Goal: Complete Application Form: Complete application form

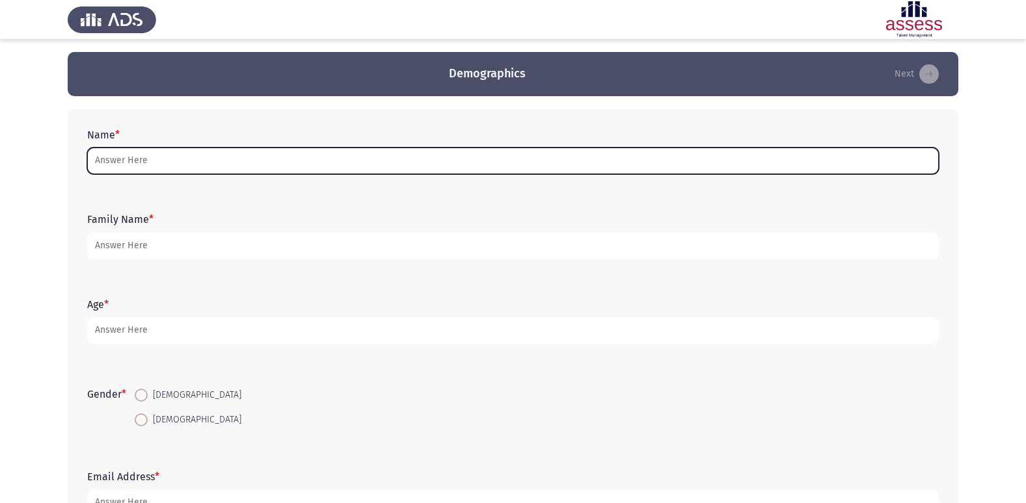
click at [128, 161] on input "Name *" at bounding box center [512, 161] width 851 height 27
type input "a"
type input "A"
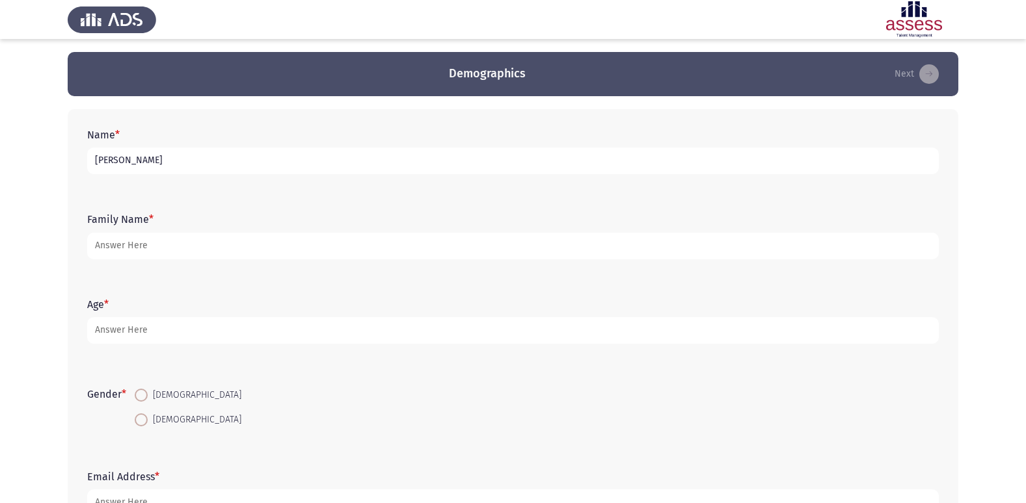
type input "[PERSON_NAME]"
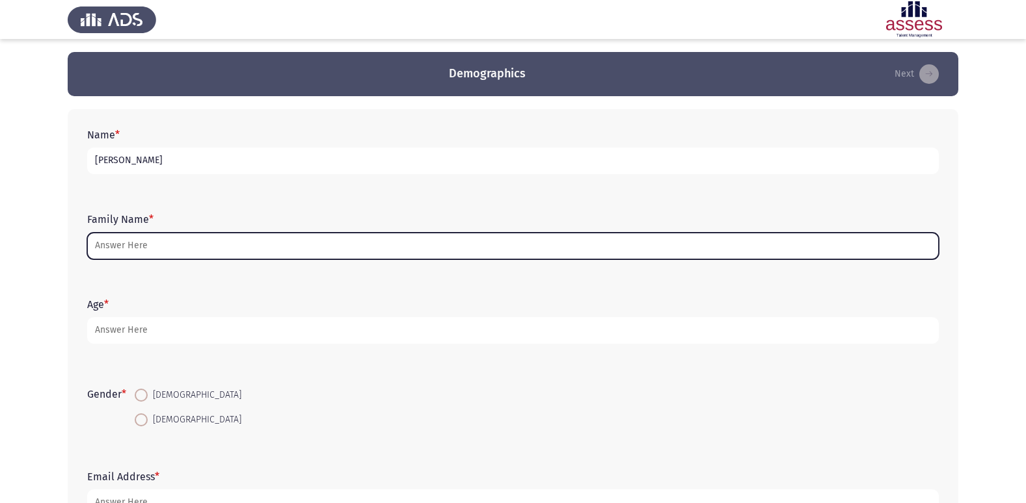
click at [111, 255] on input "Family Name *" at bounding box center [512, 246] width 851 height 27
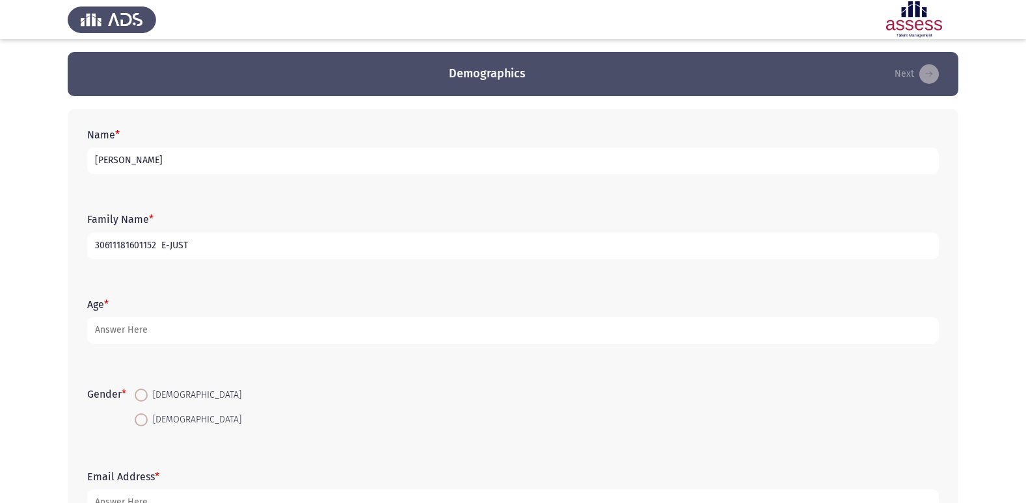
type input "30611181601152 E-JUST"
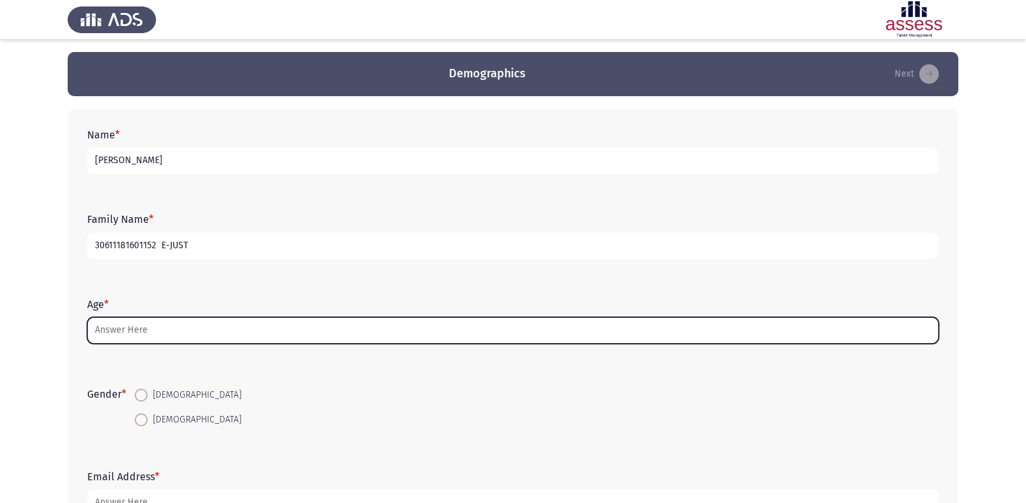
click at [208, 332] on input "Age *" at bounding box center [512, 330] width 851 height 27
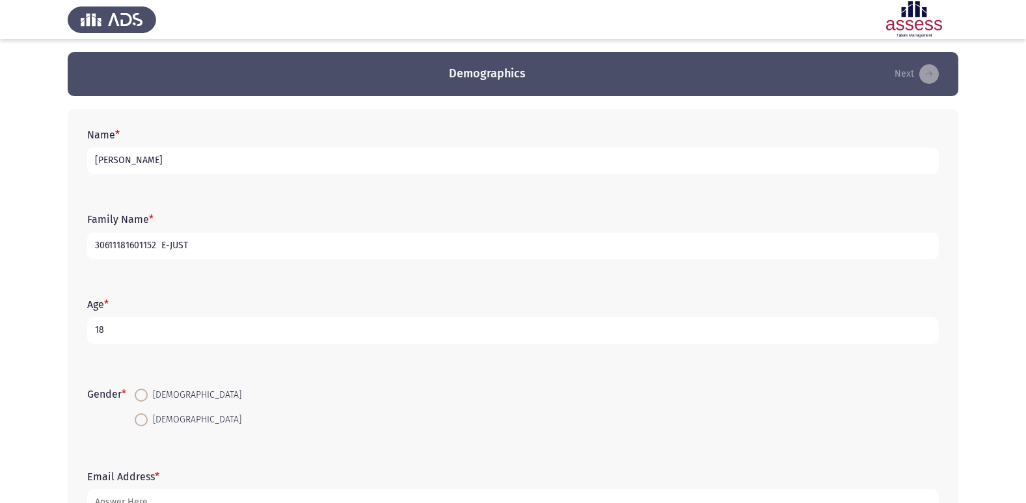
type input "18"
click at [144, 396] on span at bounding box center [141, 395] width 13 height 13
click at [144, 396] on input "[DEMOGRAPHIC_DATA]" at bounding box center [141, 395] width 13 height 13
radio input "true"
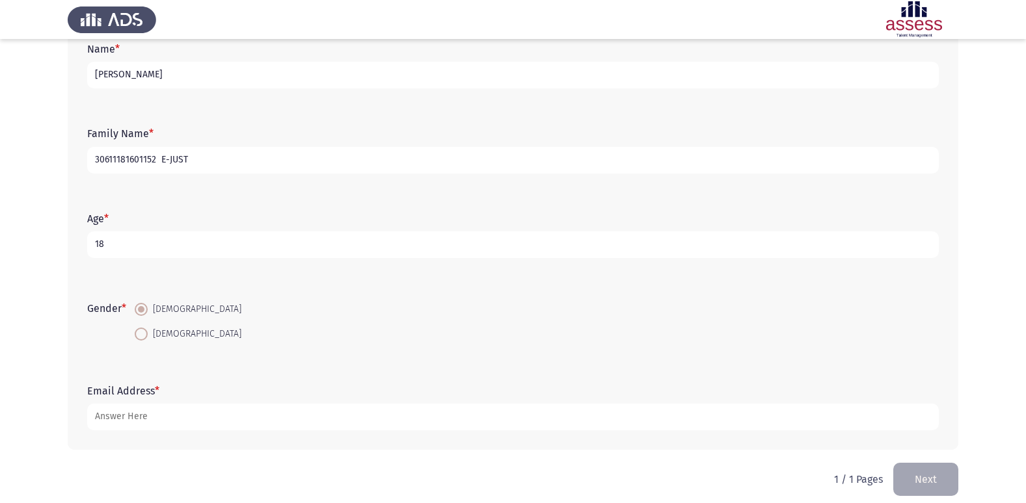
scroll to position [98, 0]
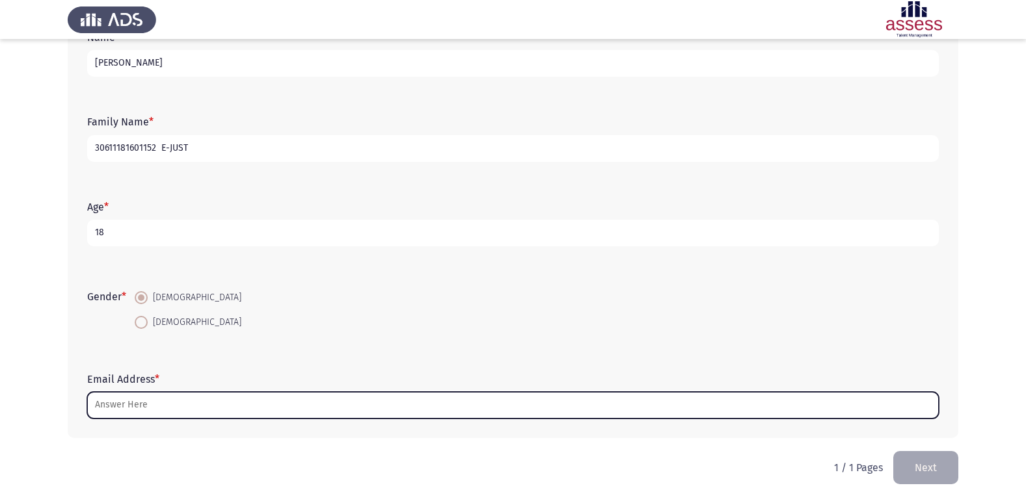
click at [200, 415] on input "Email Address *" at bounding box center [512, 405] width 851 height 27
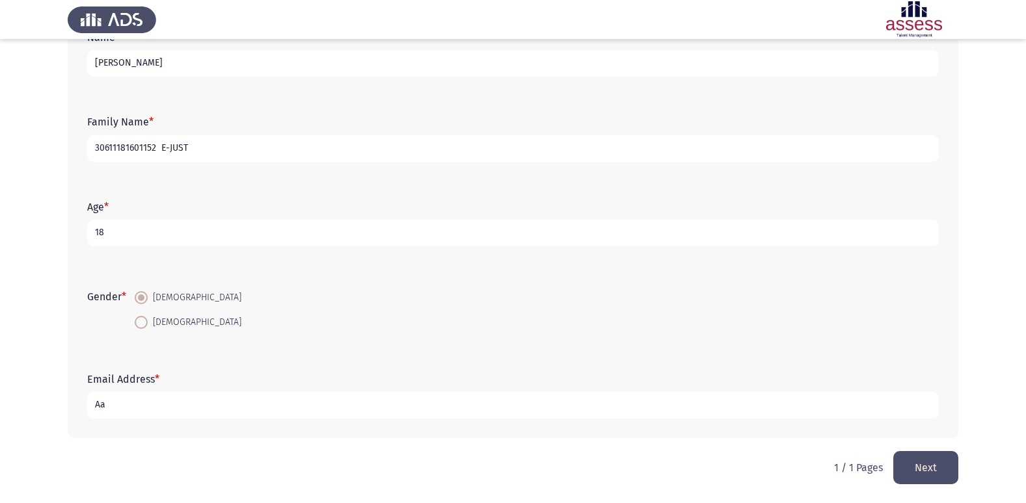
type input "A"
click at [211, 401] on input "abdallah.120250159" at bounding box center [512, 405] width 851 height 27
type input "[EMAIL_ADDRESS][DOMAIN_NAME]"
click at [276, 87] on div "Name * [PERSON_NAME]" at bounding box center [513, 54] width 864 height 85
click at [927, 464] on button "Next" at bounding box center [925, 467] width 65 height 33
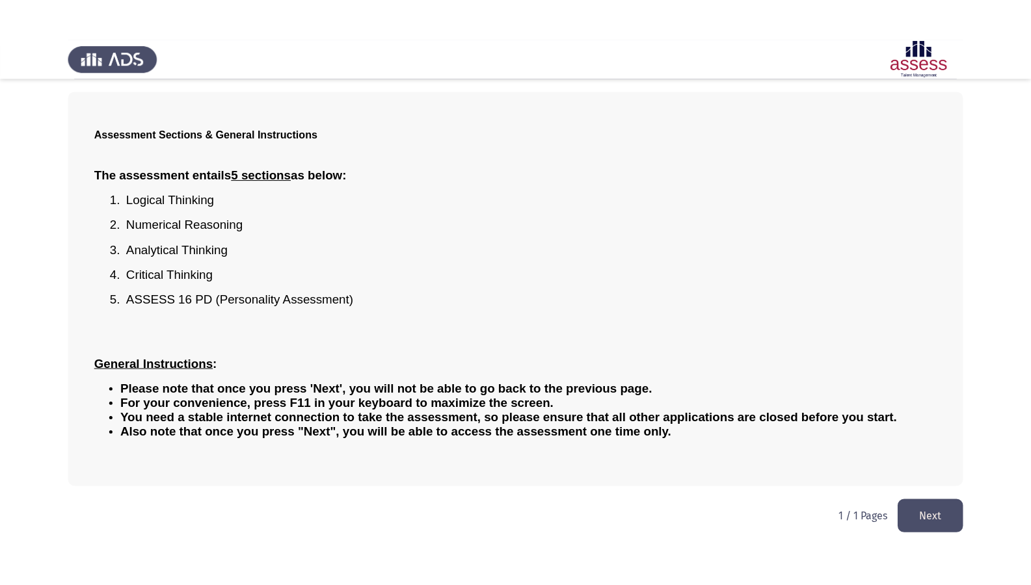
scroll to position [0, 0]
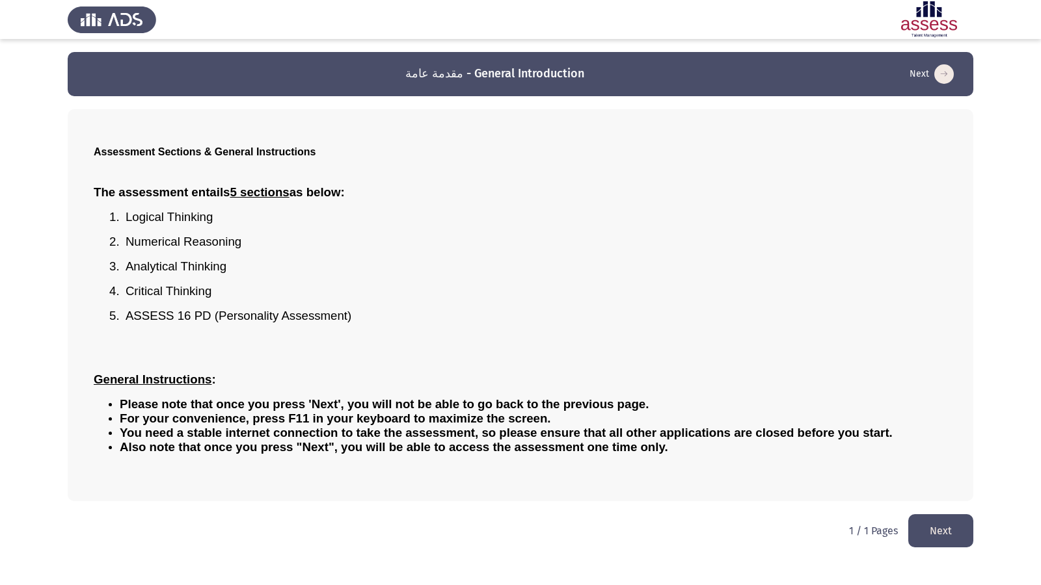
click at [927, 503] on button "Next" at bounding box center [940, 530] width 65 height 33
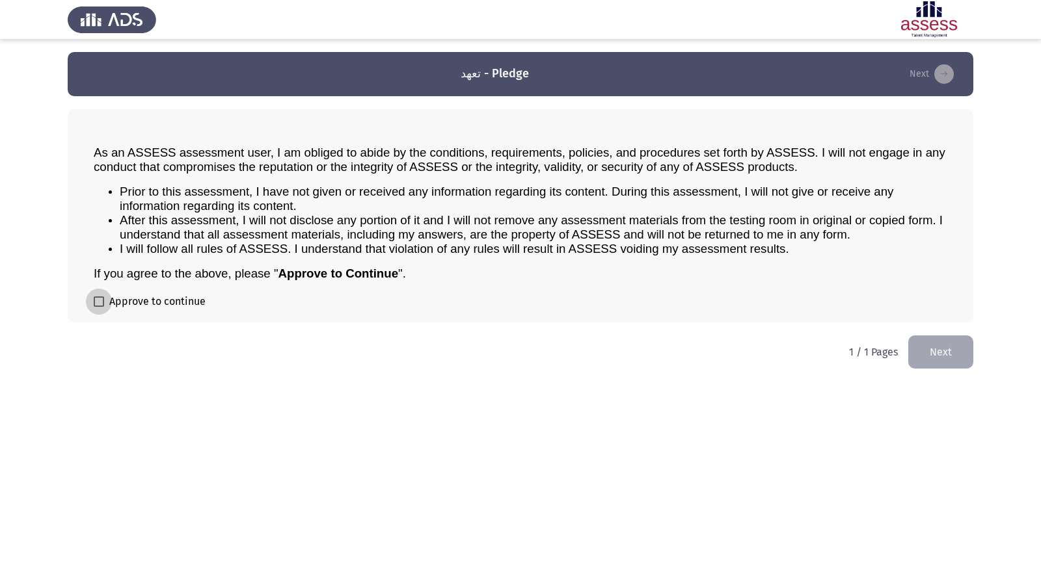
click at [100, 306] on span at bounding box center [99, 302] width 10 height 10
click at [99, 307] on input "Approve to continue" at bounding box center [98, 307] width 1 height 1
checkbox input "true"
click at [947, 347] on button "Next" at bounding box center [940, 352] width 65 height 33
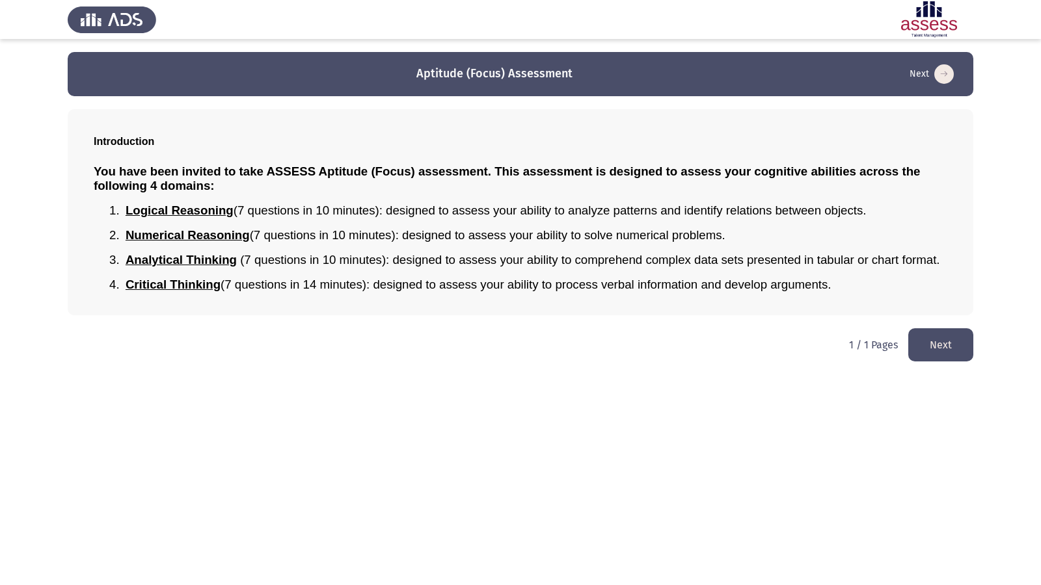
click at [960, 339] on button "Next" at bounding box center [940, 344] width 65 height 33
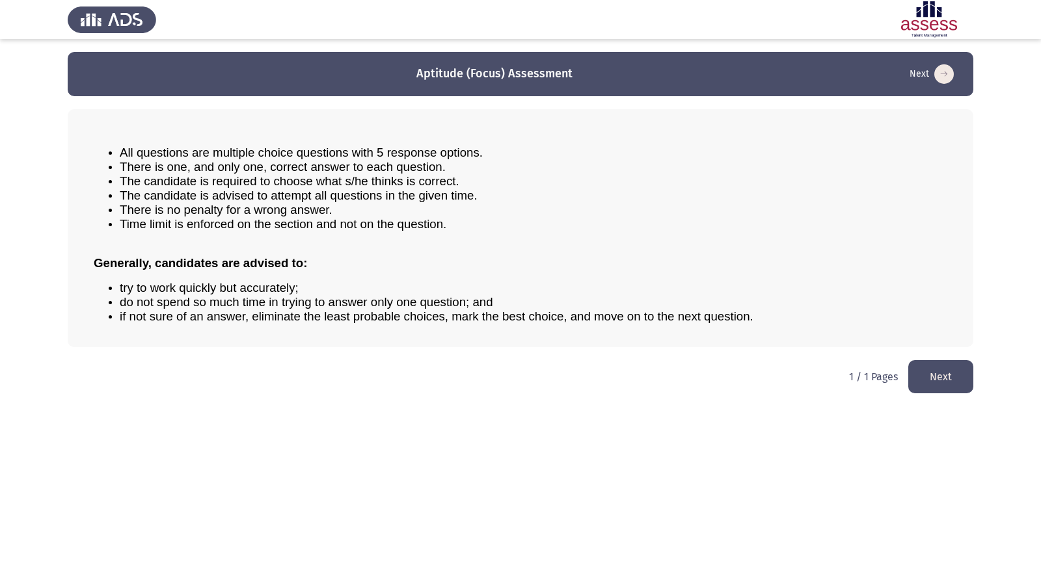
click at [952, 367] on button "Next" at bounding box center [940, 376] width 65 height 33
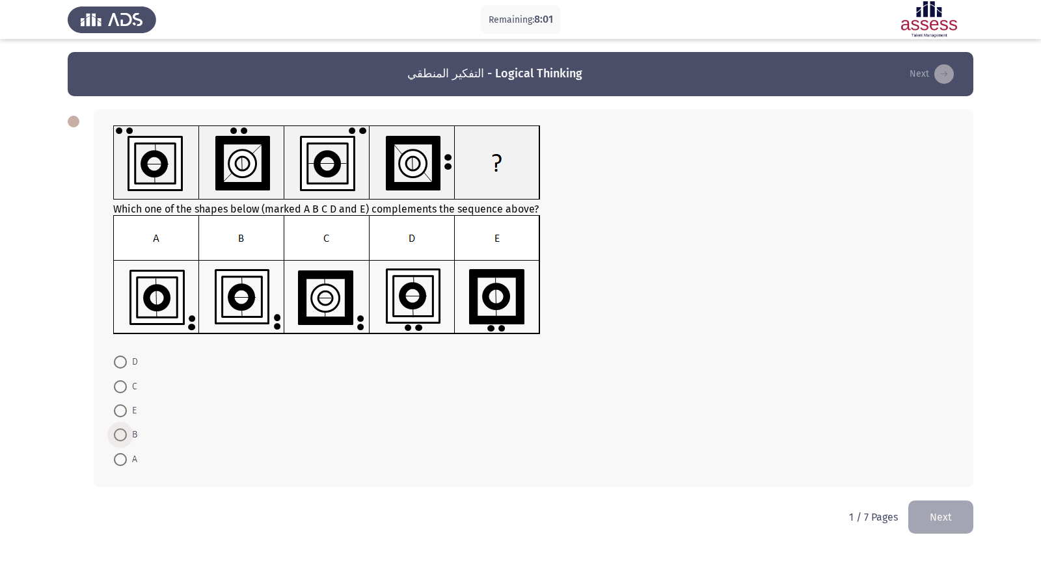
click at [127, 432] on span "B" at bounding box center [132, 435] width 10 height 16
click at [127, 432] on input "B" at bounding box center [120, 435] width 13 height 13
radio input "true"
click at [955, 503] on button "Next" at bounding box center [940, 515] width 65 height 33
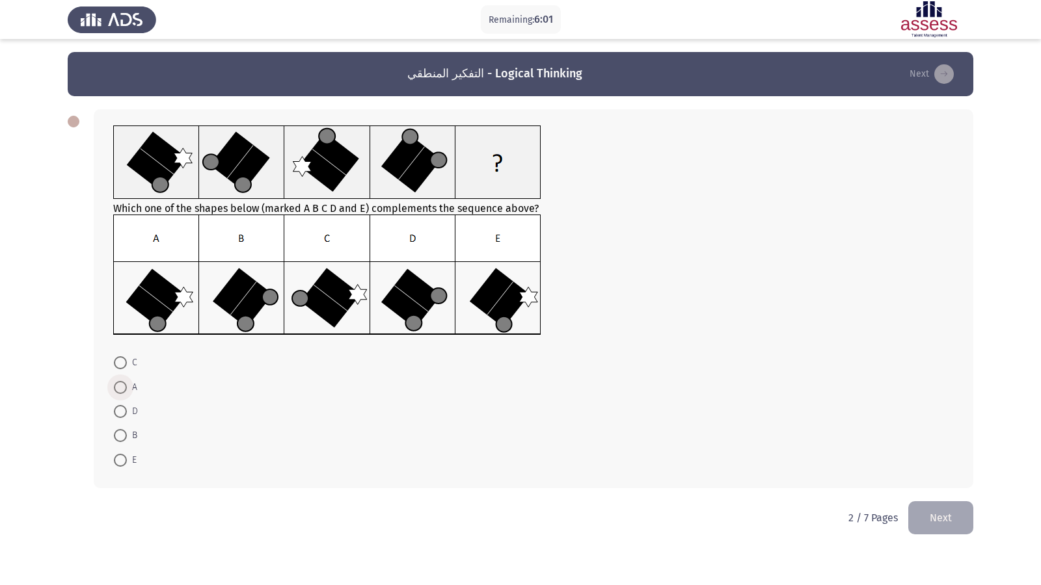
click at [122, 381] on span at bounding box center [120, 387] width 13 height 13
click at [122, 381] on input "A" at bounding box center [120, 387] width 13 height 13
radio input "true"
click at [935, 503] on button "Next" at bounding box center [940, 516] width 65 height 33
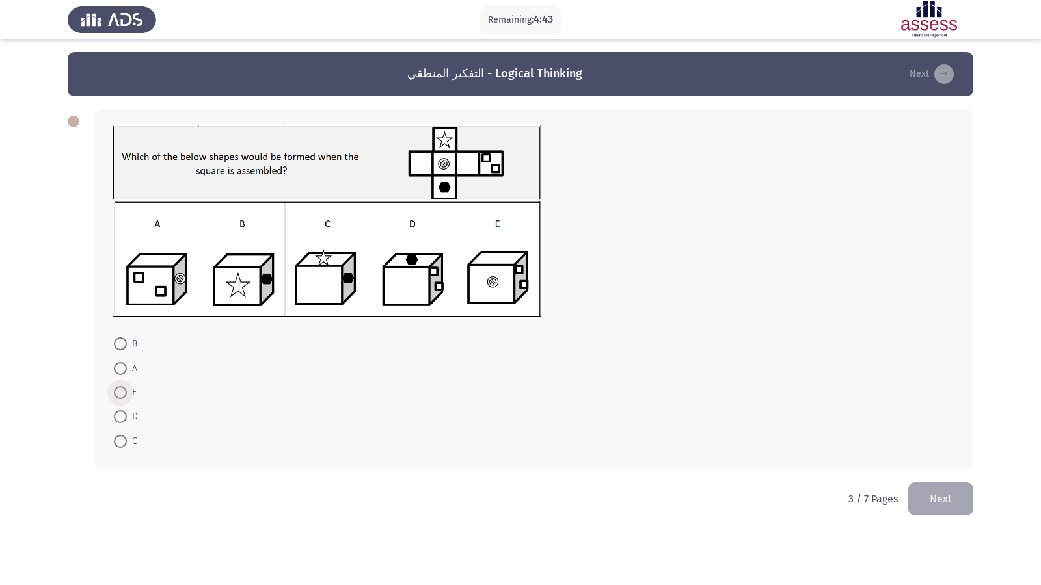
click at [126, 392] on span at bounding box center [120, 392] width 13 height 13
click at [126, 392] on input "E" at bounding box center [120, 392] width 13 height 13
radio input "true"
click at [938, 489] on button "Next" at bounding box center [940, 497] width 65 height 33
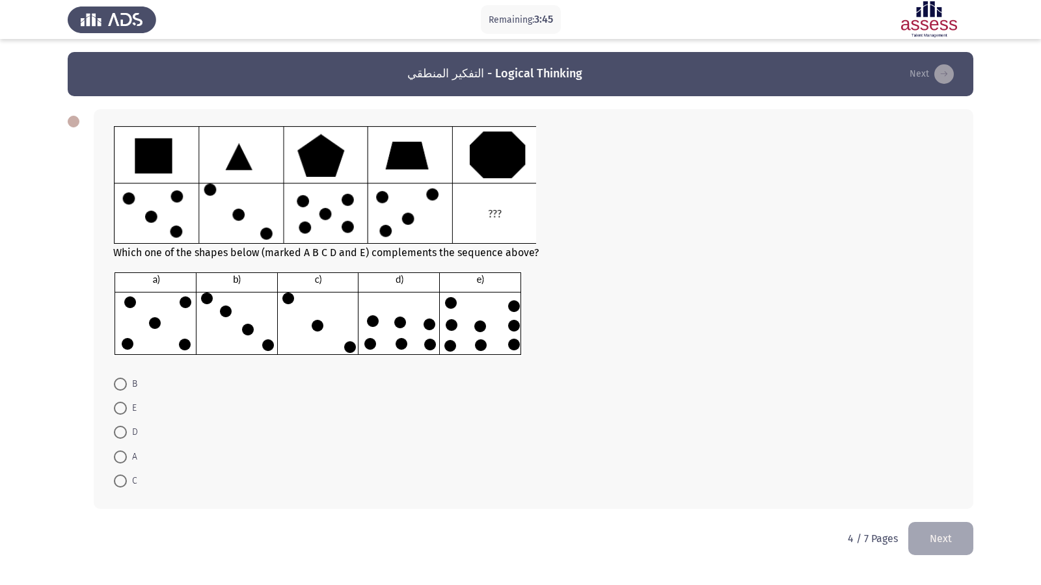
click at [122, 408] on span at bounding box center [120, 408] width 13 height 13
click at [122, 408] on input "E" at bounding box center [120, 408] width 13 height 13
radio input "true"
click at [952, 503] on button "Next" at bounding box center [940, 538] width 65 height 33
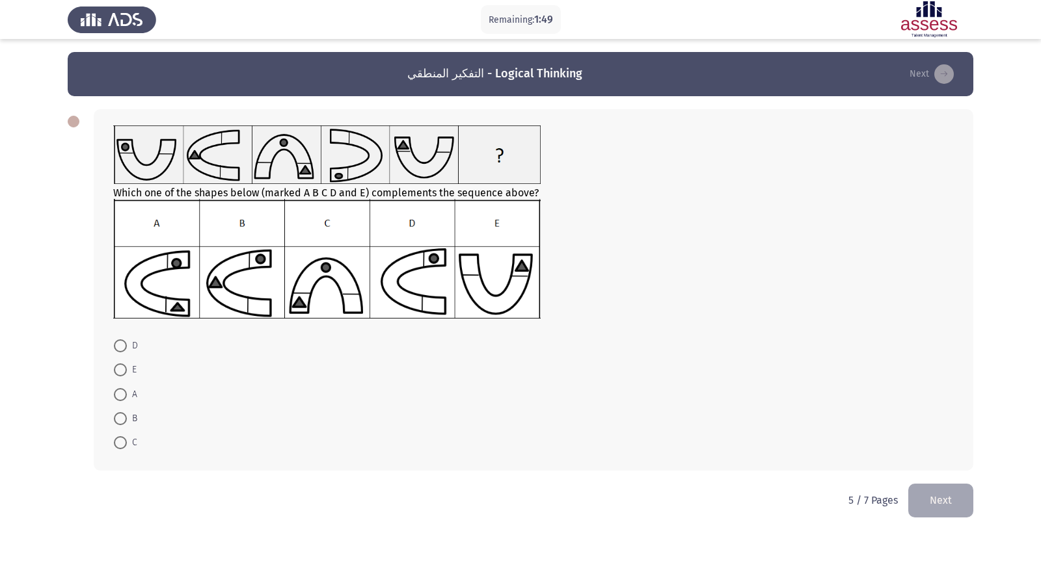
click at [113, 413] on mat-radio-button "B" at bounding box center [125, 418] width 40 height 24
click at [129, 421] on span "B" at bounding box center [132, 419] width 10 height 16
click at [127, 421] on input "B" at bounding box center [120, 418] width 13 height 13
radio input "true"
click at [940, 492] on button "Next" at bounding box center [940, 499] width 65 height 33
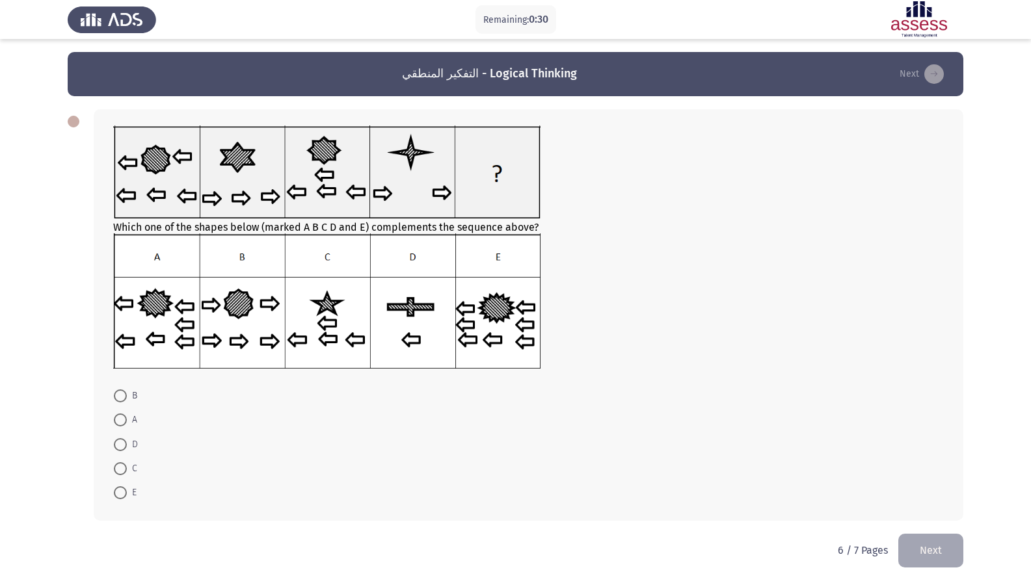
click at [126, 419] on span at bounding box center [120, 420] width 13 height 13
click at [126, 419] on input "A" at bounding box center [120, 420] width 13 height 13
radio input "true"
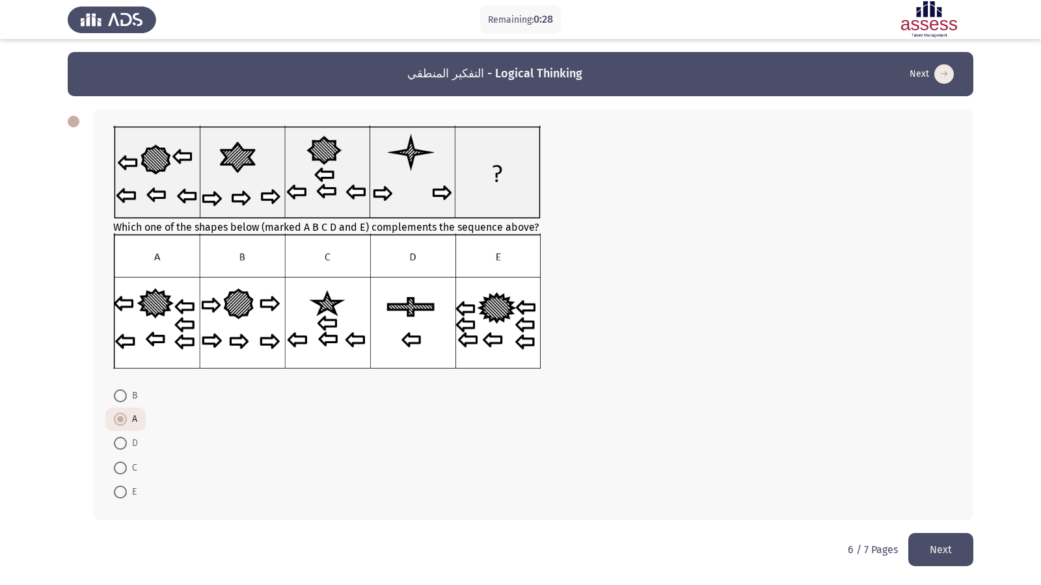
click at [918, 503] on button "Next" at bounding box center [940, 549] width 65 height 33
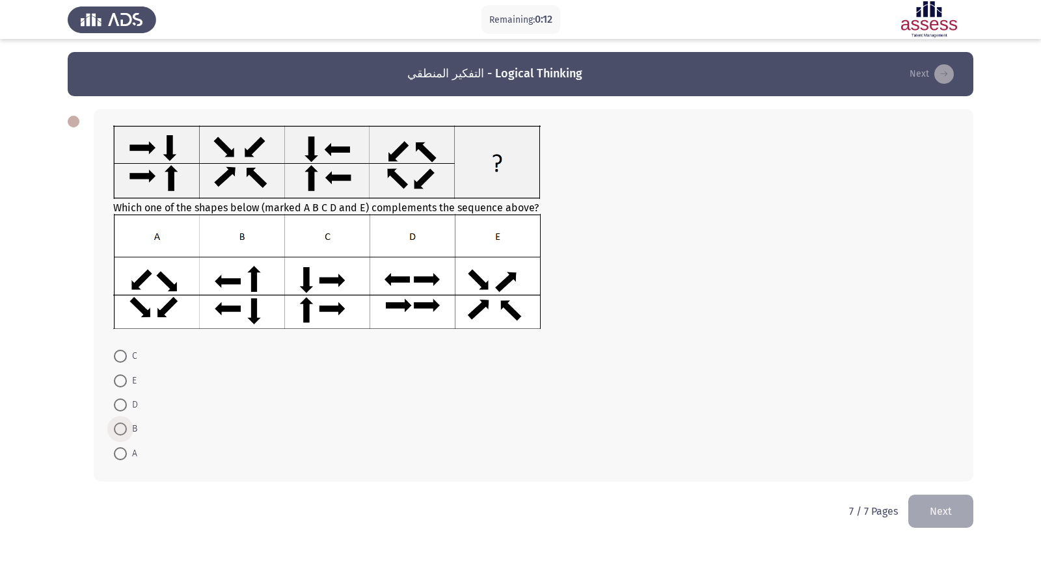
click at [122, 427] on span at bounding box center [120, 429] width 13 height 13
click at [122, 427] on input "B" at bounding box center [120, 429] width 13 height 13
radio input "true"
click at [964, 498] on button "Next" at bounding box center [940, 510] width 65 height 33
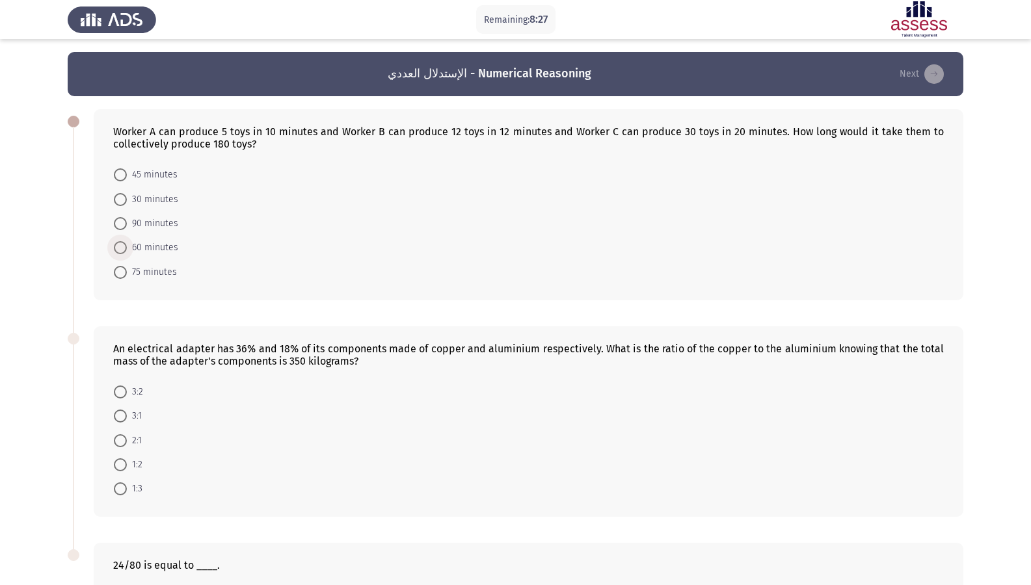
click at [120, 252] on span at bounding box center [120, 247] width 13 height 13
click at [120, 252] on input "60 minutes" at bounding box center [120, 247] width 13 height 13
radio input "true"
click at [123, 444] on span at bounding box center [120, 439] width 13 height 13
click at [123, 444] on input "2:1" at bounding box center [120, 439] width 13 height 13
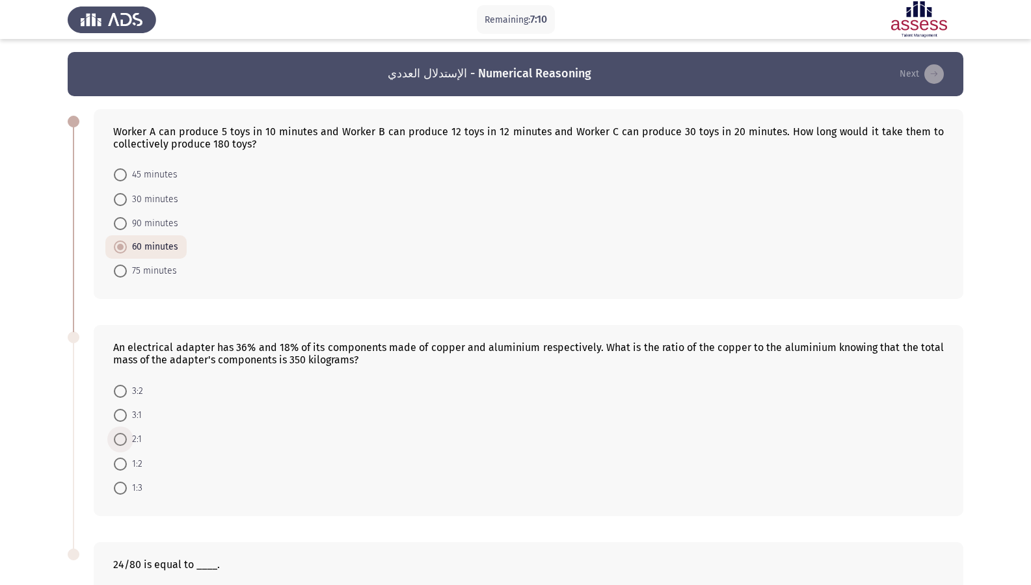
radio input "true"
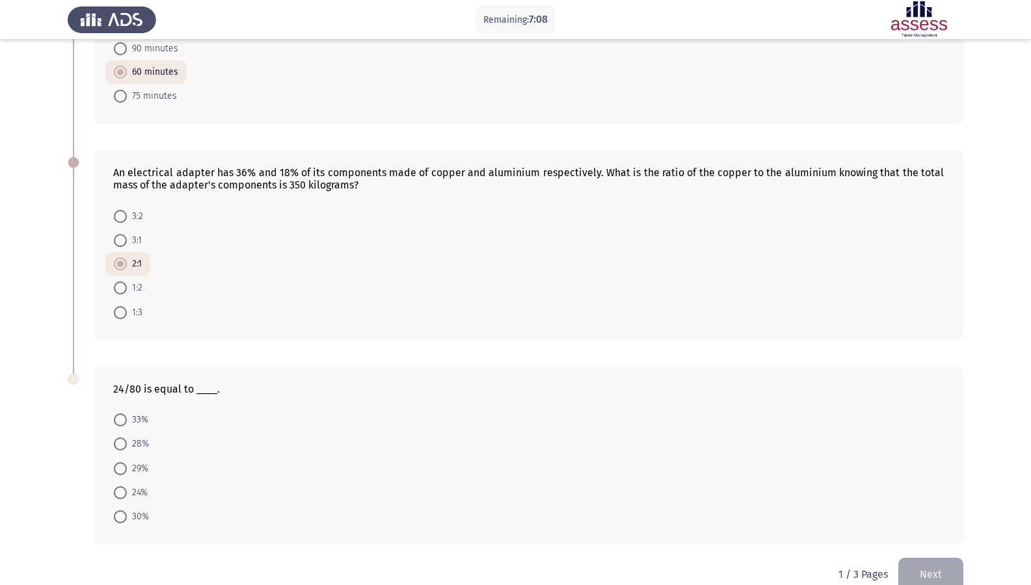
scroll to position [200, 0]
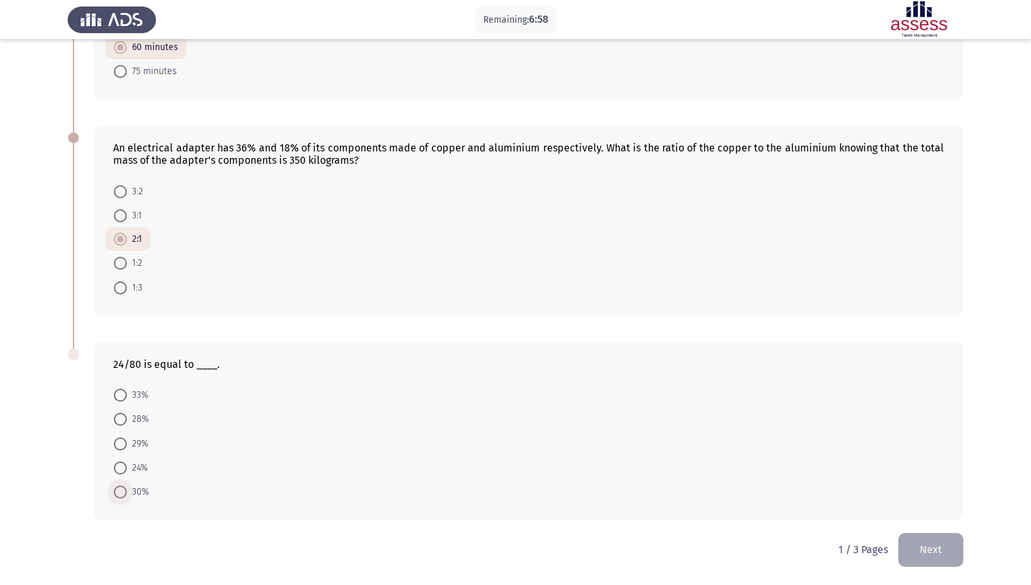
click at [122, 494] on span at bounding box center [120, 492] width 13 height 13
click at [122, 494] on input "30%" at bounding box center [120, 492] width 13 height 13
radio input "true"
click at [935, 503] on button "Next" at bounding box center [930, 549] width 65 height 33
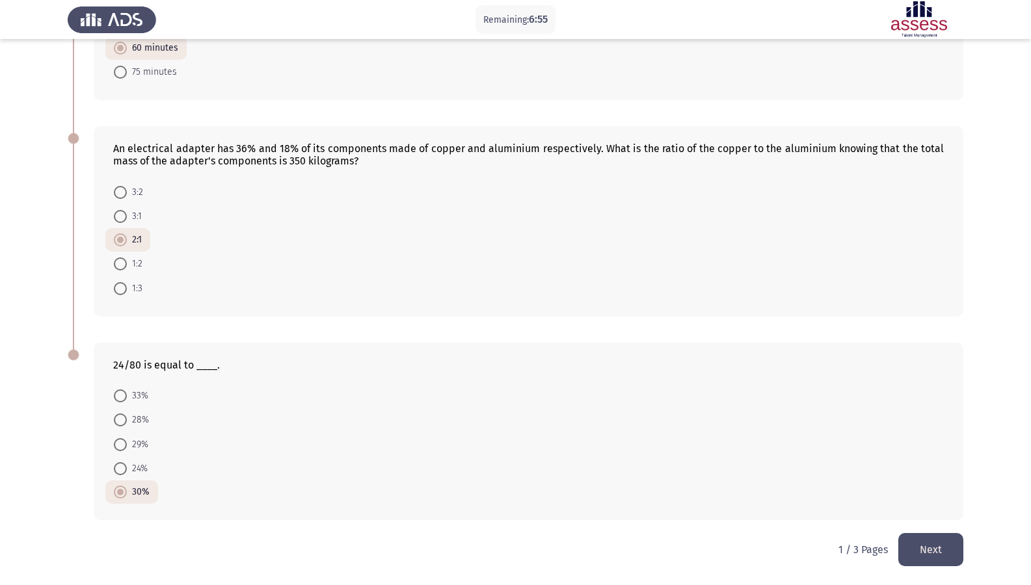
scroll to position [0, 0]
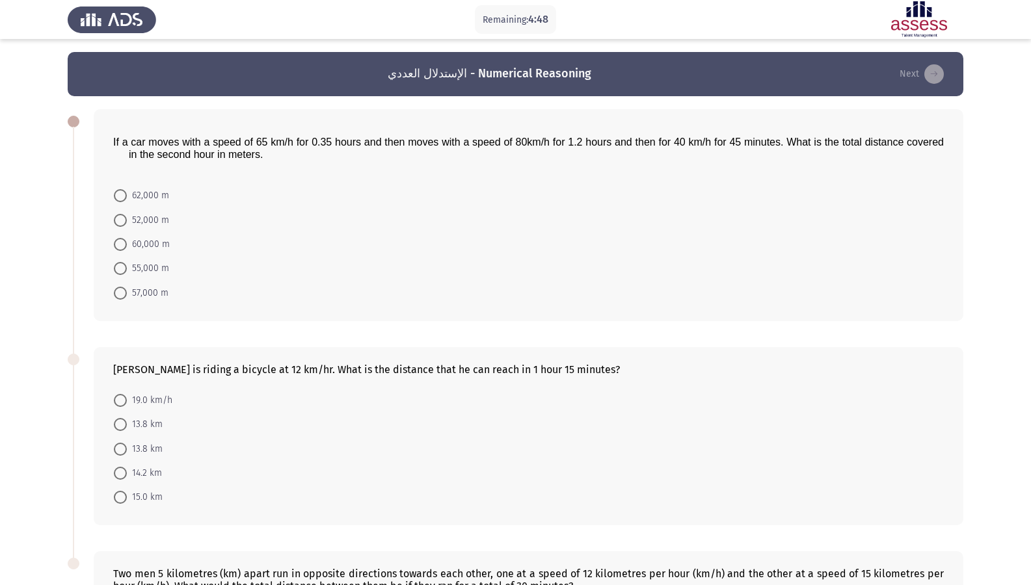
click at [124, 501] on span at bounding box center [120, 497] width 13 height 13
click at [124, 501] on input "15.0 km" at bounding box center [120, 497] width 13 height 13
radio input "true"
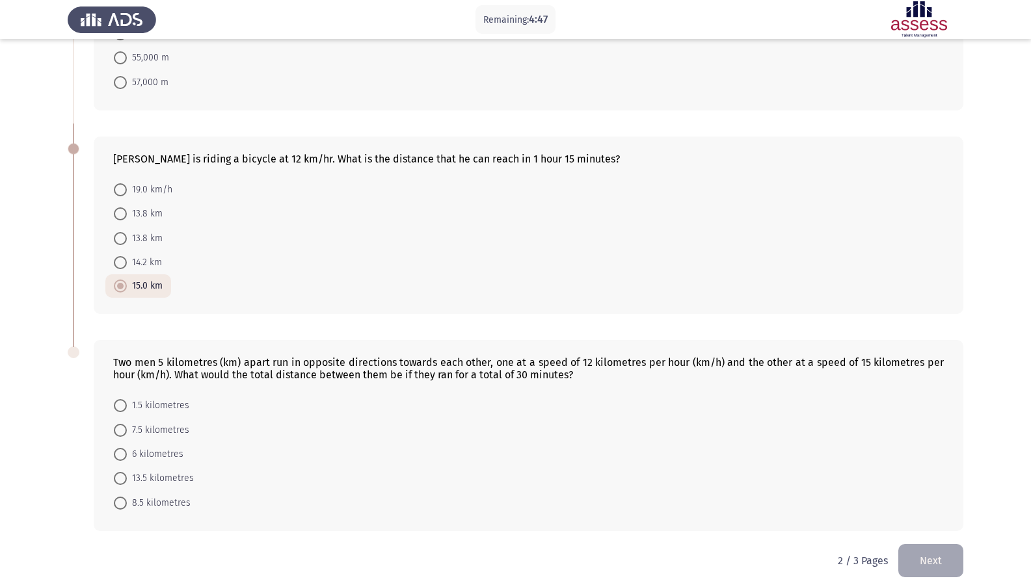
scroll to position [222, 0]
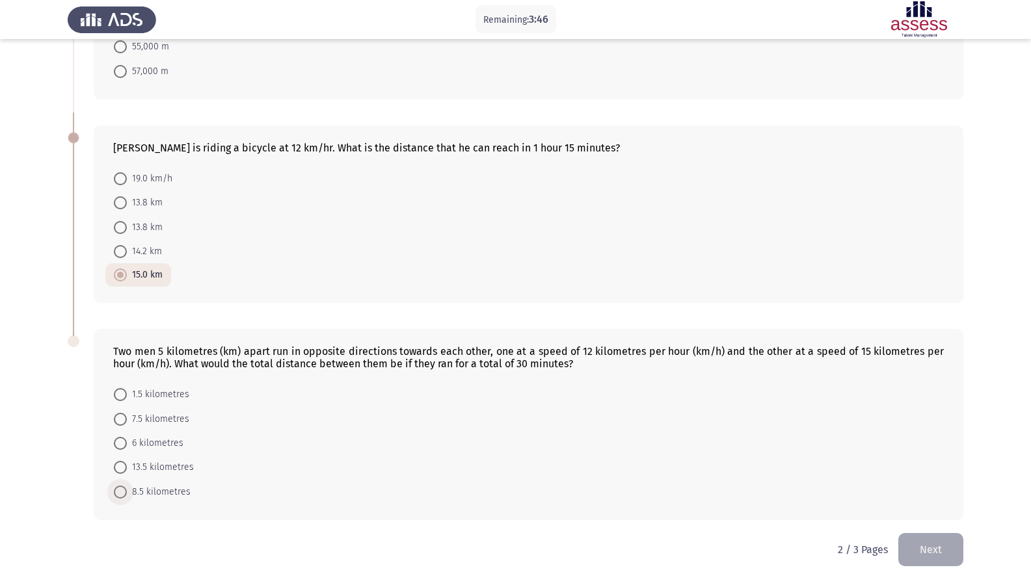
click at [118, 496] on span at bounding box center [120, 492] width 13 height 13
click at [118, 496] on input "8.5 kilometres" at bounding box center [120, 492] width 13 height 13
radio input "true"
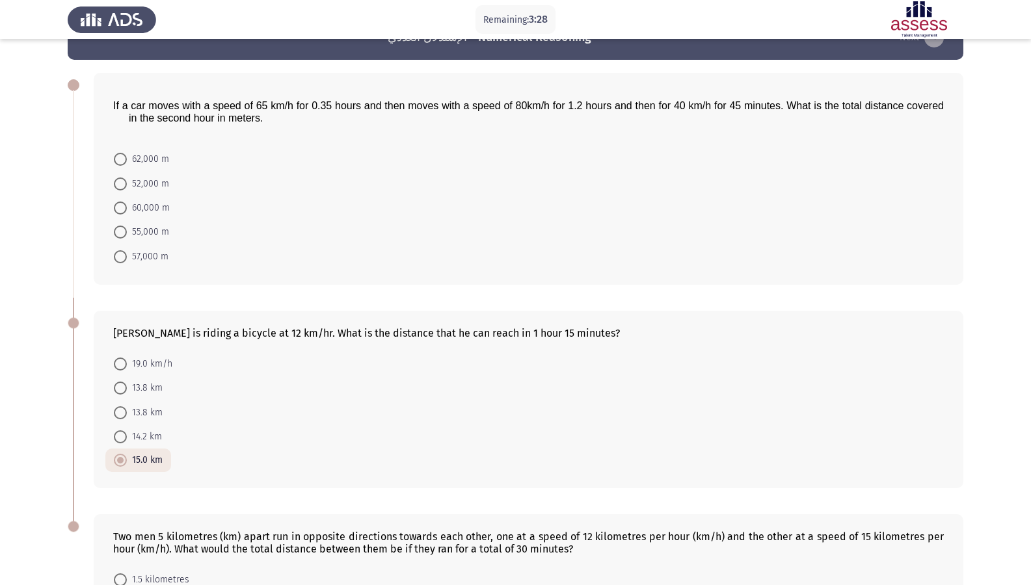
scroll to position [0, 0]
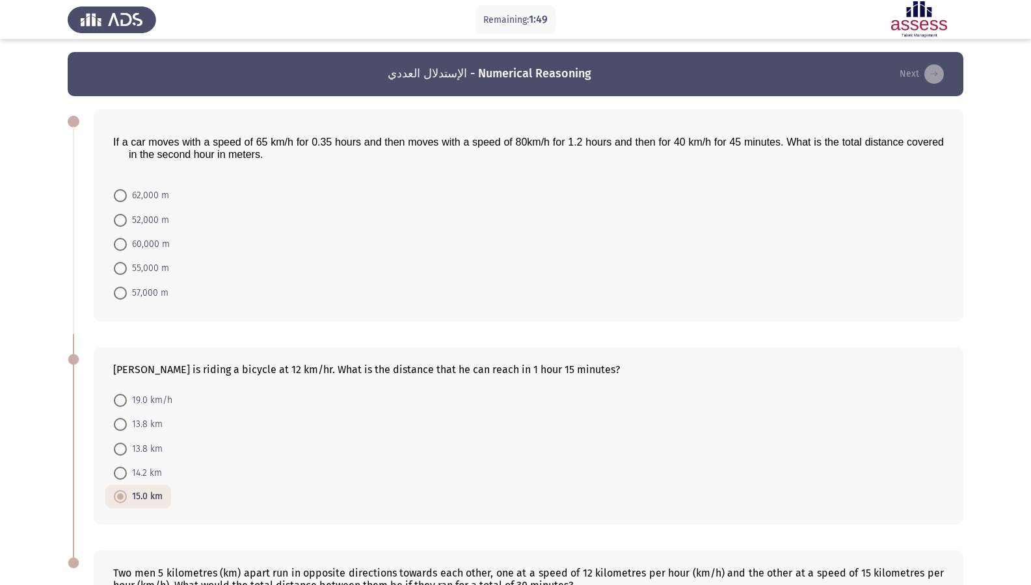
click at [121, 202] on span at bounding box center [120, 195] width 13 height 13
click at [121, 202] on input "62,000 m" at bounding box center [120, 195] width 13 height 13
radio input "true"
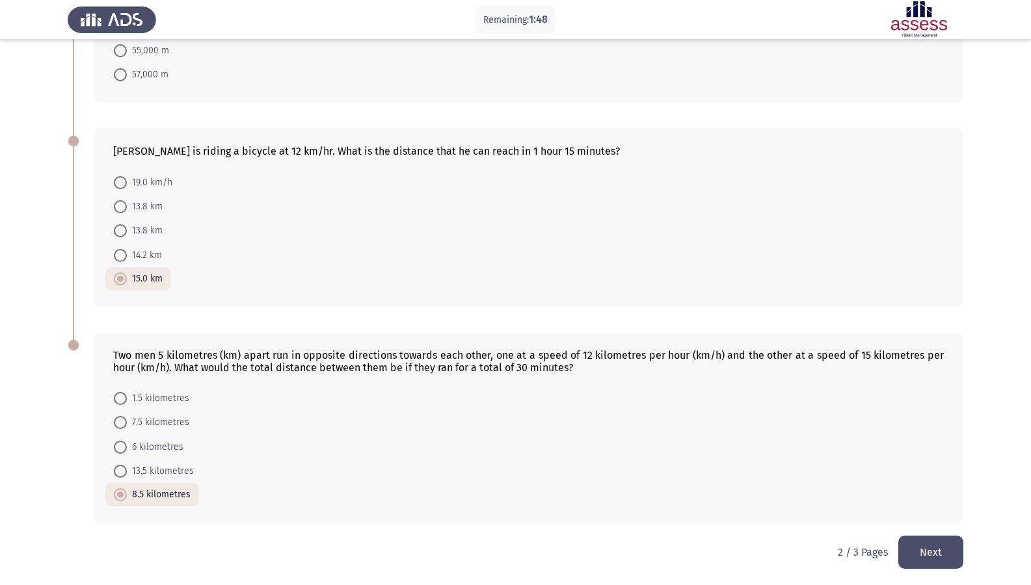
scroll to position [220, 0]
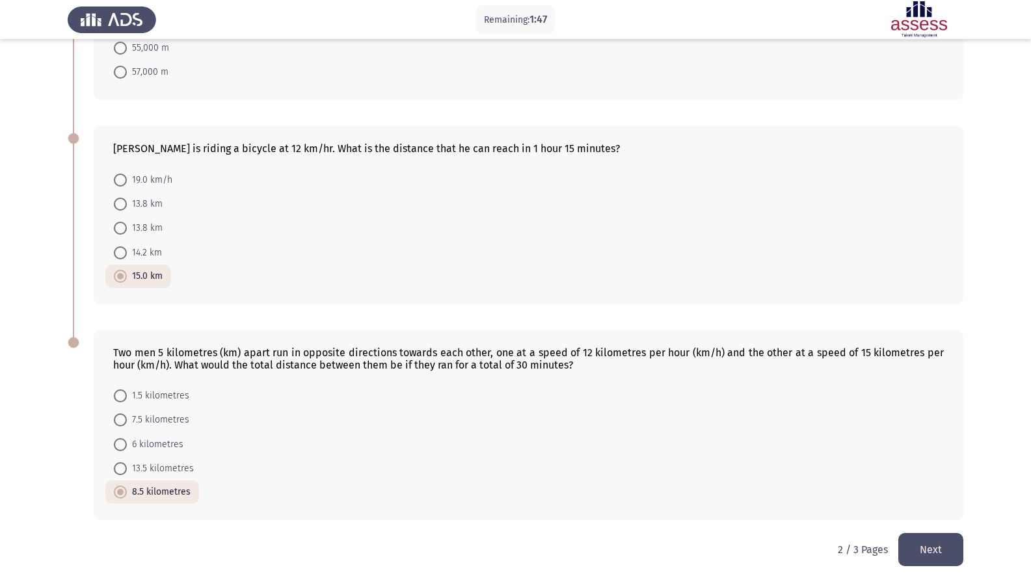
click at [918, 503] on button "Next" at bounding box center [930, 549] width 65 height 33
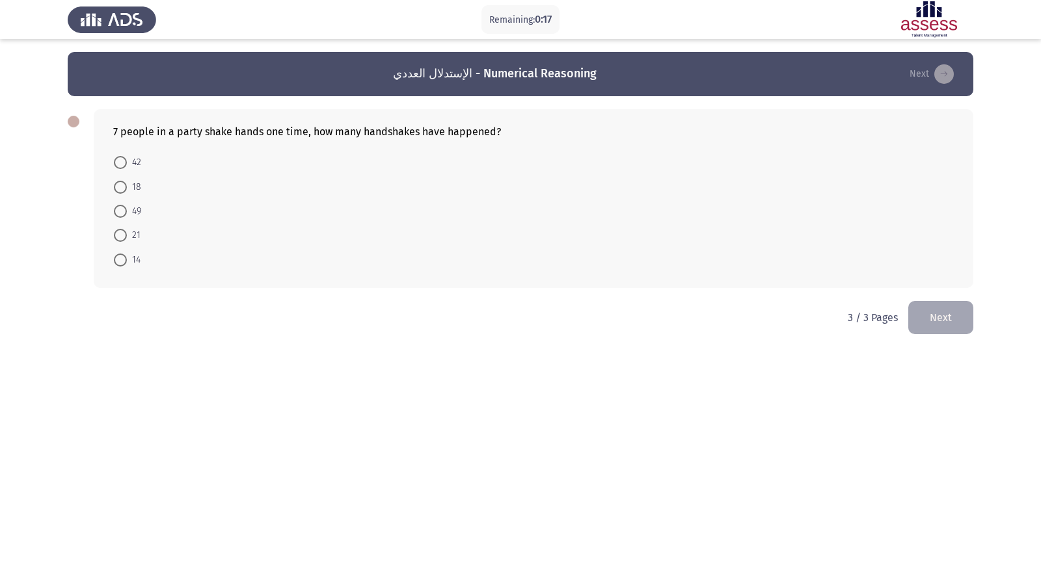
click at [126, 241] on span at bounding box center [120, 235] width 13 height 13
click at [126, 241] on input "21" at bounding box center [120, 235] width 13 height 13
radio input "true"
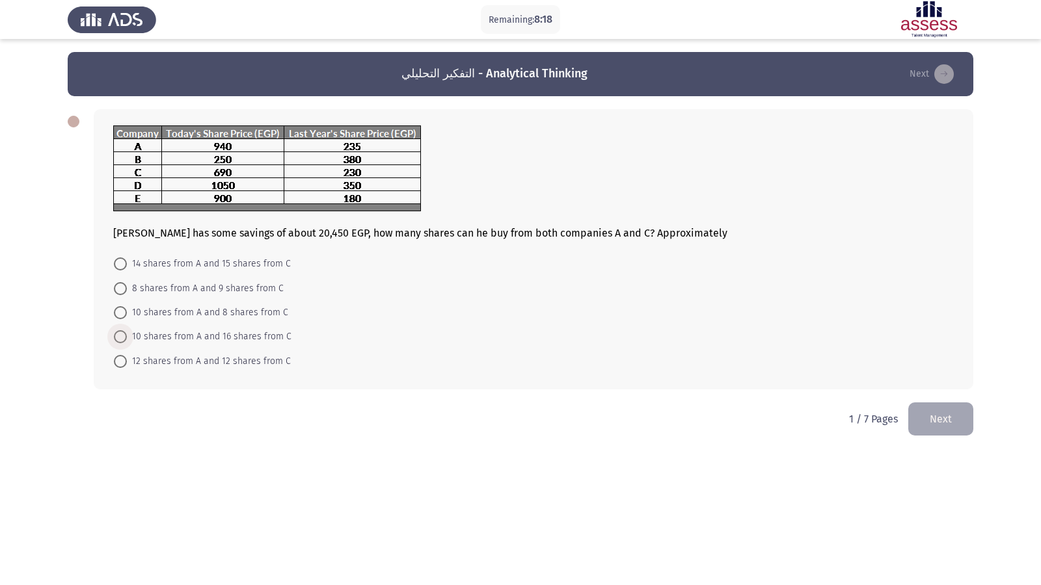
click at [119, 338] on span at bounding box center [120, 336] width 13 height 13
click at [119, 338] on input "10 shares from A and 16 shares from C" at bounding box center [120, 336] width 13 height 13
radio input "true"
click at [944, 429] on button "Next" at bounding box center [940, 417] width 65 height 33
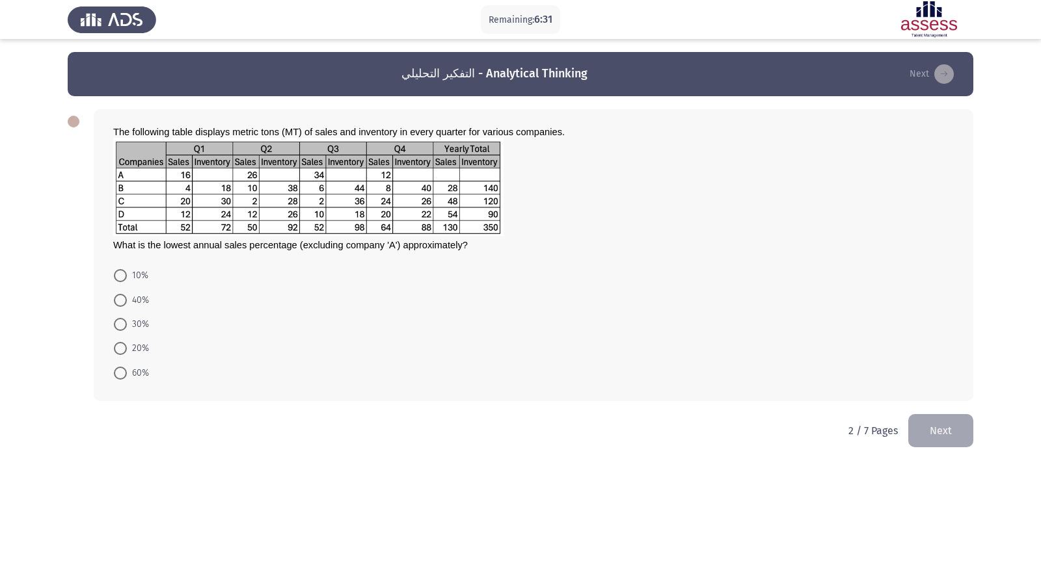
click at [118, 350] on span at bounding box center [120, 348] width 13 height 13
click at [118, 350] on input "20%" at bounding box center [120, 348] width 13 height 13
radio input "true"
click at [946, 431] on button "Next" at bounding box center [940, 429] width 65 height 33
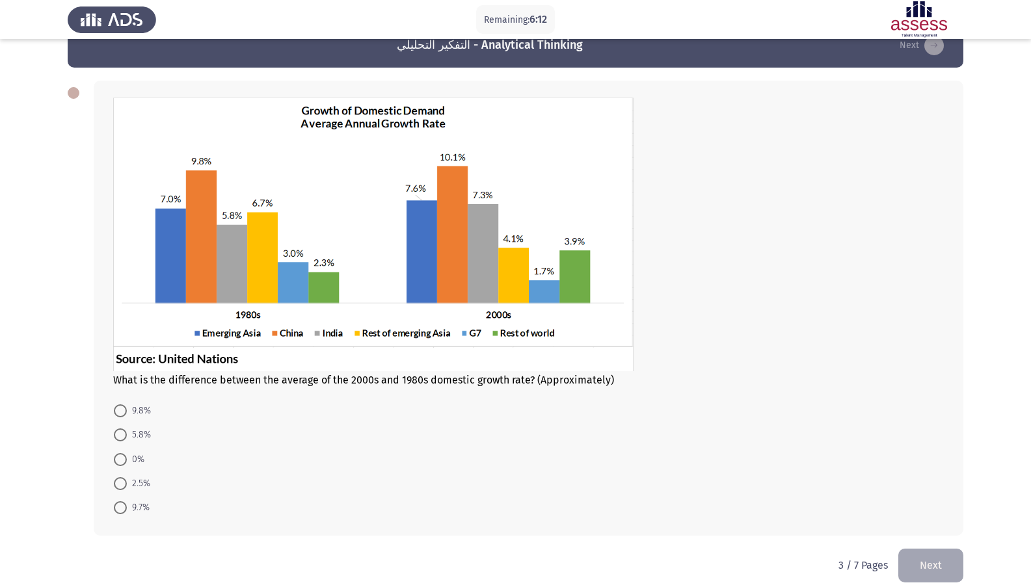
scroll to position [44, 0]
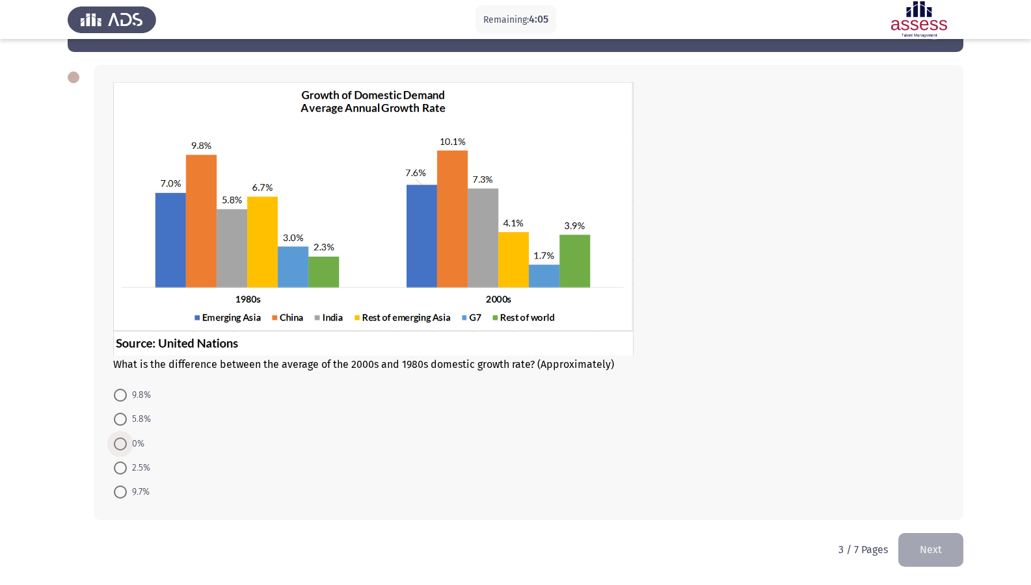
click at [119, 444] on span at bounding box center [120, 444] width 13 height 13
click at [119, 444] on input "0%" at bounding box center [120, 444] width 13 height 13
radio input "true"
click at [938, 503] on button "Next" at bounding box center [930, 549] width 65 height 33
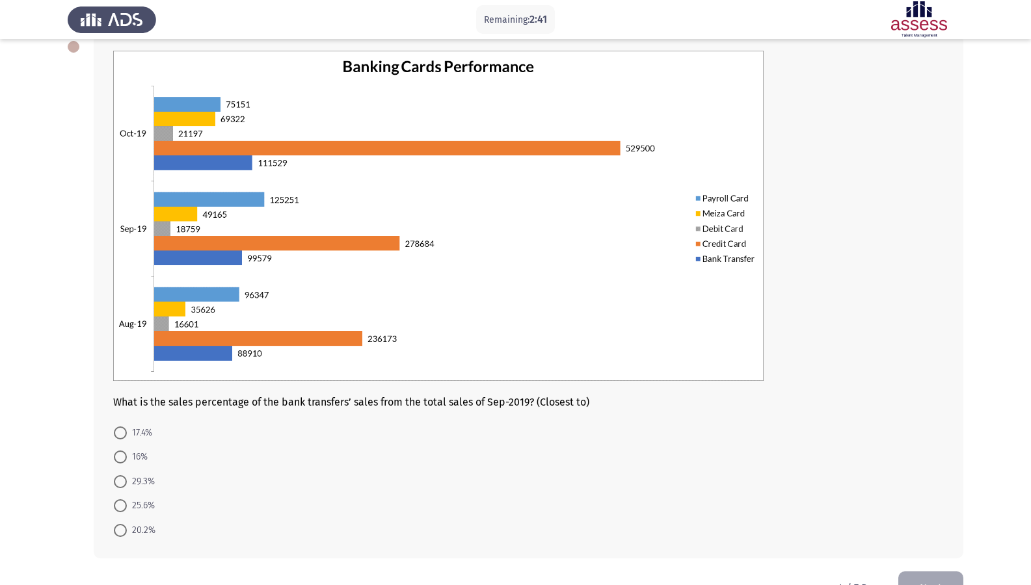
scroll to position [113, 0]
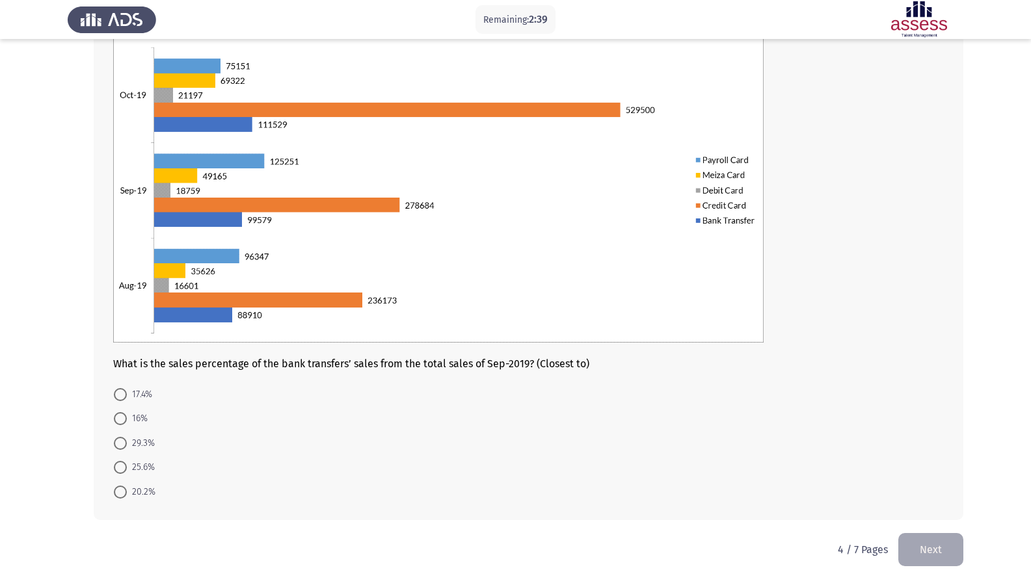
click at [116, 399] on span at bounding box center [120, 394] width 13 height 13
click at [116, 399] on input "17.4%" at bounding box center [120, 394] width 13 height 13
radio input "true"
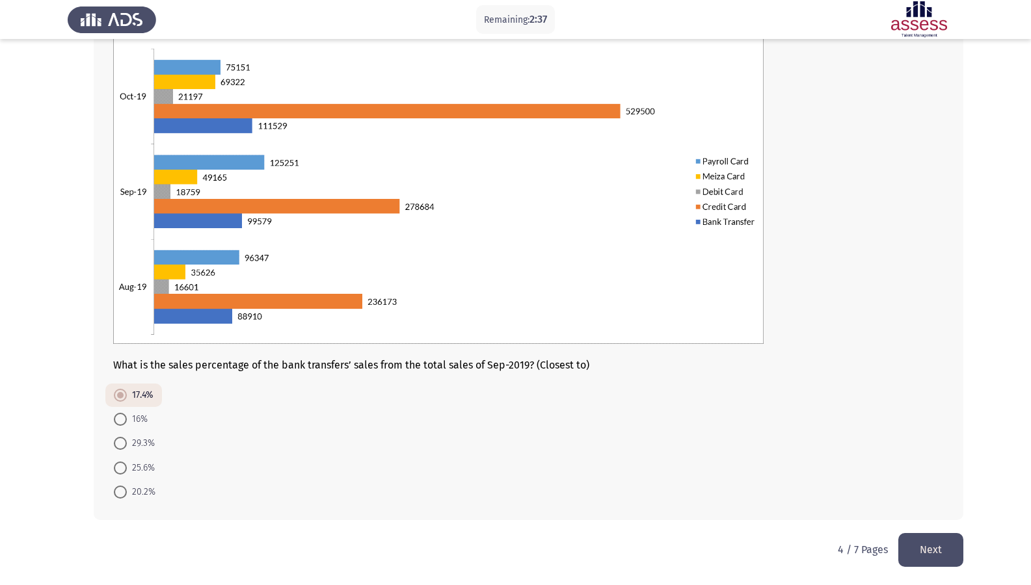
click at [905, 503] on button "Next" at bounding box center [930, 549] width 65 height 33
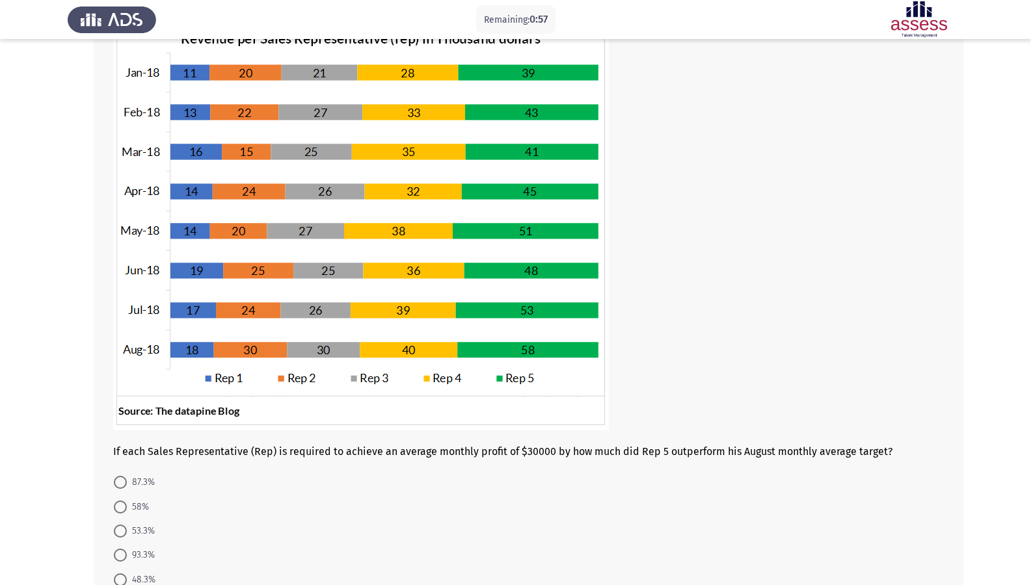
scroll to position [127, 0]
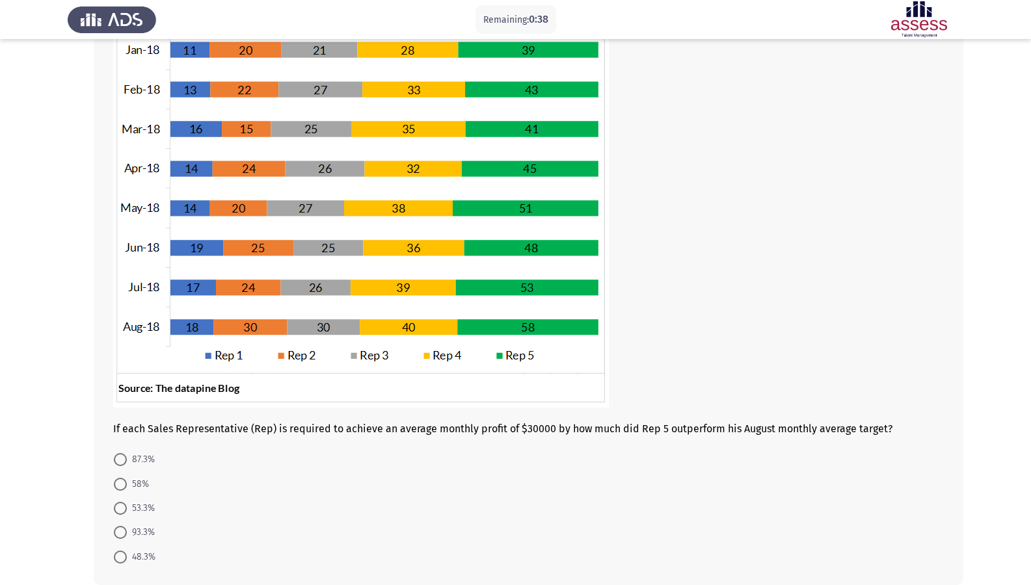
click at [127, 503] on label "53.3%" at bounding box center [134, 509] width 41 height 16
click at [127, 503] on input "53.3%" at bounding box center [120, 508] width 13 height 13
radio input "true"
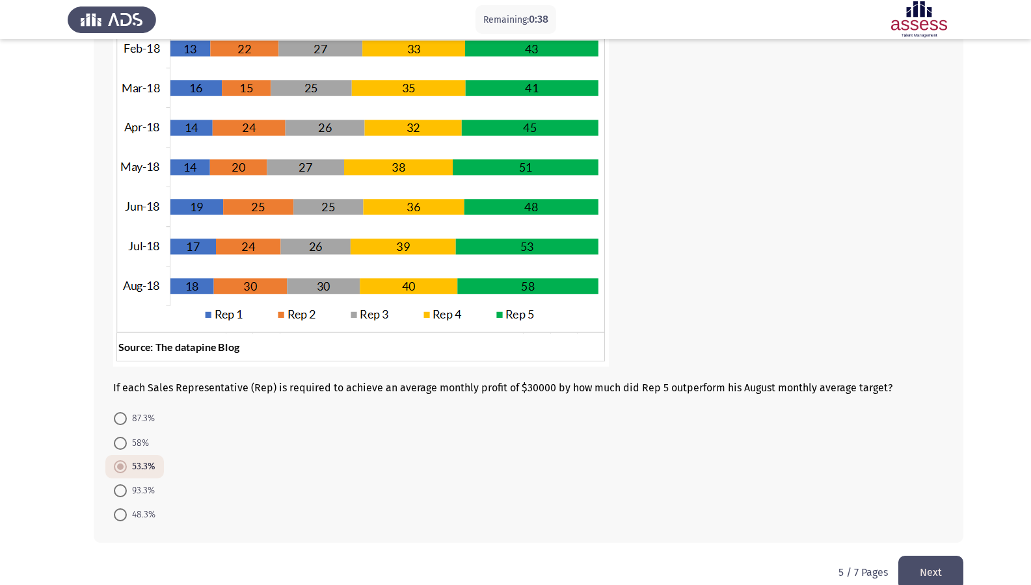
scroll to position [191, 0]
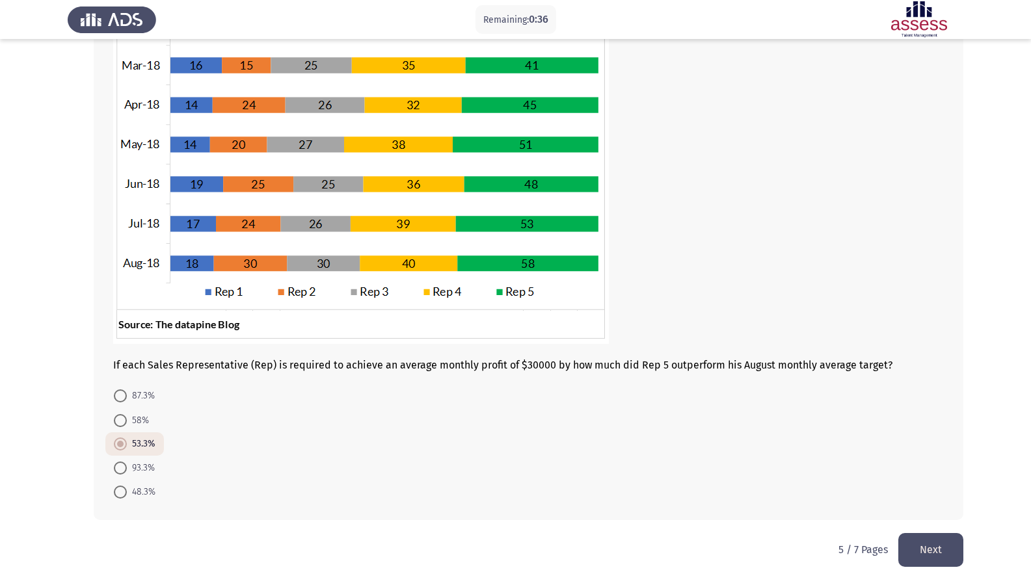
click at [927, 503] on button "Next" at bounding box center [930, 549] width 65 height 33
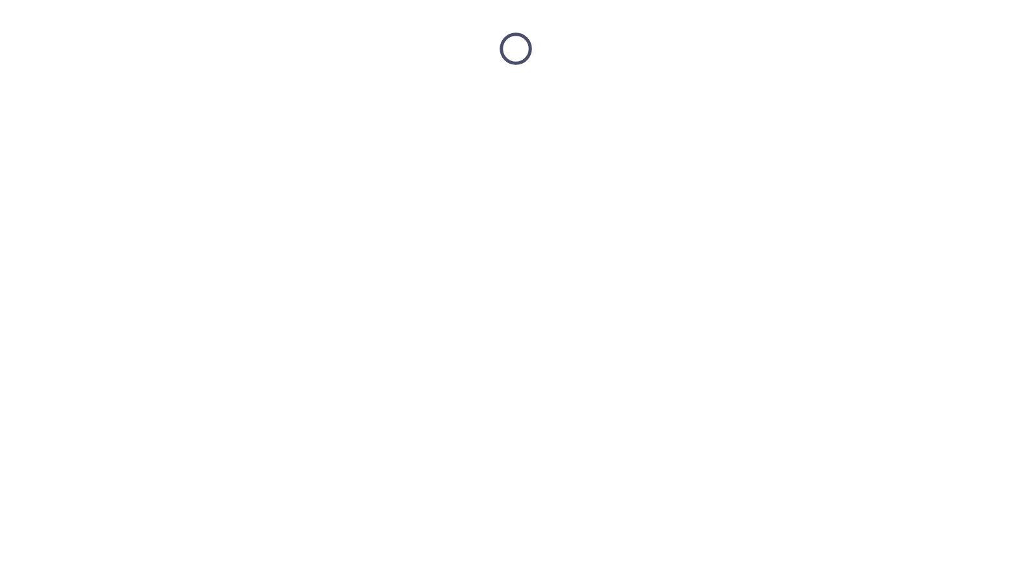
scroll to position [0, 0]
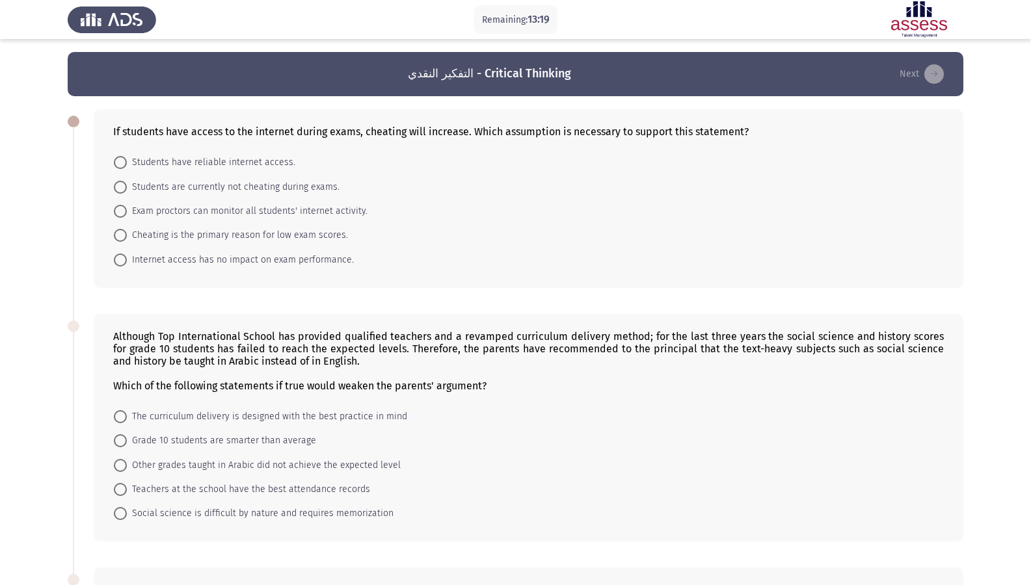
click at [123, 168] on span at bounding box center [120, 162] width 13 height 13
click at [123, 168] on input "Students have reliable internet access." at bounding box center [120, 162] width 13 height 13
radio input "true"
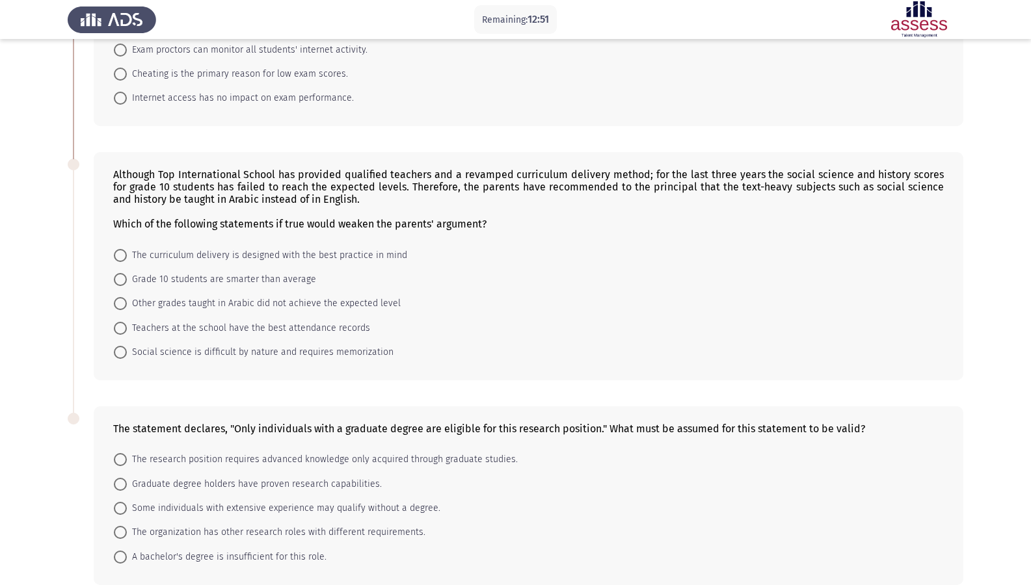
scroll to position [226, 0]
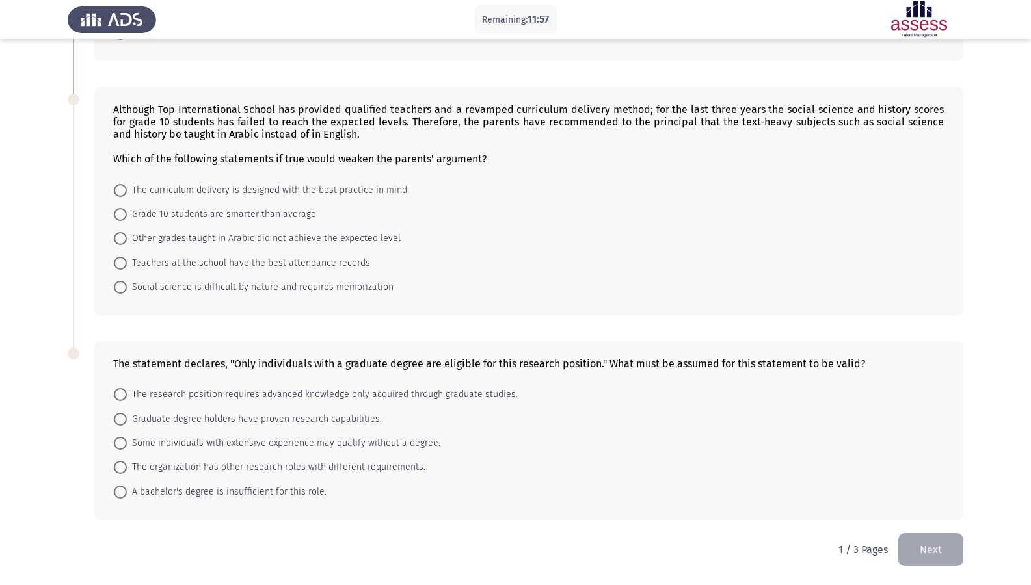
click at [122, 235] on span at bounding box center [120, 238] width 13 height 13
click at [122, 235] on input "Other grades taught in Arabic did not achieve the expected level" at bounding box center [120, 238] width 13 height 13
radio input "true"
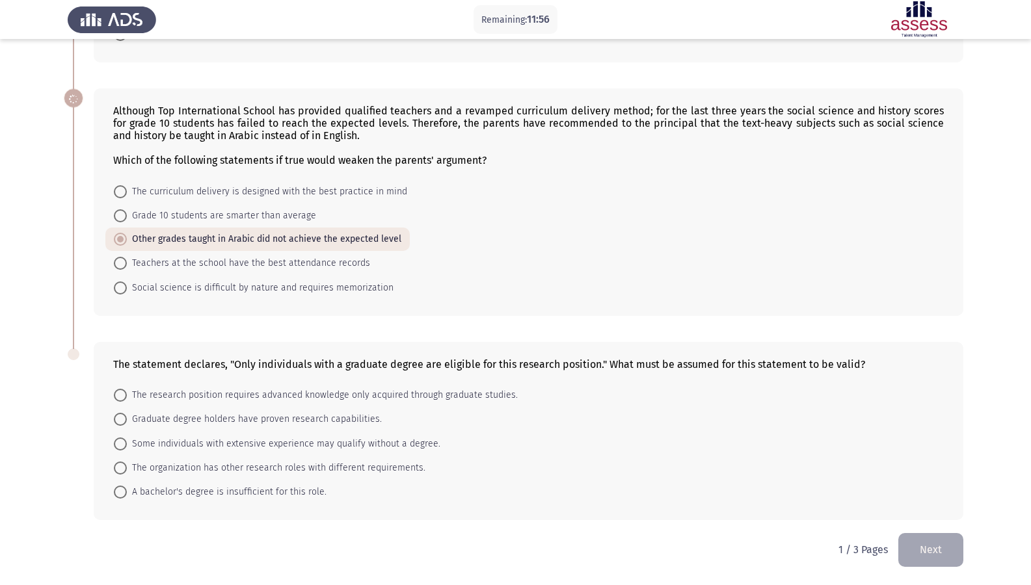
scroll to position [224, 0]
click at [987, 254] on app-assessment-container "Remaining: 11:53 التفكير النقدي - Critical Thinking Next If students have acces…" at bounding box center [515, 181] width 1031 height 706
click at [125, 414] on span at bounding box center [120, 419] width 13 height 13
click at [125, 414] on input "Graduate degree holders have proven research capabilities." at bounding box center [120, 419] width 13 height 13
radio input "true"
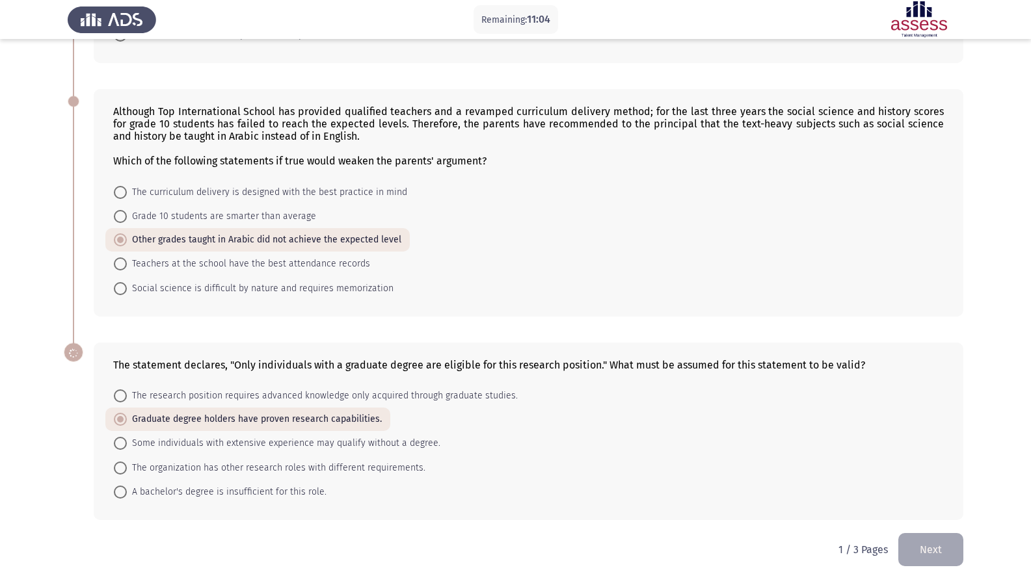
scroll to position [224, 0]
click at [946, 503] on button "Next" at bounding box center [930, 549] width 65 height 33
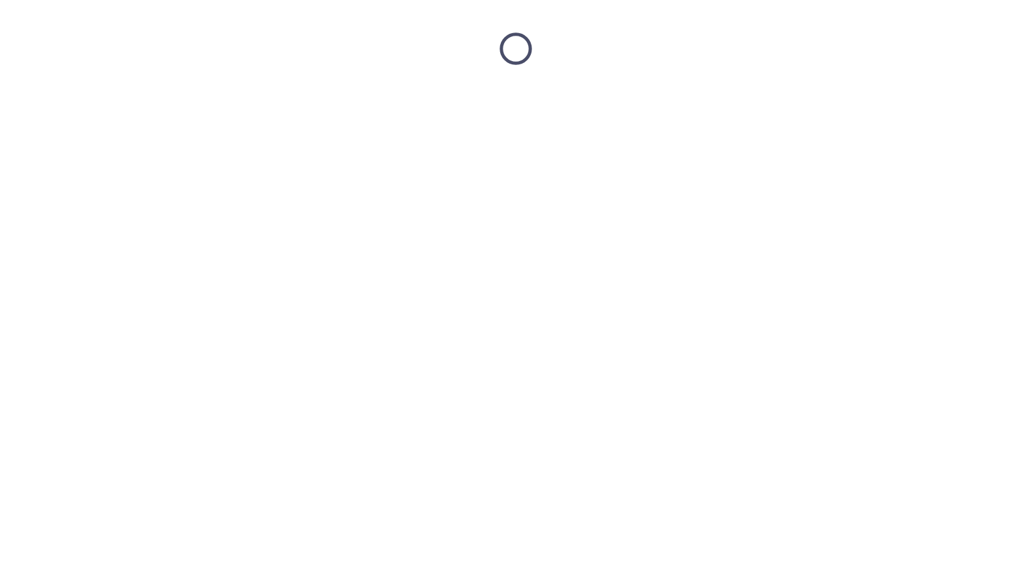
scroll to position [0, 0]
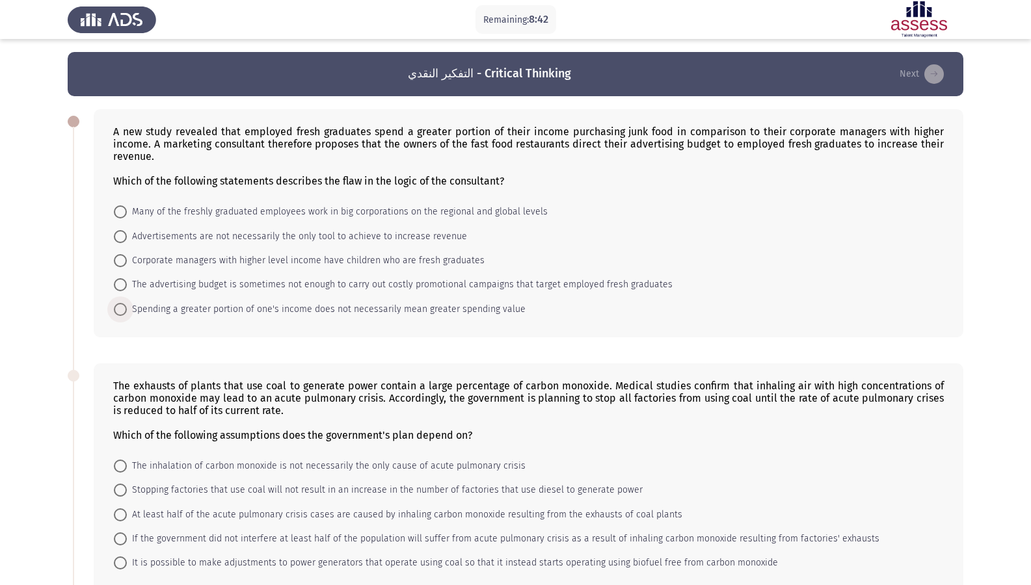
click at [126, 307] on span at bounding box center [120, 309] width 13 height 13
click at [126, 307] on input "Spending a greater portion of one's income does not necessarily mean greater sp…" at bounding box center [120, 309] width 13 height 13
radio input "true"
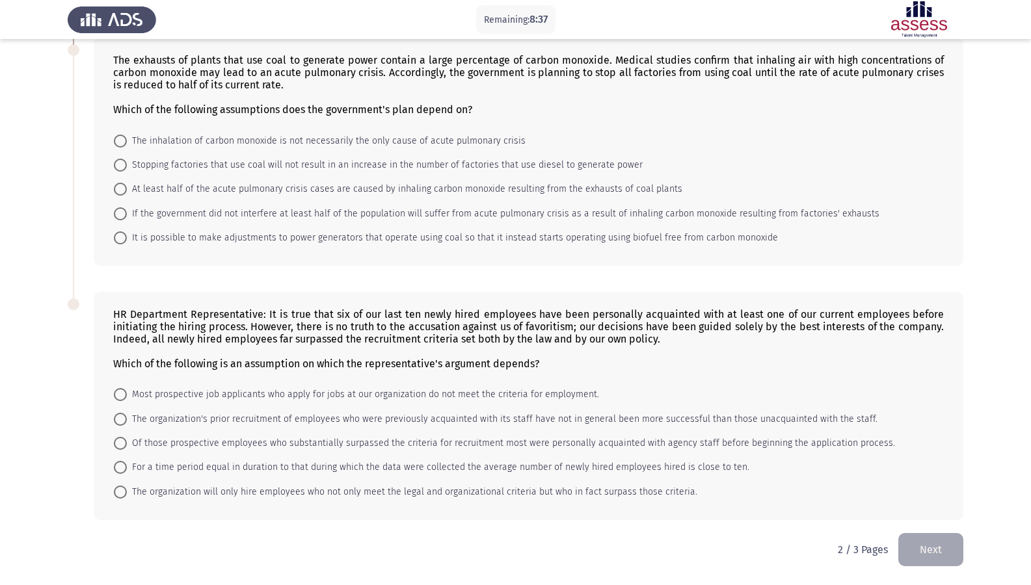
scroll to position [259, 0]
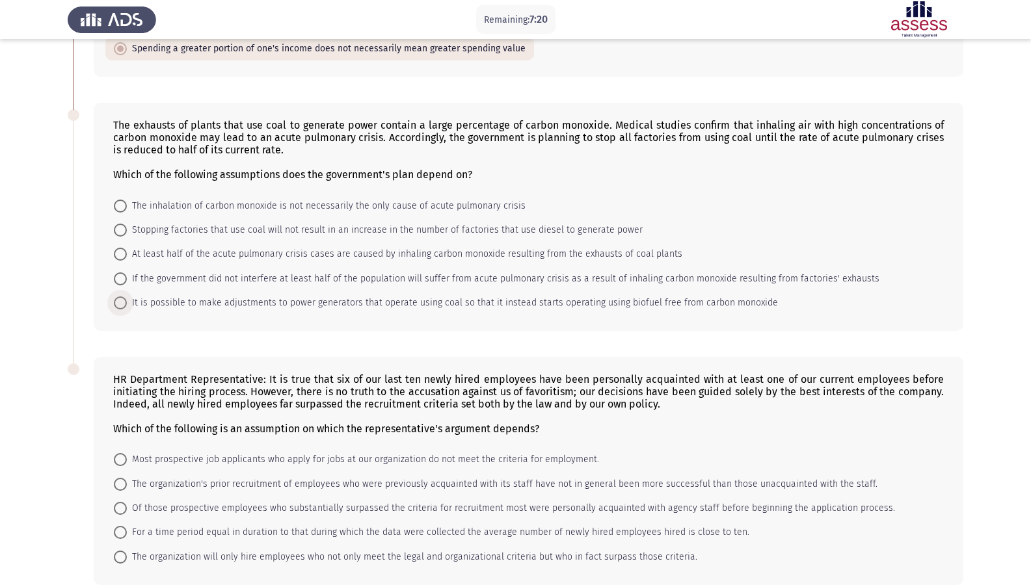
click at [124, 305] on span at bounding box center [120, 303] width 13 height 13
click at [124, 305] on input "It is possible to make adjustments to power generators that operate using coal …" at bounding box center [120, 303] width 13 height 13
radio input "true"
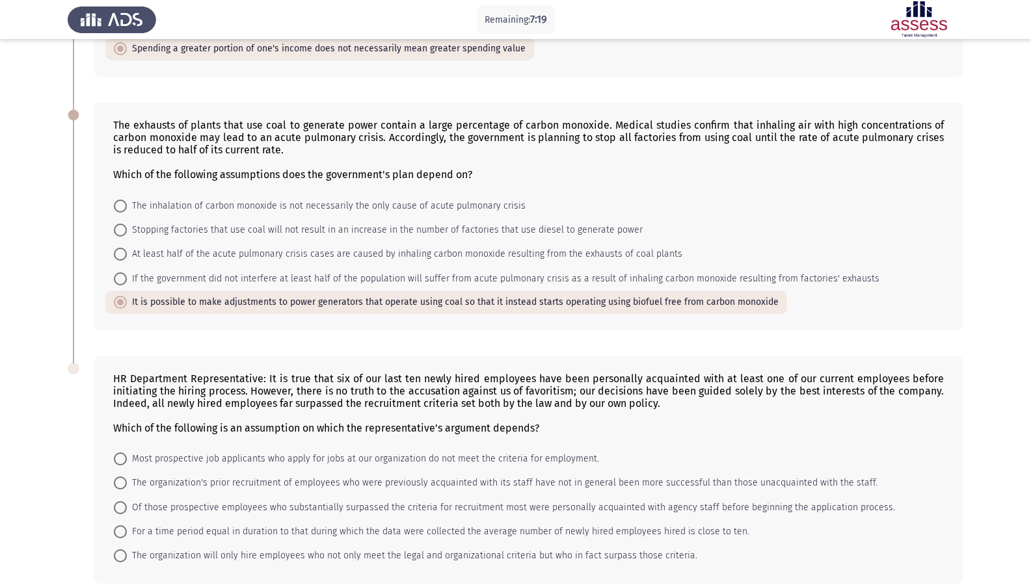
scroll to position [323, 0]
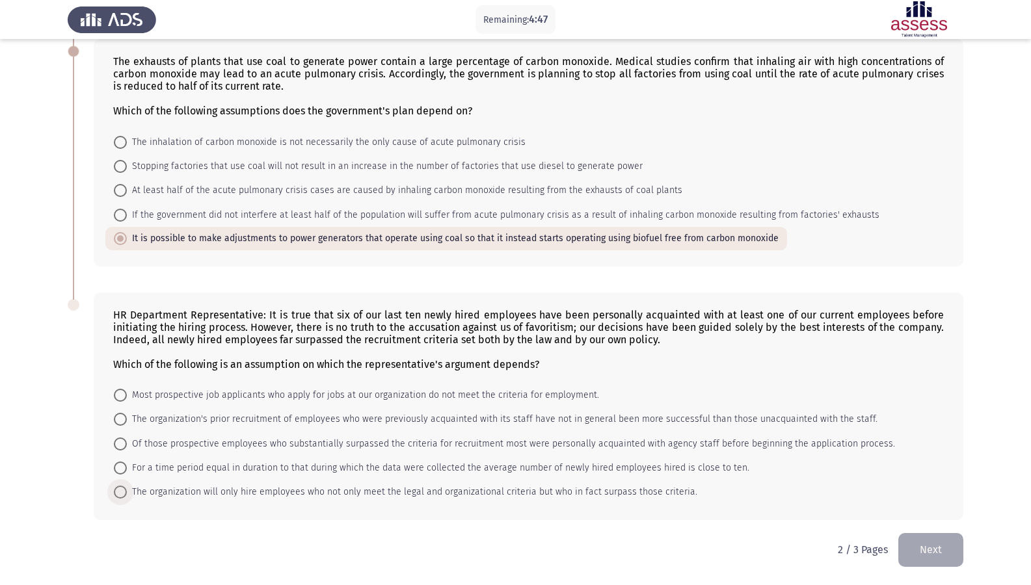
click at [128, 491] on span "The organization will only hire employees who not only meet the legal and organ…" at bounding box center [412, 493] width 570 height 16
click at [127, 491] on input "The organization will only hire employees who not only meet the legal and organ…" at bounding box center [120, 492] width 13 height 13
radio input "true"
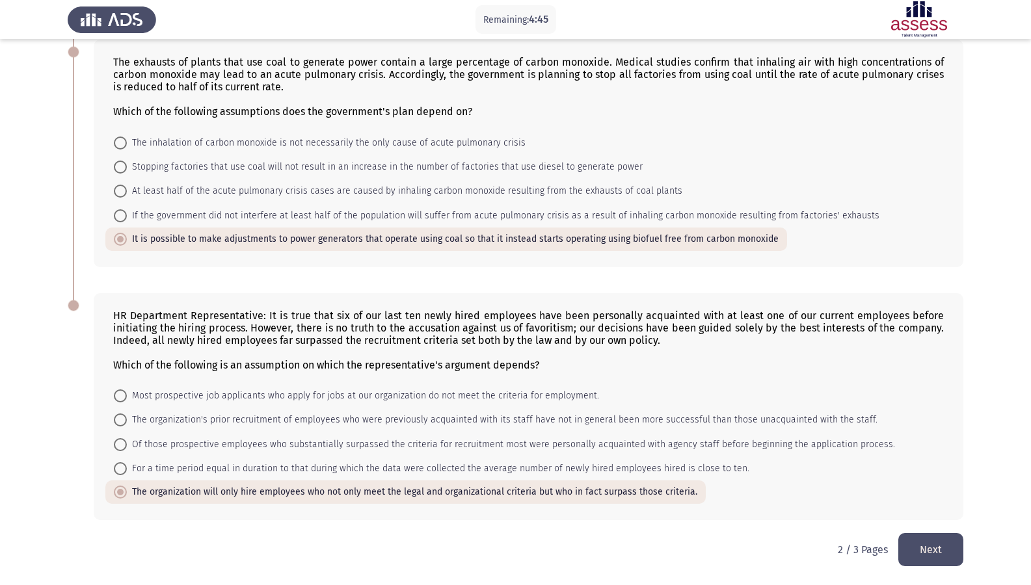
click at [942, 503] on button "Next" at bounding box center [930, 549] width 65 height 33
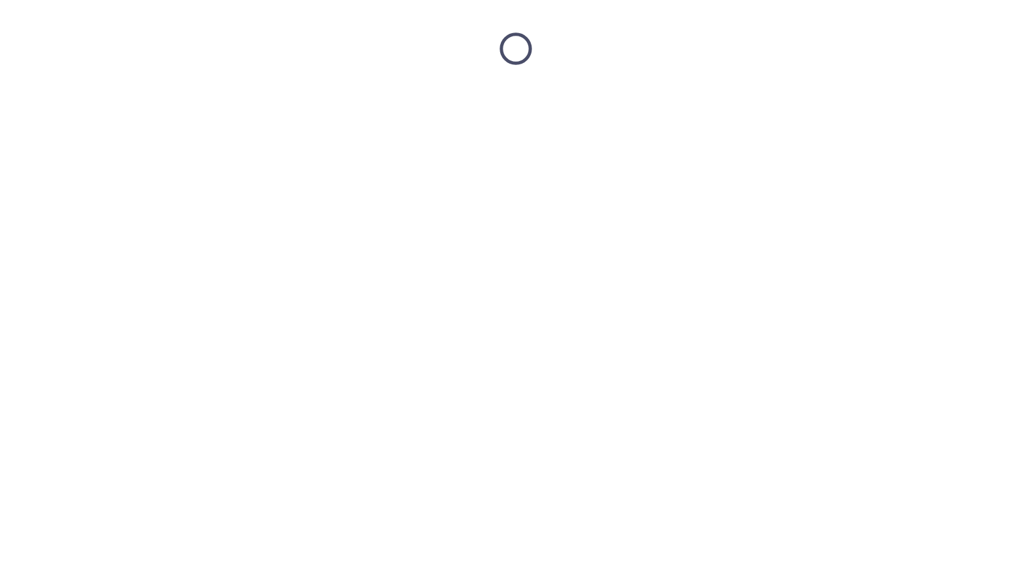
scroll to position [0, 0]
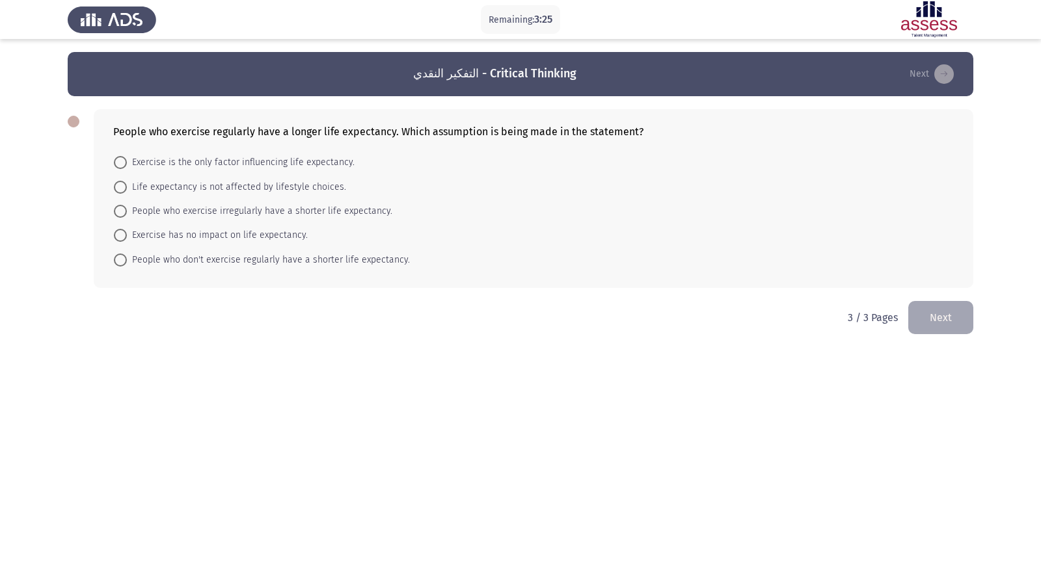
click at [126, 166] on span at bounding box center [120, 162] width 13 height 13
click at [126, 166] on input "Exercise is the only factor influencing life expectancy." at bounding box center [120, 162] width 13 height 13
radio input "true"
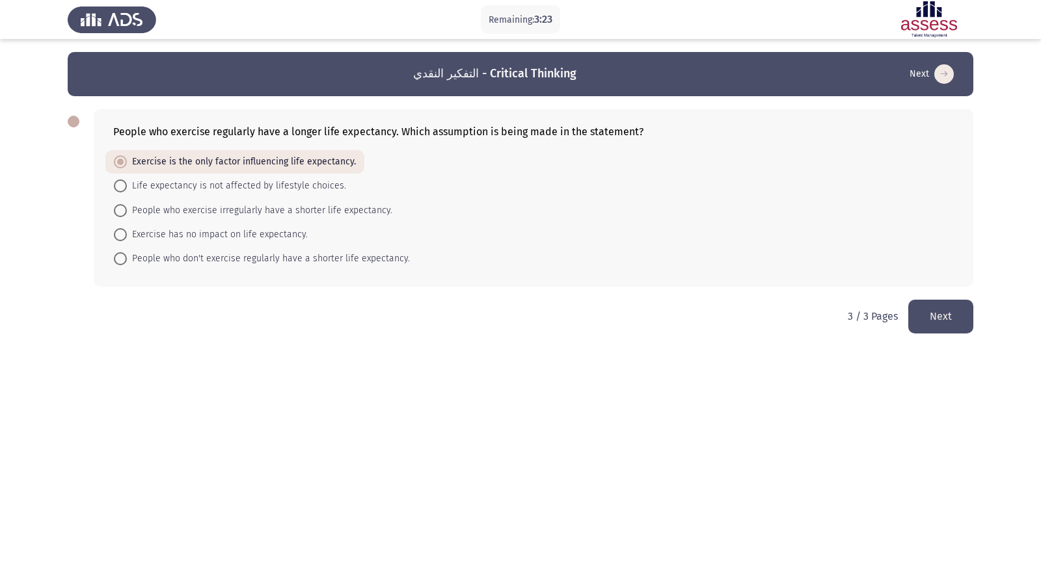
click at [964, 332] on button "Next" at bounding box center [940, 316] width 65 height 33
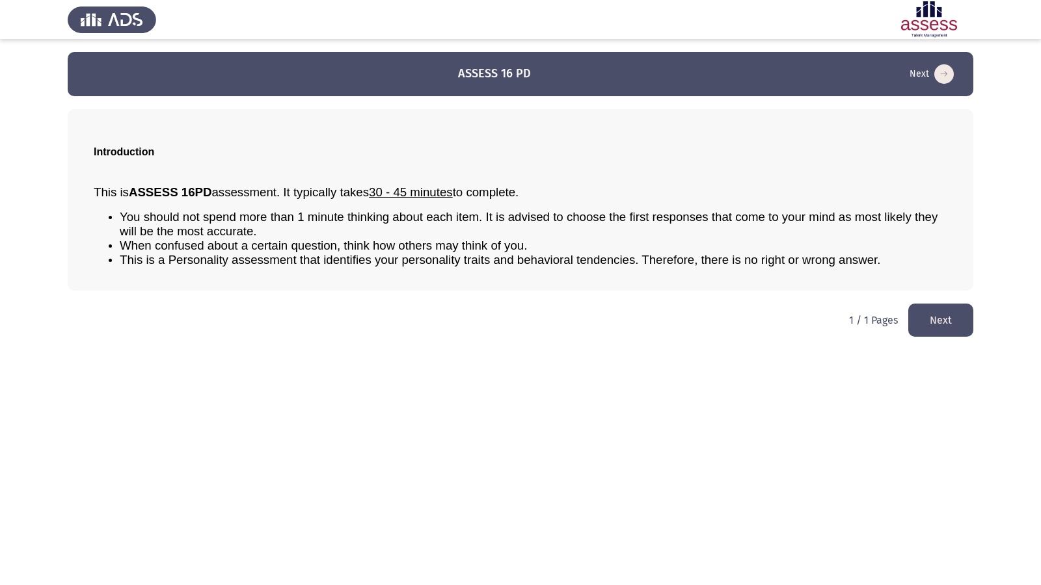
click at [946, 315] on button "Next" at bounding box center [940, 320] width 65 height 33
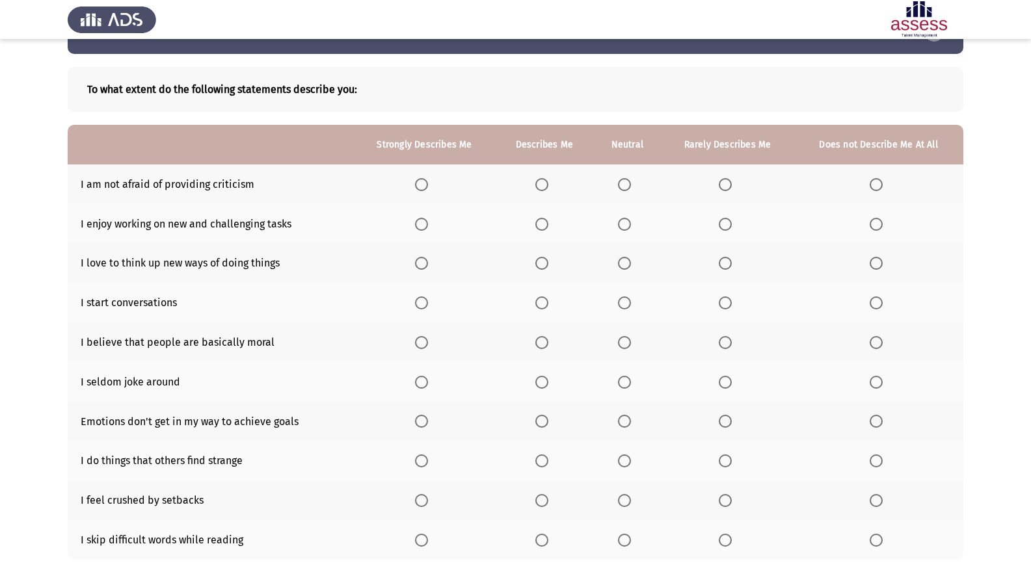
scroll to position [65, 0]
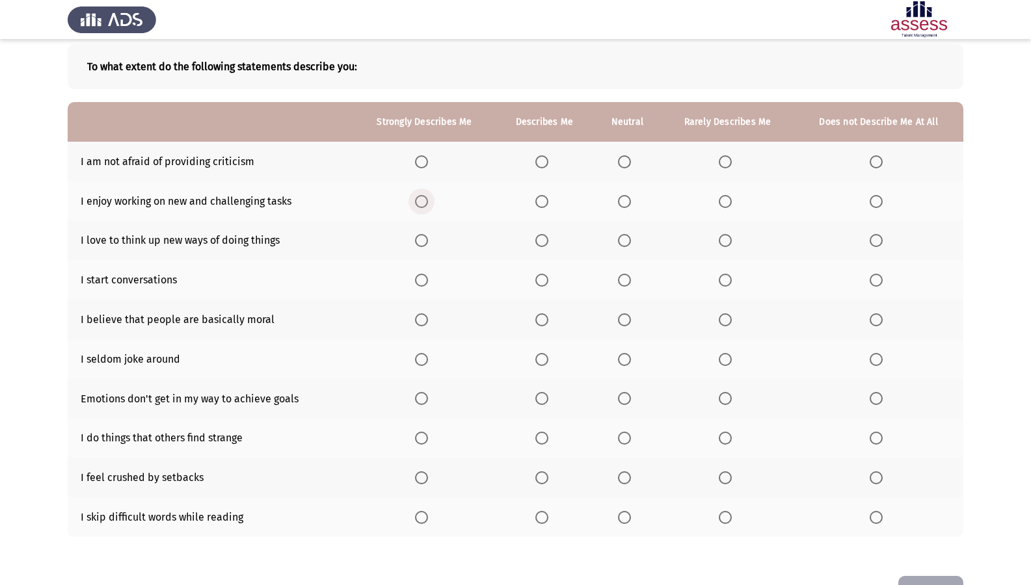
click at [428, 206] on span "Select an option" at bounding box center [421, 201] width 13 height 13
click at [428, 206] on input "Select an option" at bounding box center [421, 201] width 13 height 13
click at [424, 240] on span "Select an option" at bounding box center [421, 240] width 13 height 13
click at [424, 240] on input "Select an option" at bounding box center [421, 240] width 13 height 13
click at [624, 279] on span "Select an option" at bounding box center [624, 280] width 13 height 13
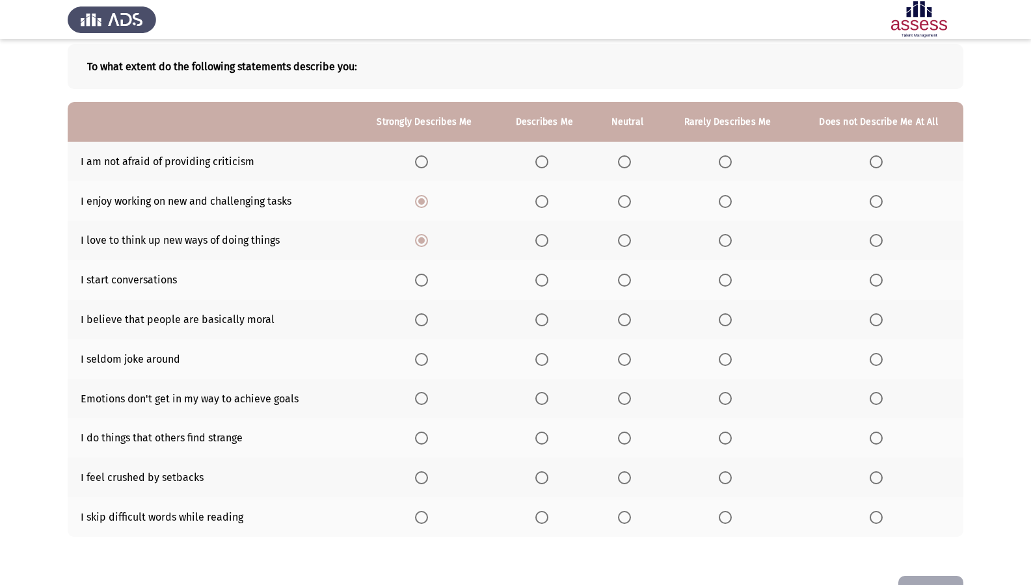
click at [624, 279] on input "Select an option" at bounding box center [624, 280] width 13 height 13
drag, startPoint x: 628, startPoint y: 166, endPoint x: 628, endPoint y: 174, distance: 7.8
click at [628, 174] on th at bounding box center [627, 162] width 68 height 40
click at [626, 155] on span "Select an option" at bounding box center [624, 161] width 13 height 13
click at [626, 155] on input "Select an option" at bounding box center [624, 161] width 13 height 13
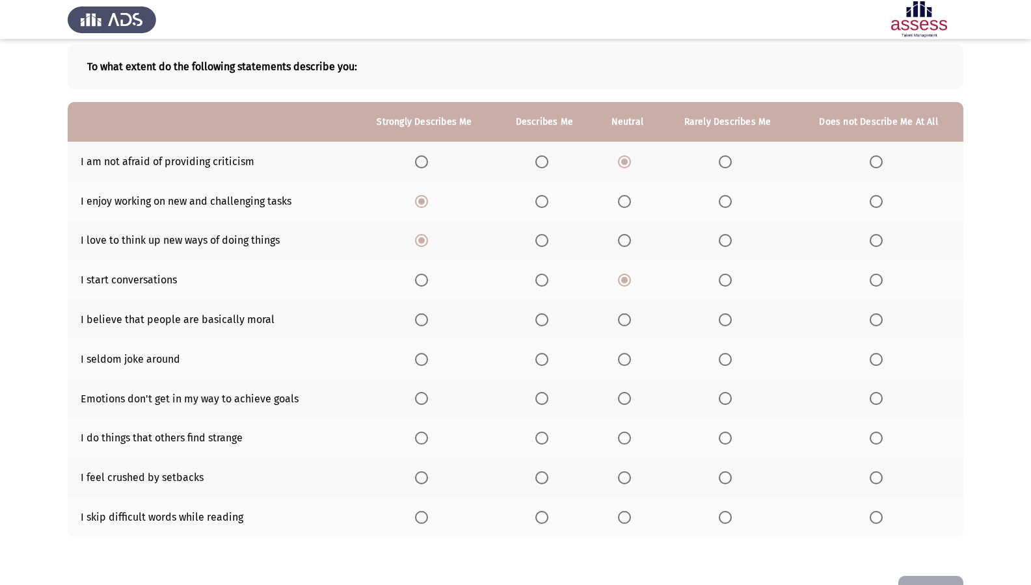
scroll to position [108, 0]
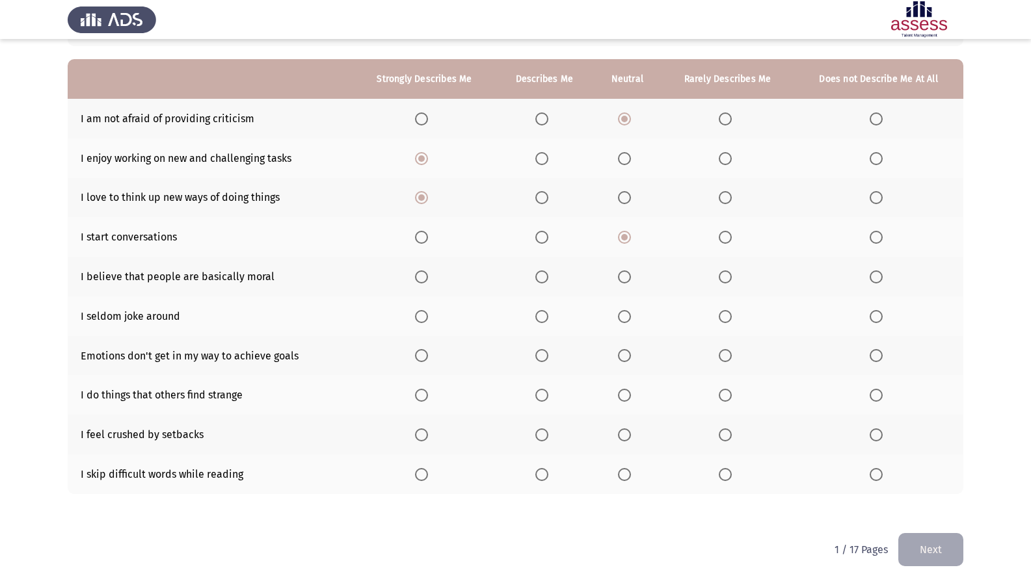
click at [548, 282] on span "Select an option" at bounding box center [541, 277] width 13 height 13
click at [548, 282] on input "Select an option" at bounding box center [541, 277] width 13 height 13
click at [628, 320] on span "Select an option" at bounding box center [624, 316] width 13 height 13
click at [628, 320] on input "Select an option" at bounding box center [624, 316] width 13 height 13
click at [725, 397] on span "Select an option" at bounding box center [725, 395] width 13 height 13
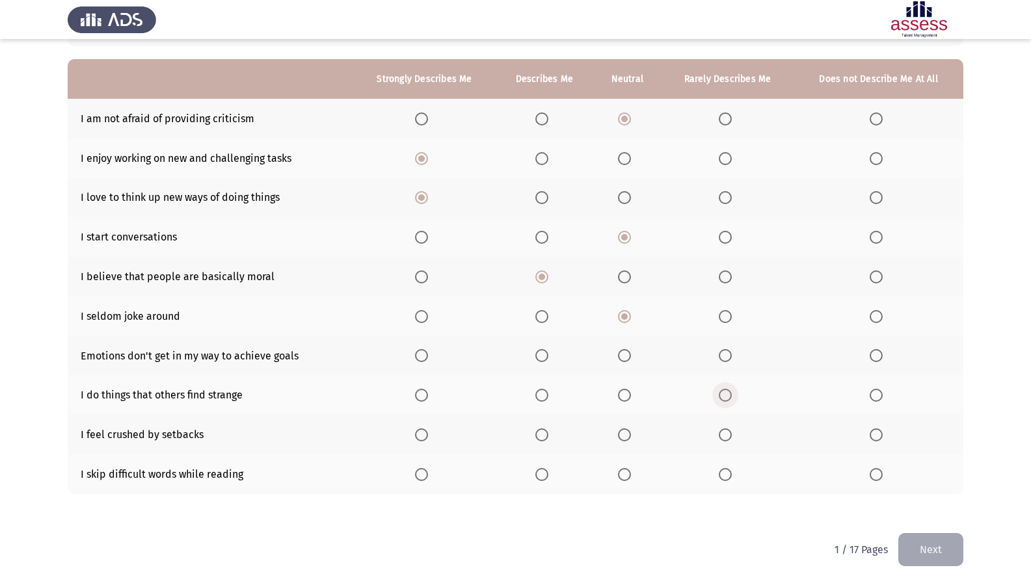
click at [725, 397] on input "Select an option" at bounding box center [725, 395] width 13 height 13
click at [624, 473] on span "Select an option" at bounding box center [624, 474] width 13 height 13
click at [624, 473] on input "Select an option" at bounding box center [624, 474] width 13 height 13
click at [875, 356] on span "Select an option" at bounding box center [876, 355] width 13 height 13
click at [875, 356] on input "Select an option" at bounding box center [876, 355] width 13 height 13
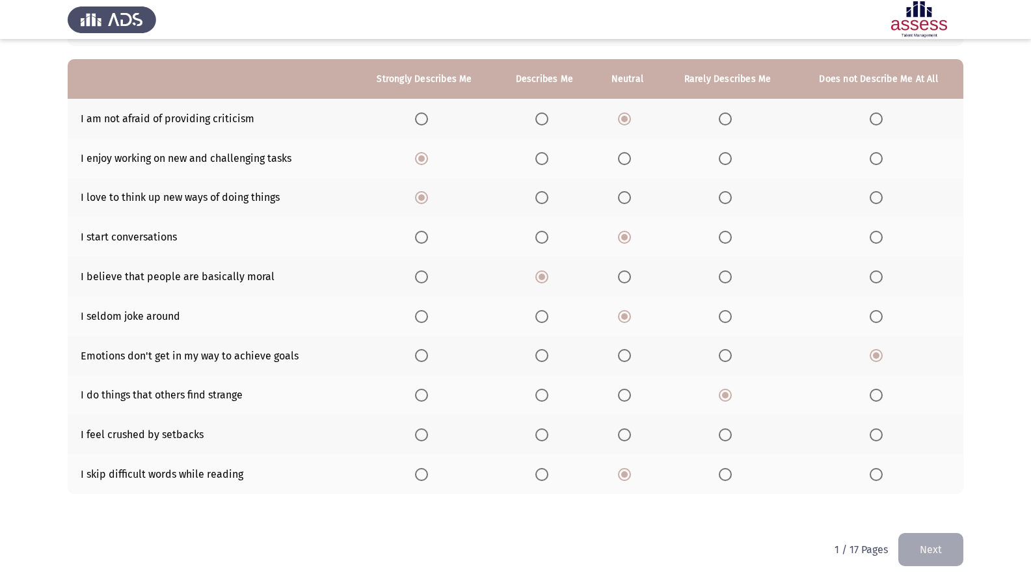
click at [172, 438] on td "I feel crushed by setbacks" at bounding box center [211, 435] width 286 height 40
click at [880, 440] on span "Select an option" at bounding box center [876, 435] width 13 height 13
click at [880, 440] on input "Select an option" at bounding box center [876, 435] width 13 height 13
click at [927, 503] on button "Next" at bounding box center [930, 549] width 65 height 33
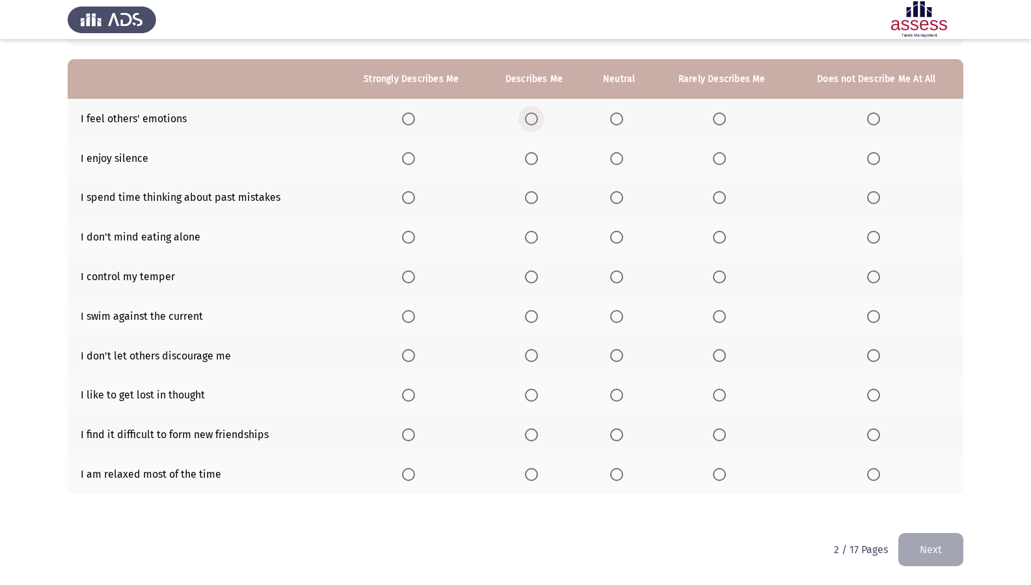
click at [531, 115] on span "Select an option" at bounding box center [531, 119] width 13 height 13
click at [531, 115] on input "Select an option" at bounding box center [531, 119] width 13 height 13
click at [616, 154] on span "Select an option" at bounding box center [616, 158] width 13 height 13
click at [616, 154] on input "Select an option" at bounding box center [616, 158] width 13 height 13
click at [719, 198] on span "Select an option" at bounding box center [719, 197] width 13 height 13
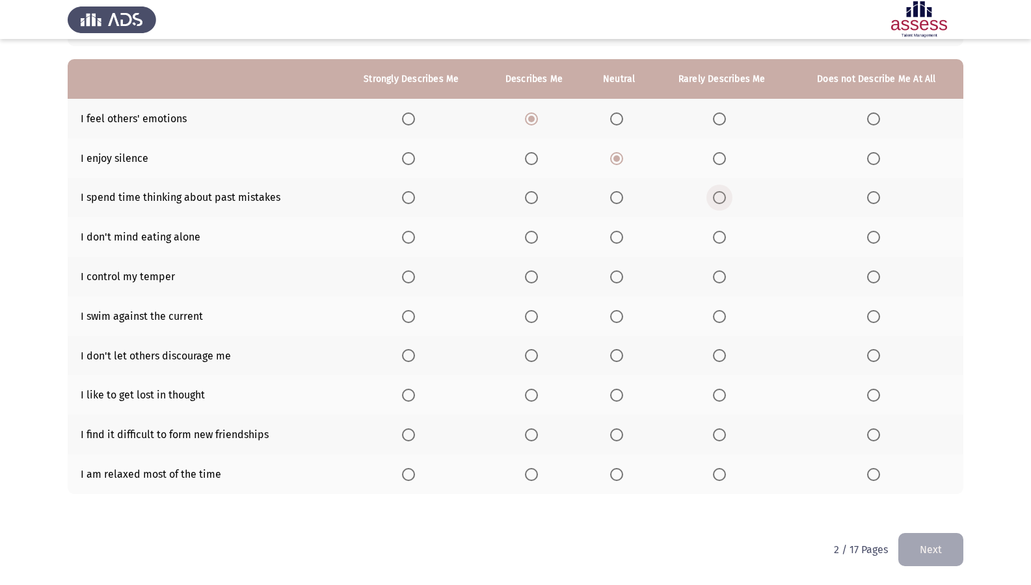
click at [719, 198] on input "Select an option" at bounding box center [719, 197] width 13 height 13
click at [872, 204] on span "Select an option" at bounding box center [873, 197] width 13 height 13
click at [872, 204] on input "Select an option" at bounding box center [873, 197] width 13 height 13
click at [539, 241] on label "Select an option" at bounding box center [534, 237] width 18 height 13
click at [538, 241] on input "Select an option" at bounding box center [531, 237] width 13 height 13
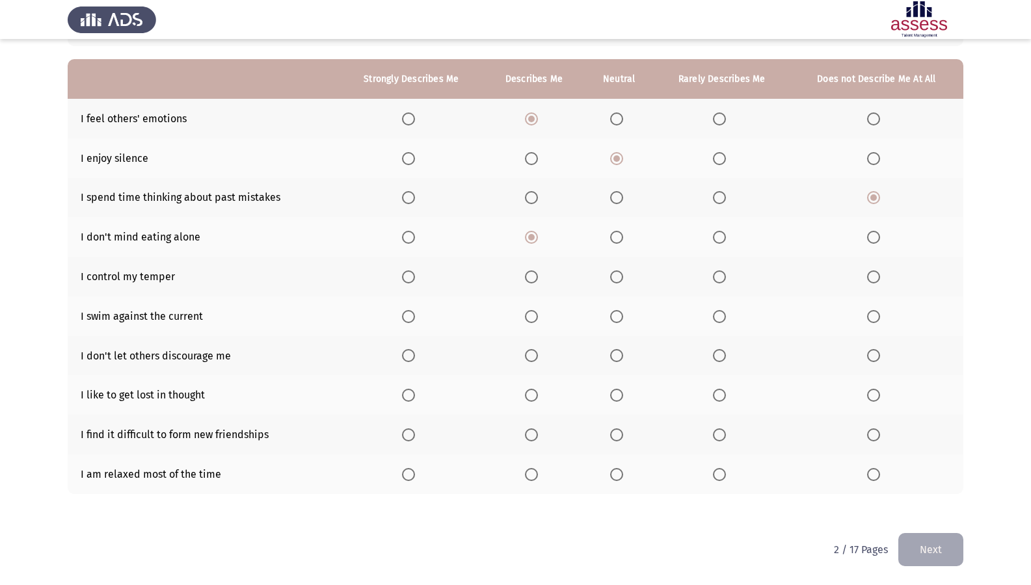
click at [536, 281] on span "Select an option" at bounding box center [531, 277] width 13 height 13
click at [536, 281] on input "Select an option" at bounding box center [531, 277] width 13 height 13
click at [617, 320] on span "Select an option" at bounding box center [616, 316] width 13 height 13
click at [617, 320] on input "Select an option" at bounding box center [616, 316] width 13 height 13
click at [397, 360] on th at bounding box center [410, 356] width 145 height 40
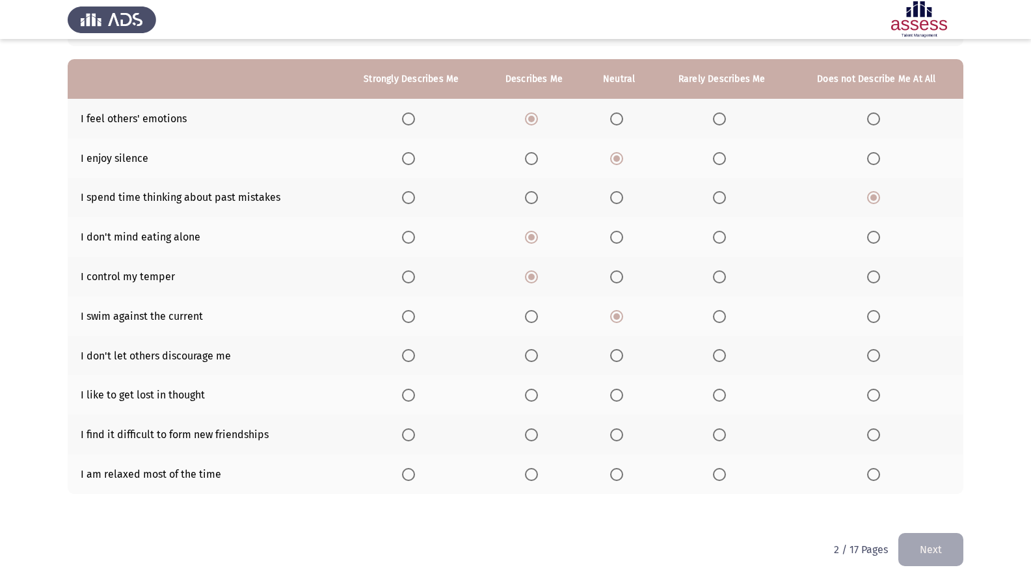
click at [412, 354] on span "Select an option" at bounding box center [408, 355] width 13 height 13
click at [412, 354] on input "Select an option" at bounding box center [408, 355] width 13 height 13
click at [616, 395] on span "Select an option" at bounding box center [616, 395] width 13 height 13
click at [616, 395] on input "Select an option" at bounding box center [616, 395] width 13 height 13
click at [617, 437] on span "Select an option" at bounding box center [616, 435] width 13 height 13
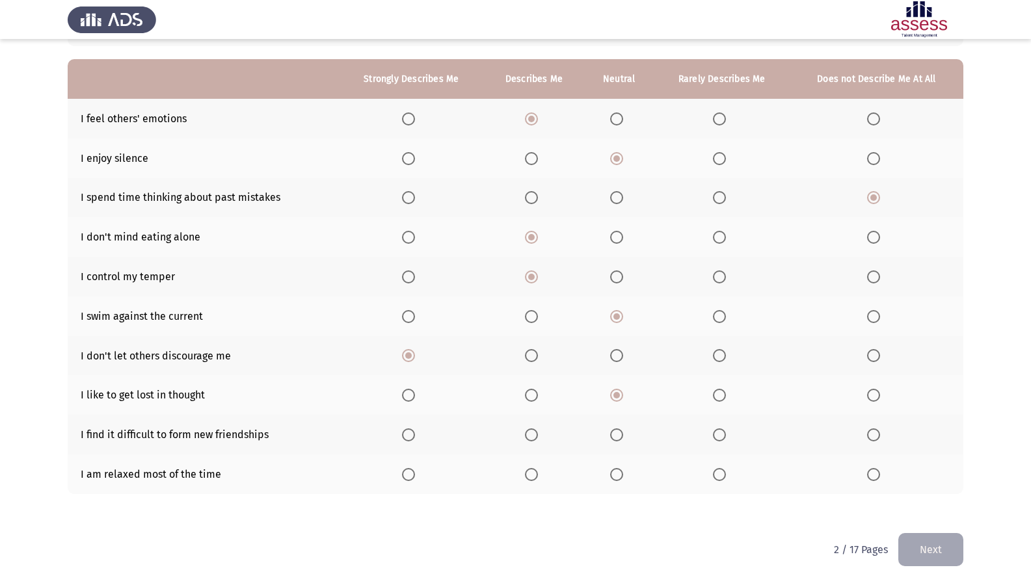
click at [617, 437] on input "Select an option" at bounding box center [616, 435] width 13 height 13
click at [411, 472] on span "Select an option" at bounding box center [408, 474] width 13 height 13
click at [411, 472] on input "Select an option" at bounding box center [408, 474] width 13 height 13
click at [946, 503] on button "Next" at bounding box center [930, 549] width 65 height 33
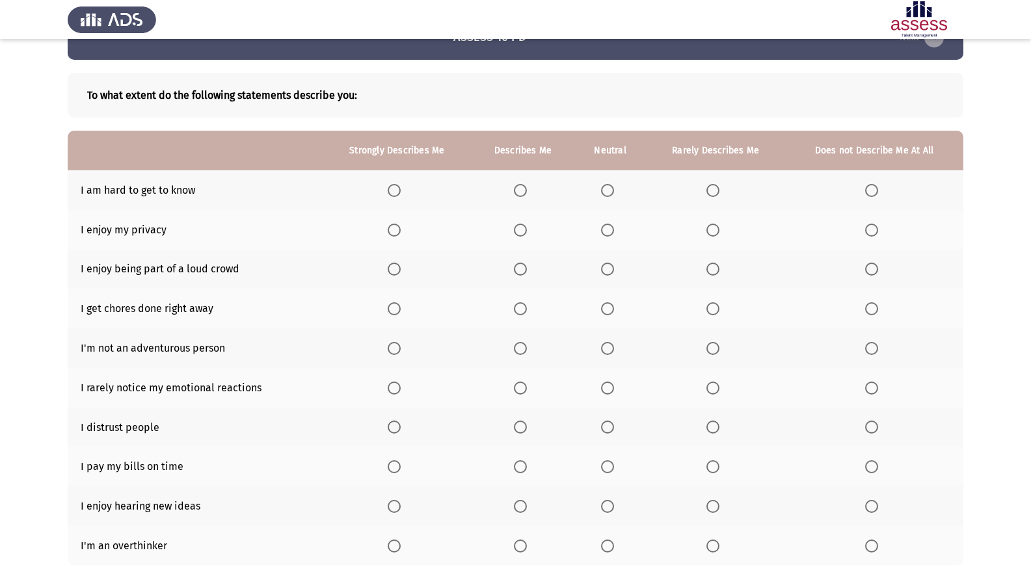
scroll to position [65, 0]
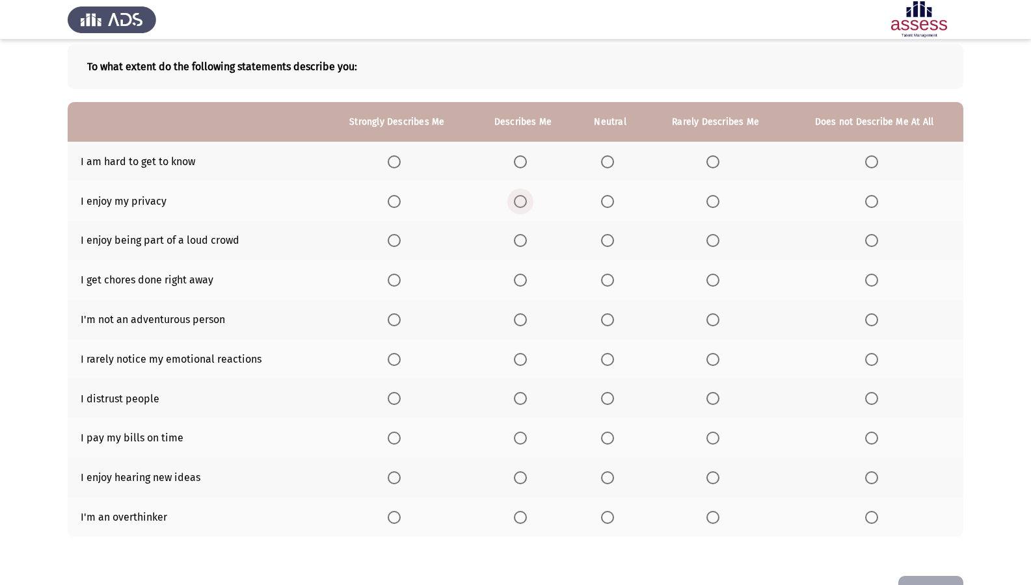
click at [516, 202] on span "Select an option" at bounding box center [520, 201] width 13 height 13
click at [516, 202] on input "Select an option" at bounding box center [520, 201] width 13 height 13
click at [614, 161] on span "Select an option" at bounding box center [607, 161] width 13 height 13
click at [614, 161] on input "Select an option" at bounding box center [607, 161] width 13 height 13
click at [717, 237] on span "Select an option" at bounding box center [712, 240] width 13 height 13
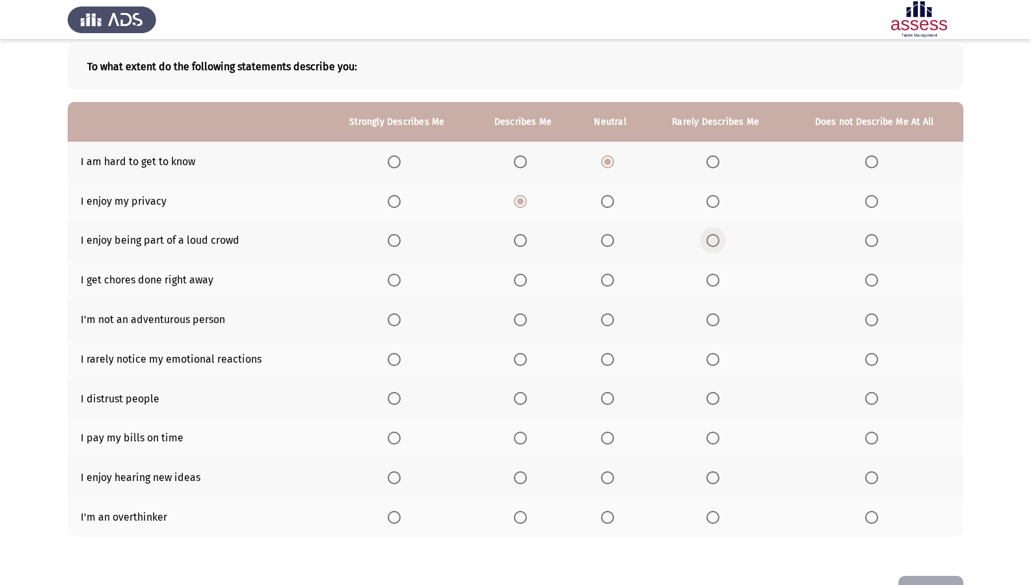
click at [717, 237] on input "Select an option" at bounding box center [712, 240] width 13 height 13
click at [607, 317] on span "Select an option" at bounding box center [607, 319] width 13 height 13
click at [607, 317] on input "Select an option" at bounding box center [607, 319] width 13 height 13
click at [871, 279] on span "Select an option" at bounding box center [871, 280] width 13 height 13
click at [871, 279] on input "Select an option" at bounding box center [871, 280] width 13 height 13
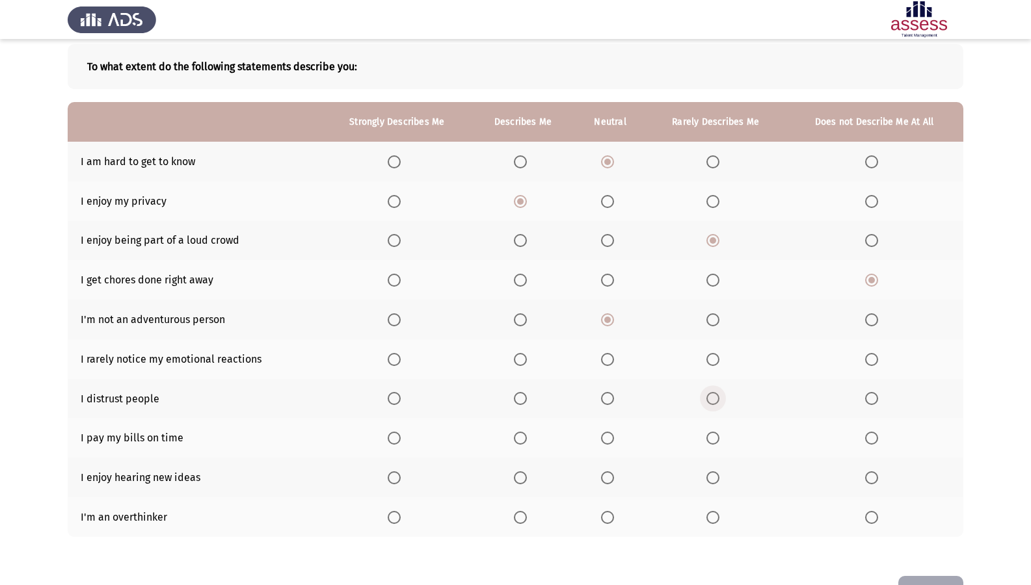
click at [720, 405] on label "Select an option" at bounding box center [715, 398] width 18 height 13
click at [719, 405] on input "Select an option" at bounding box center [712, 398] width 13 height 13
click at [873, 405] on span "Select an option" at bounding box center [871, 398] width 13 height 13
click at [873, 405] on input "Select an option" at bounding box center [871, 398] width 13 height 13
click at [868, 358] on span "Select an option" at bounding box center [871, 359] width 13 height 13
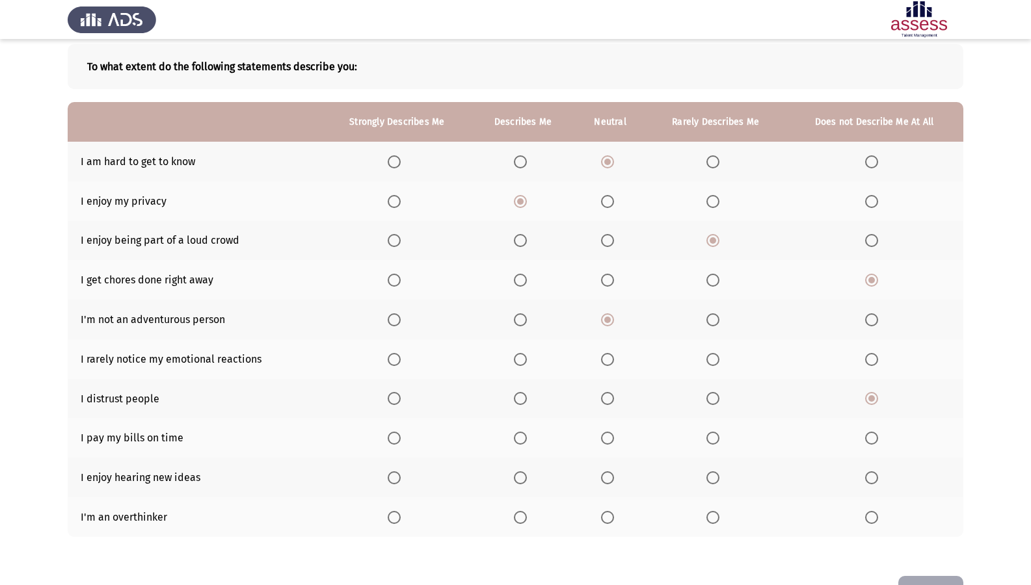
click at [868, 358] on input "Select an option" at bounding box center [871, 359] width 13 height 13
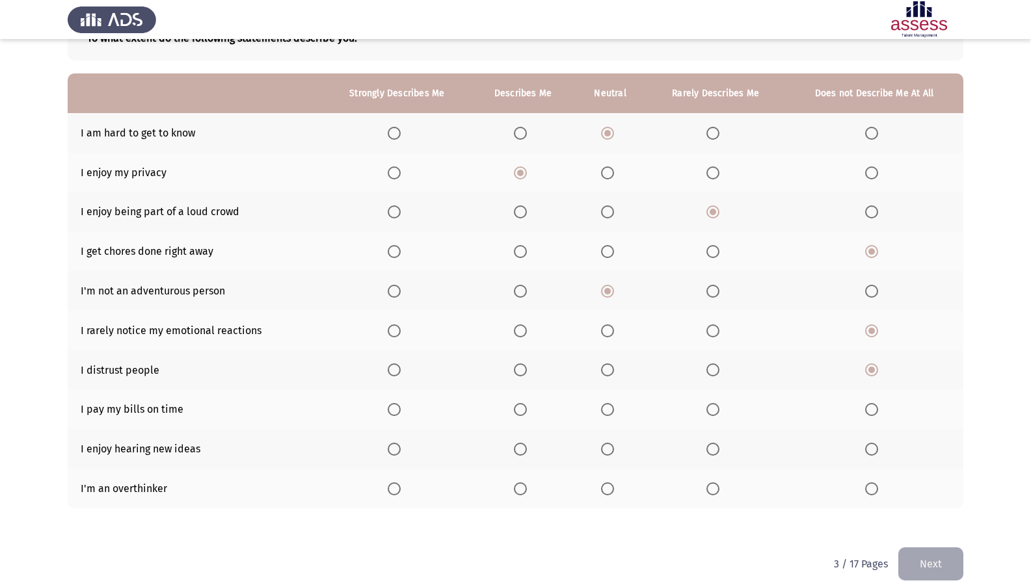
scroll to position [108, 0]
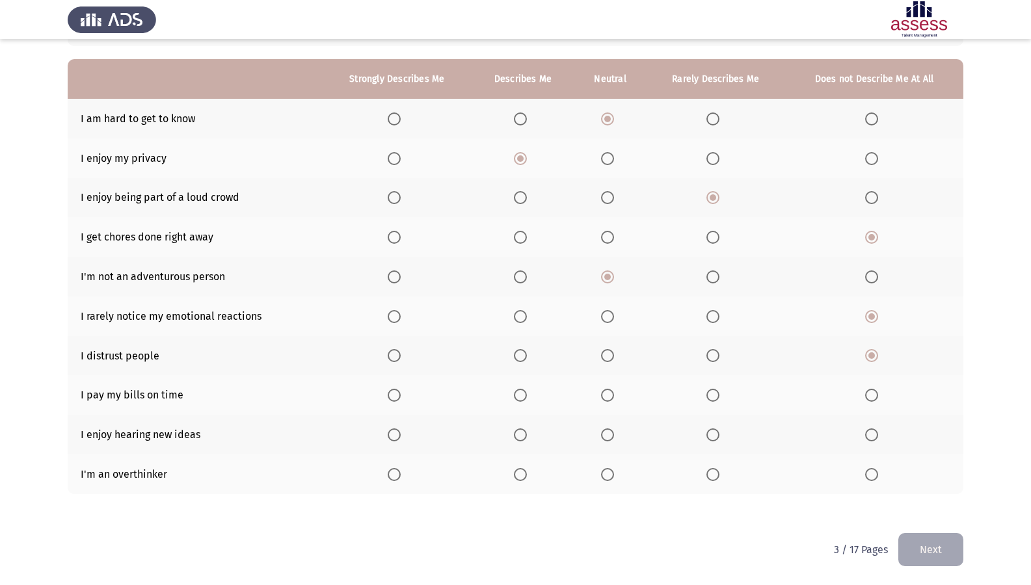
click at [402, 398] on label "Select an option" at bounding box center [397, 395] width 18 height 13
click at [401, 398] on input "Select an option" at bounding box center [394, 395] width 13 height 13
click at [392, 440] on span "Select an option" at bounding box center [394, 435] width 13 height 13
click at [392, 440] on input "Select an option" at bounding box center [394, 435] width 13 height 13
click at [526, 477] on span "Select an option" at bounding box center [520, 474] width 13 height 13
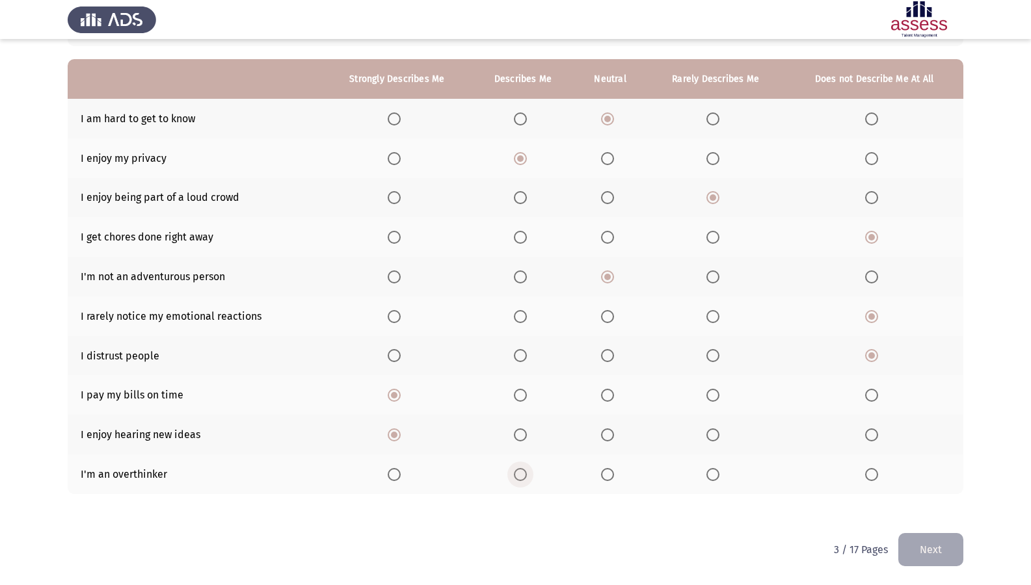
click at [526, 477] on input "Select an option" at bounding box center [520, 474] width 13 height 13
click at [938, 503] on button "Next" at bounding box center [930, 549] width 65 height 33
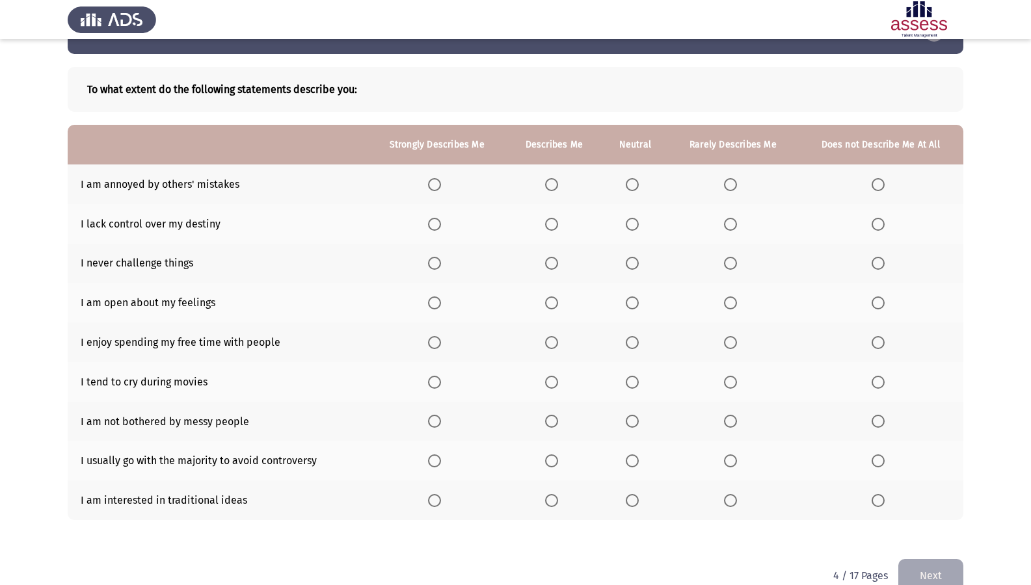
scroll to position [65, 0]
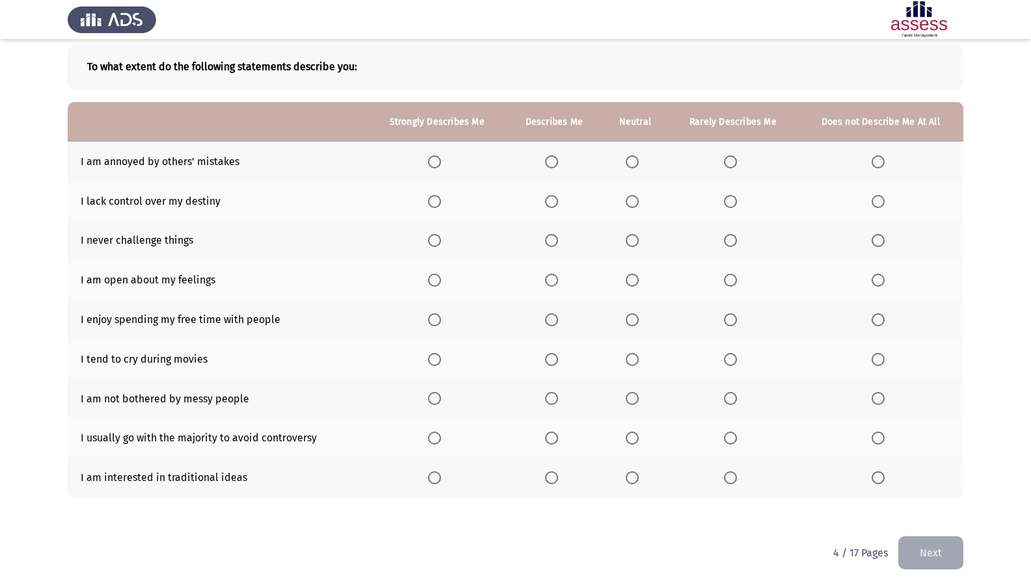
click at [635, 170] on th at bounding box center [635, 162] width 66 height 40
click at [635, 161] on span "Select an option" at bounding box center [632, 161] width 13 height 13
click at [635, 161] on input "Select an option" at bounding box center [632, 161] width 13 height 13
click at [639, 205] on span "Select an option" at bounding box center [632, 201] width 13 height 13
click at [639, 205] on input "Select an option" at bounding box center [632, 201] width 13 height 13
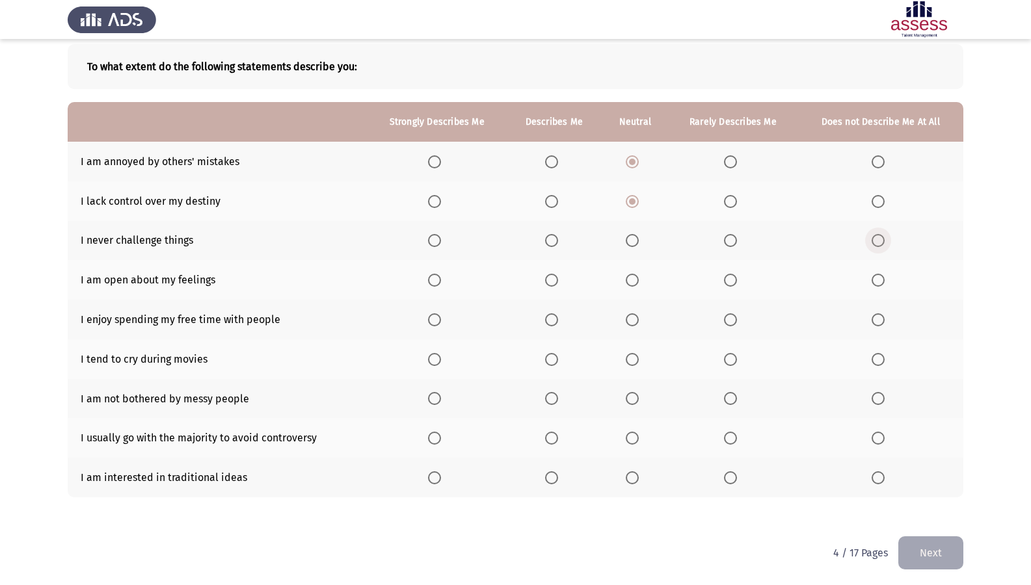
click at [883, 242] on span "Select an option" at bounding box center [877, 240] width 13 height 13
click at [883, 242] on input "Select an option" at bounding box center [877, 240] width 13 height 13
click at [552, 285] on span "Select an option" at bounding box center [551, 280] width 13 height 13
click at [552, 285] on input "Select an option" at bounding box center [551, 280] width 13 height 13
click at [736, 319] on span "Select an option" at bounding box center [730, 319] width 13 height 13
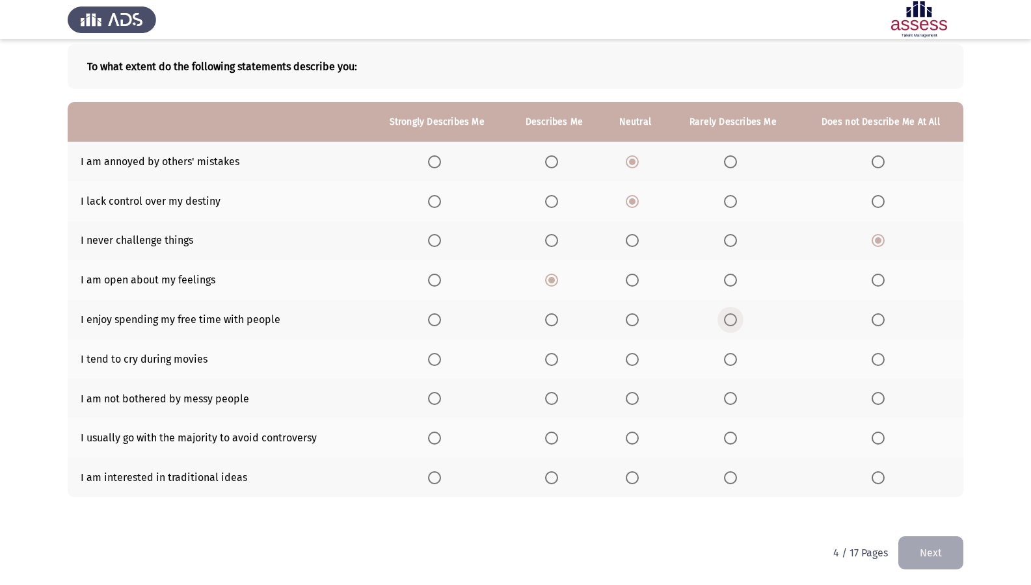
click at [736, 319] on input "Select an option" at bounding box center [730, 319] width 13 height 13
click at [639, 359] on span "Select an option" at bounding box center [632, 359] width 13 height 13
click at [639, 359] on input "Select an option" at bounding box center [632, 359] width 13 height 13
click at [552, 433] on span "Select an option" at bounding box center [551, 438] width 13 height 13
click at [552, 433] on input "Select an option" at bounding box center [551, 438] width 13 height 13
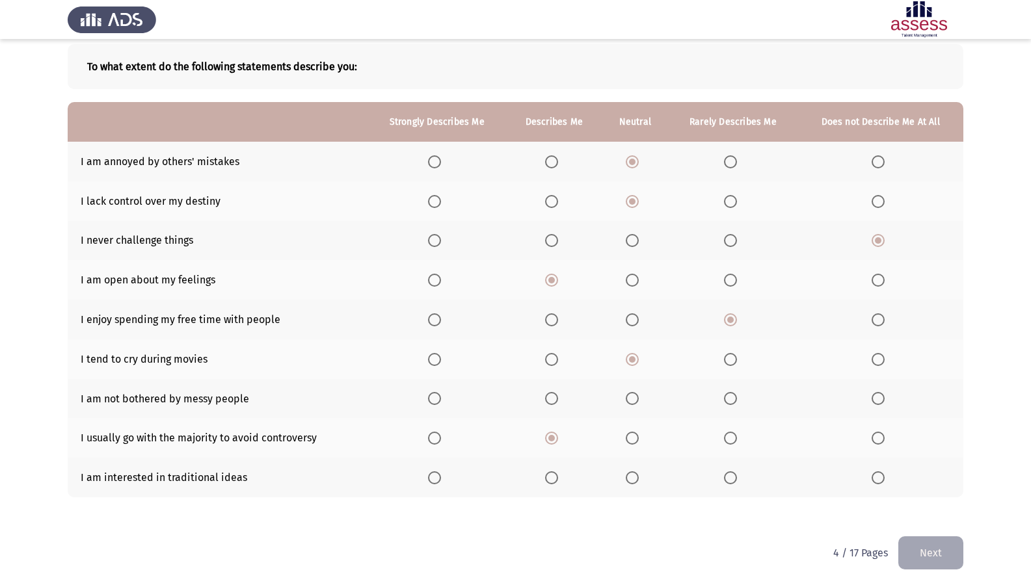
click at [737, 477] on span "Select an option" at bounding box center [730, 478] width 13 height 13
click at [737, 477] on input "Select an option" at bounding box center [730, 478] width 13 height 13
click at [560, 402] on label "Select an option" at bounding box center [554, 398] width 18 height 13
click at [558, 402] on input "Select an option" at bounding box center [551, 398] width 13 height 13
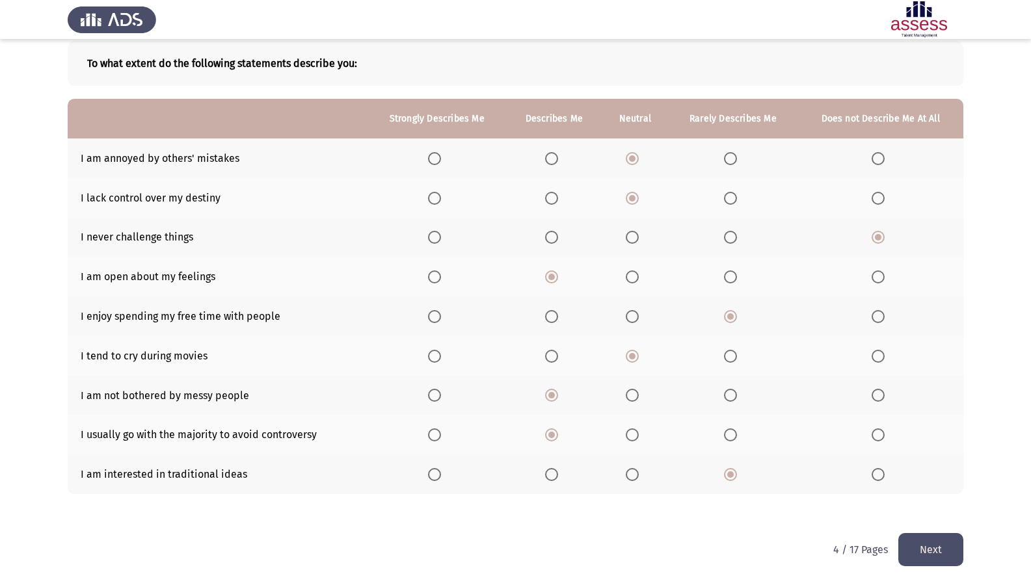
click at [922, 503] on button "Next" at bounding box center [930, 549] width 65 height 33
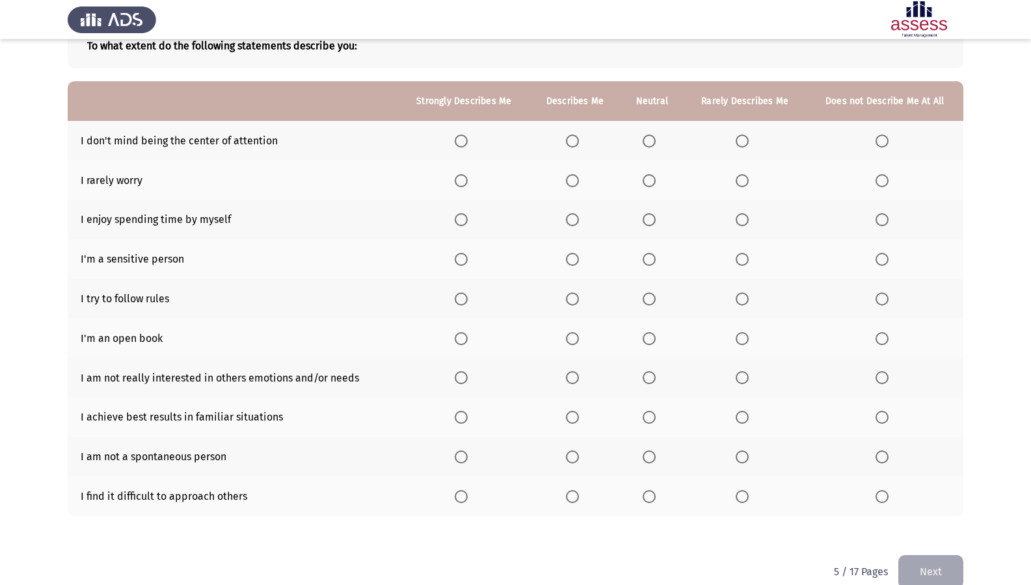
scroll to position [108, 0]
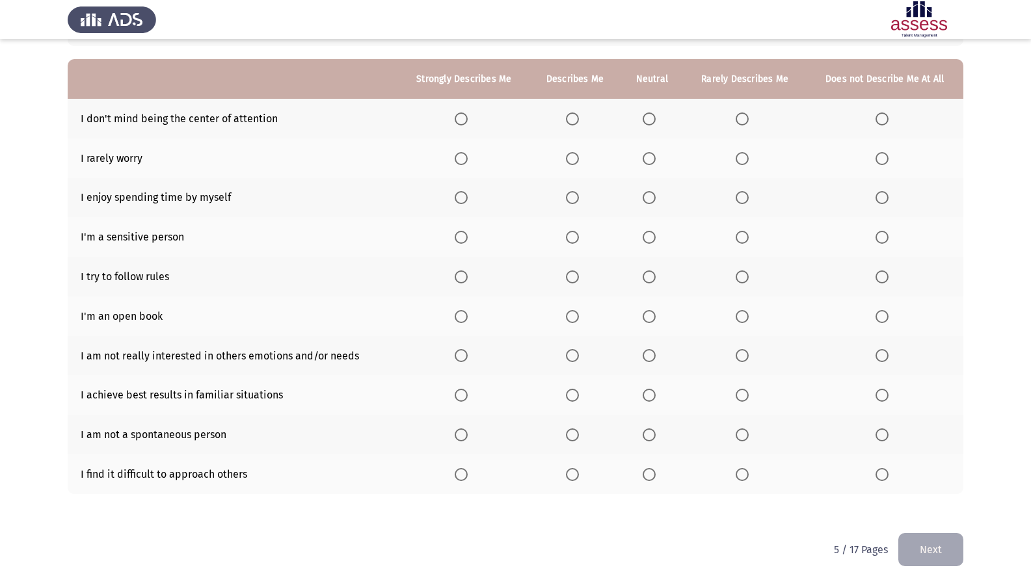
click at [645, 153] on span "Select an option" at bounding box center [649, 158] width 13 height 13
click at [645, 153] on input "Select an option" at bounding box center [649, 158] width 13 height 13
click at [645, 117] on span "Select an option" at bounding box center [649, 119] width 13 height 13
click at [645, 117] on input "Select an option" at bounding box center [649, 119] width 13 height 13
click at [574, 194] on span "Select an option" at bounding box center [572, 197] width 13 height 13
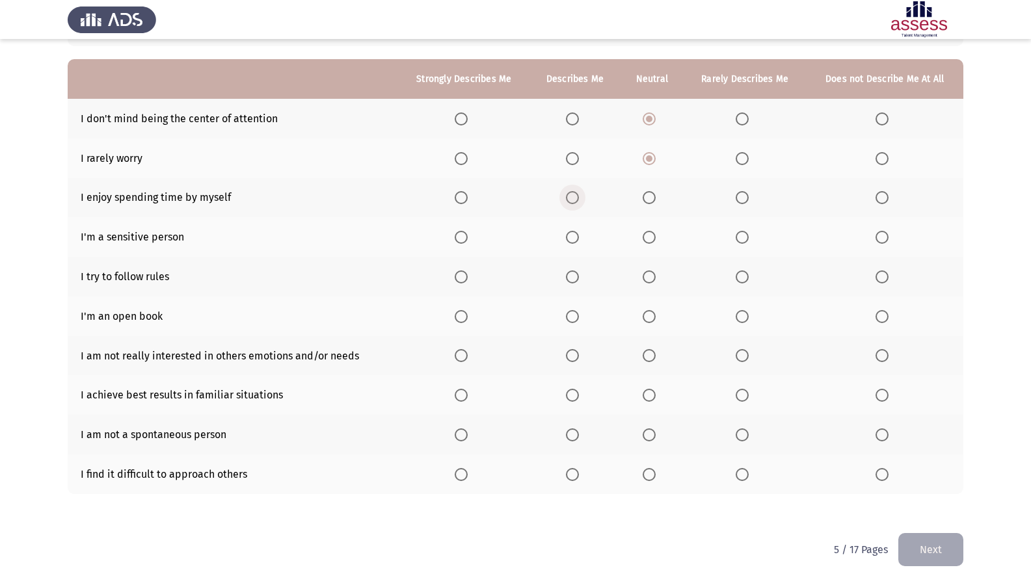
click at [574, 194] on input "Select an option" at bounding box center [572, 197] width 13 height 13
click at [579, 242] on span "Select an option" at bounding box center [572, 237] width 13 height 13
click at [579, 242] on input "Select an option" at bounding box center [572, 237] width 13 height 13
click at [466, 274] on span "Select an option" at bounding box center [461, 277] width 13 height 13
click at [466, 274] on input "Select an option" at bounding box center [461, 277] width 13 height 13
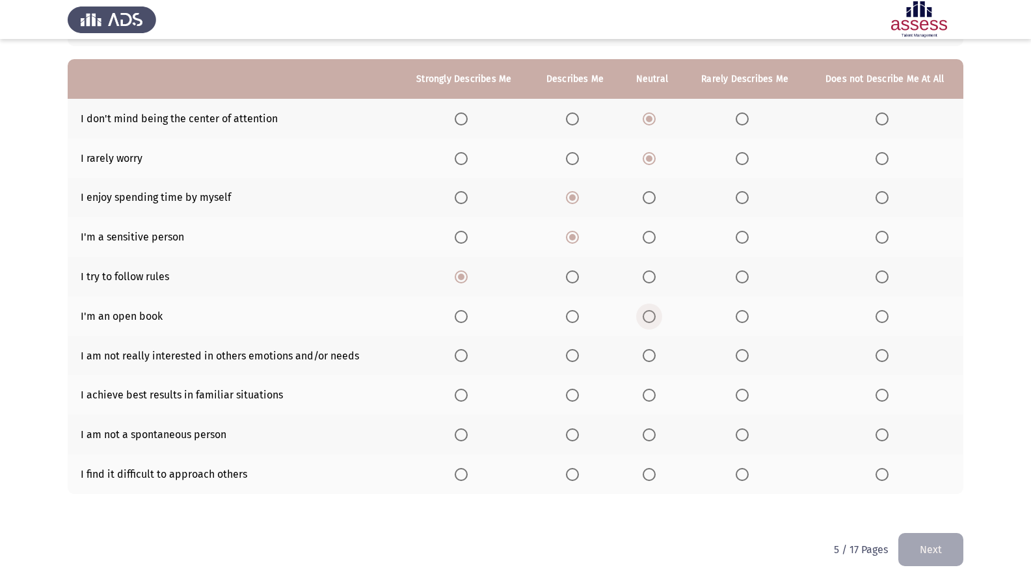
click at [645, 314] on span "Select an option" at bounding box center [649, 316] width 13 height 13
click at [645, 314] on input "Select an option" at bounding box center [649, 316] width 13 height 13
click at [881, 358] on span "Select an option" at bounding box center [881, 355] width 13 height 13
click at [881, 358] on input "Select an option" at bounding box center [881, 355] width 13 height 13
click at [652, 399] on span "Select an option" at bounding box center [649, 395] width 13 height 13
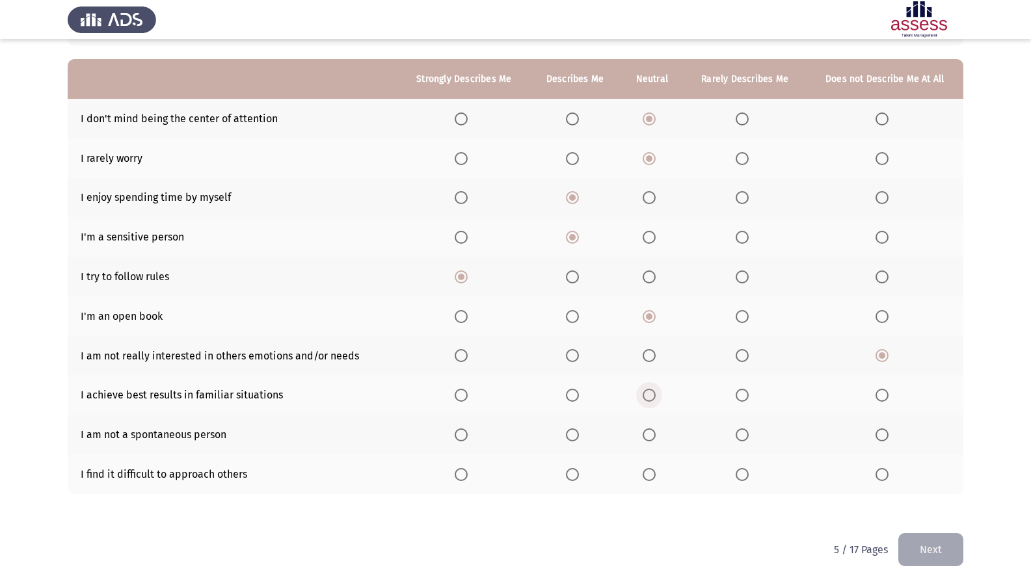
click at [652, 399] on input "Select an option" at bounding box center [649, 395] width 13 height 13
click at [652, 477] on span "Select an option" at bounding box center [649, 474] width 13 height 13
click at [652, 477] on input "Select an option" at bounding box center [649, 474] width 13 height 13
click at [878, 432] on span "Select an option" at bounding box center [881, 435] width 13 height 13
click at [878, 432] on input "Select an option" at bounding box center [881, 435] width 13 height 13
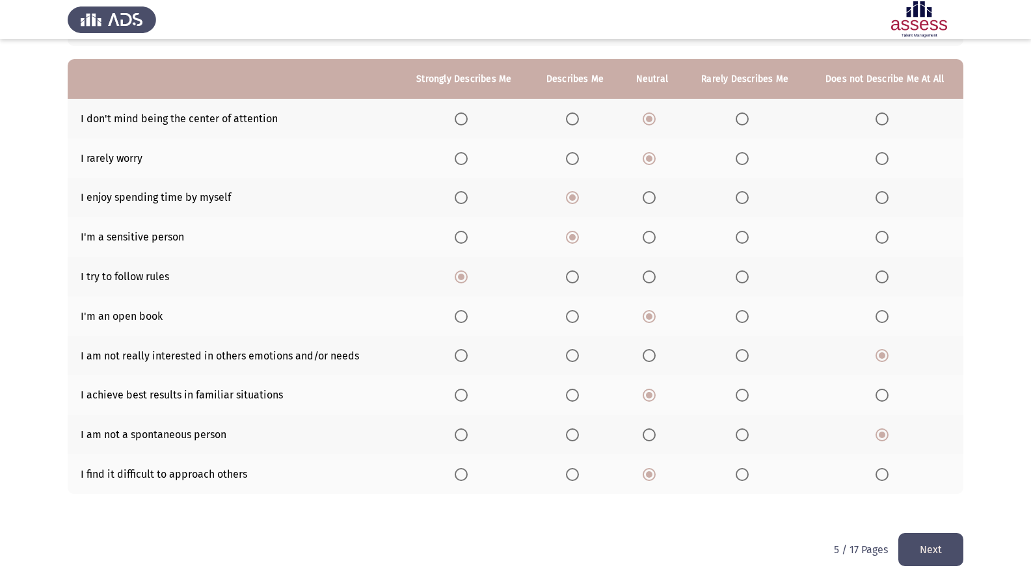
click at [951, 503] on button "Next" at bounding box center [930, 549] width 65 height 33
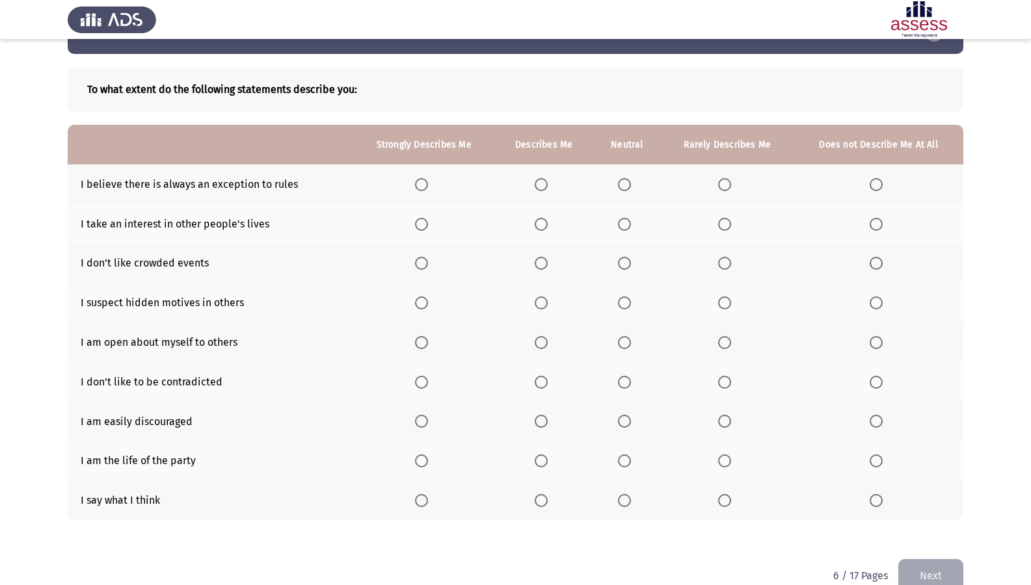
scroll to position [65, 0]
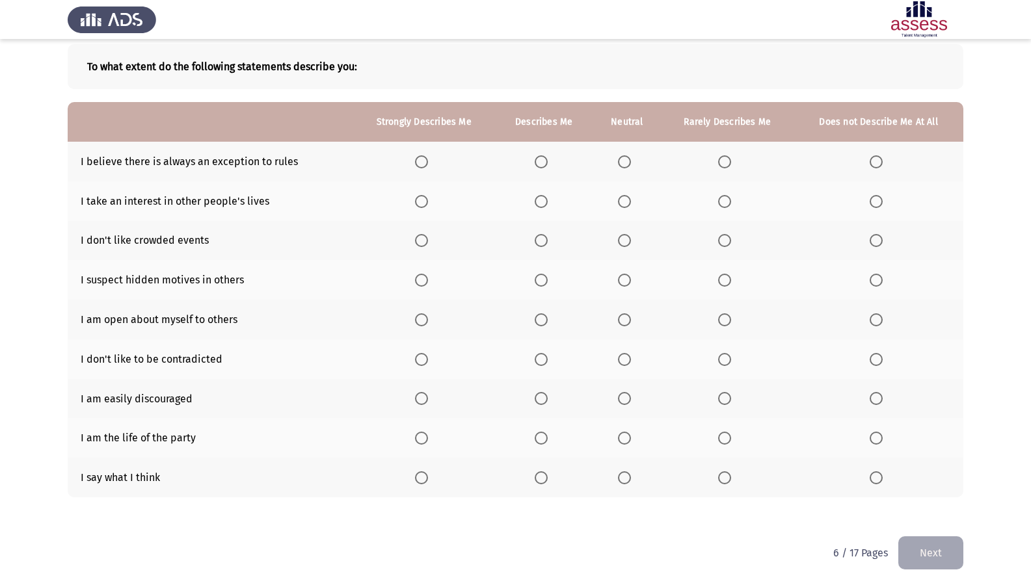
click at [537, 159] on span "Select an option" at bounding box center [541, 161] width 13 height 13
click at [537, 159] on input "Select an option" at bounding box center [541, 161] width 13 height 13
click at [626, 202] on span "Select an option" at bounding box center [624, 201] width 13 height 13
click at [626, 202] on input "Select an option" at bounding box center [624, 201] width 13 height 13
click at [416, 242] on span "Select an option" at bounding box center [421, 240] width 13 height 13
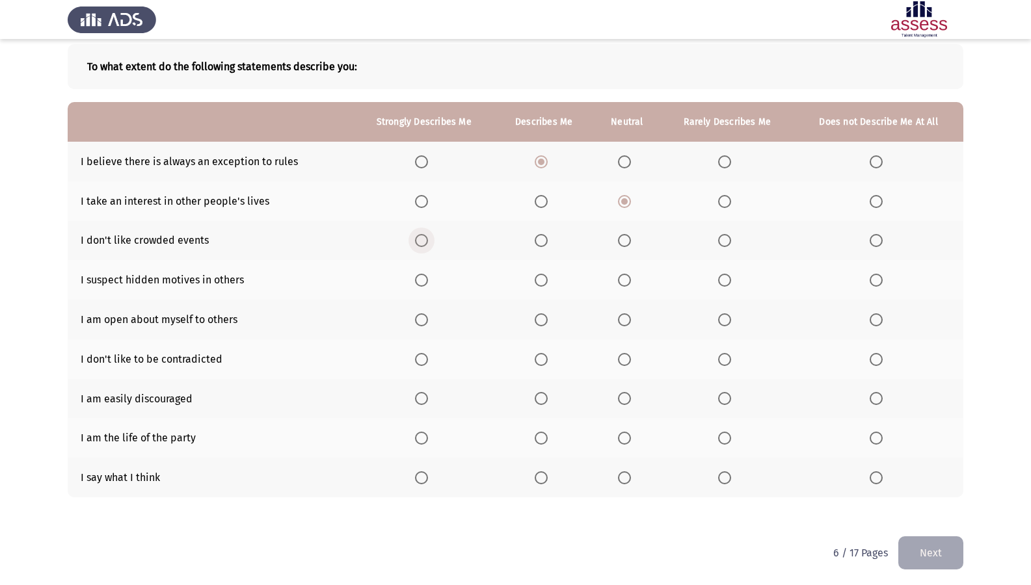
click at [416, 242] on input "Select an option" at bounding box center [421, 240] width 13 height 13
click at [545, 317] on span "Select an option" at bounding box center [541, 319] width 13 height 13
click at [545, 317] on input "Select an option" at bounding box center [541, 319] width 13 height 13
click at [883, 276] on label "Select an option" at bounding box center [879, 280] width 18 height 13
click at [883, 276] on input "Select an option" at bounding box center [876, 280] width 13 height 13
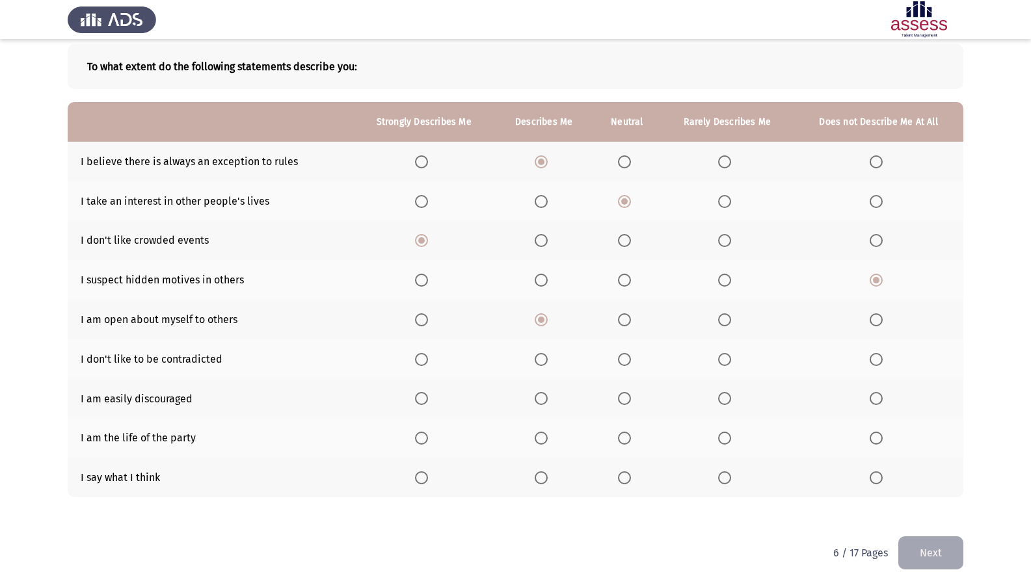
click at [626, 365] on span "Select an option" at bounding box center [624, 359] width 13 height 13
click at [626, 365] on input "Select an option" at bounding box center [624, 359] width 13 height 13
click at [730, 404] on span "Select an option" at bounding box center [724, 398] width 13 height 13
click at [730, 404] on input "Select an option" at bounding box center [724, 398] width 13 height 13
click at [721, 440] on span "Select an option" at bounding box center [724, 438] width 13 height 13
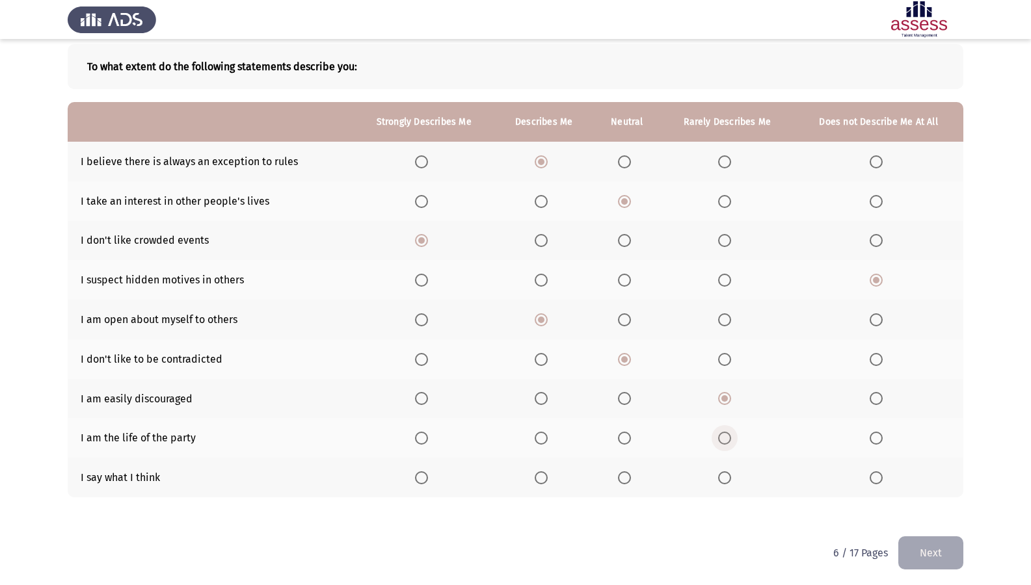
click at [721, 440] on input "Select an option" at bounding box center [724, 438] width 13 height 13
click at [542, 482] on span "Select an option" at bounding box center [541, 478] width 13 height 13
click at [542, 482] on input "Select an option" at bounding box center [541, 478] width 13 height 13
click at [919, 503] on button "Next" at bounding box center [930, 553] width 65 height 33
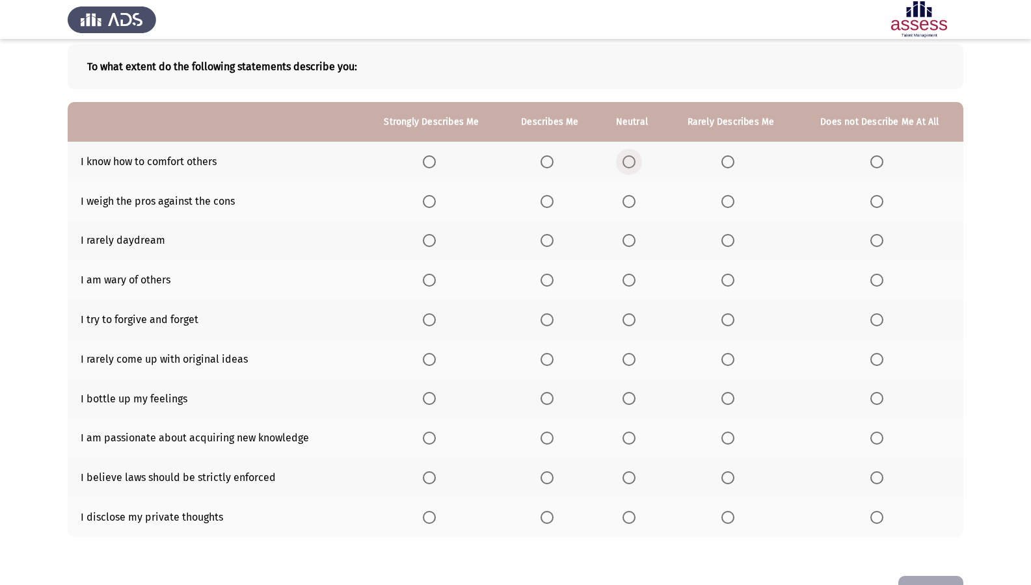
click at [625, 165] on span "Select an option" at bounding box center [628, 161] width 13 height 13
click at [625, 165] on input "Select an option" at bounding box center [628, 161] width 13 height 13
click at [548, 200] on span "Select an option" at bounding box center [546, 201] width 13 height 13
click at [548, 200] on input "Select an option" at bounding box center [546, 201] width 13 height 13
click at [633, 243] on span "Select an option" at bounding box center [628, 240] width 13 height 13
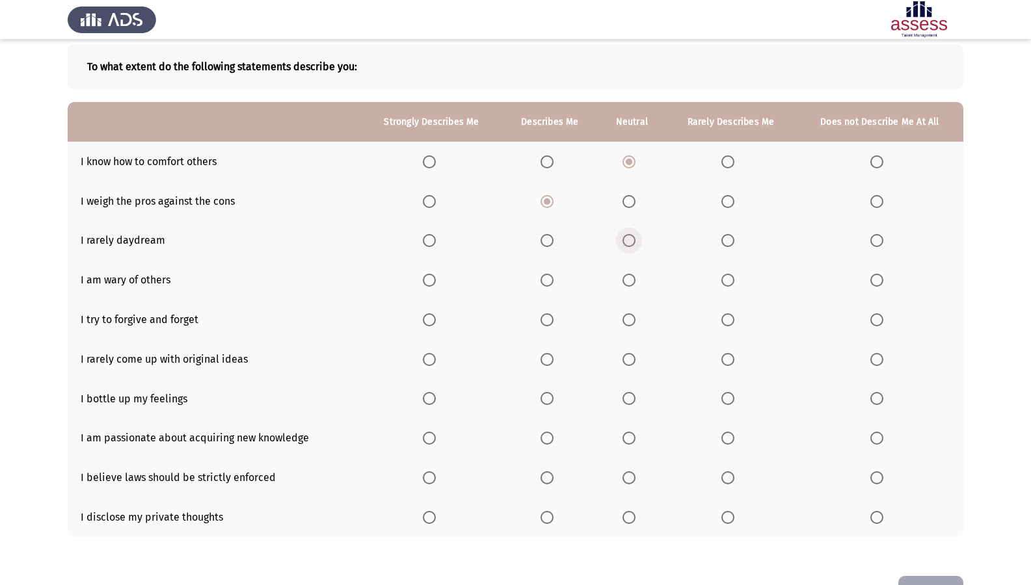
click at [633, 243] on input "Select an option" at bounding box center [628, 240] width 13 height 13
click at [630, 286] on span "Select an option" at bounding box center [628, 280] width 13 height 13
click at [630, 286] on input "Select an option" at bounding box center [628, 280] width 13 height 13
click at [873, 321] on span "Select an option" at bounding box center [876, 319] width 13 height 13
click at [873, 321] on input "Select an option" at bounding box center [876, 319] width 13 height 13
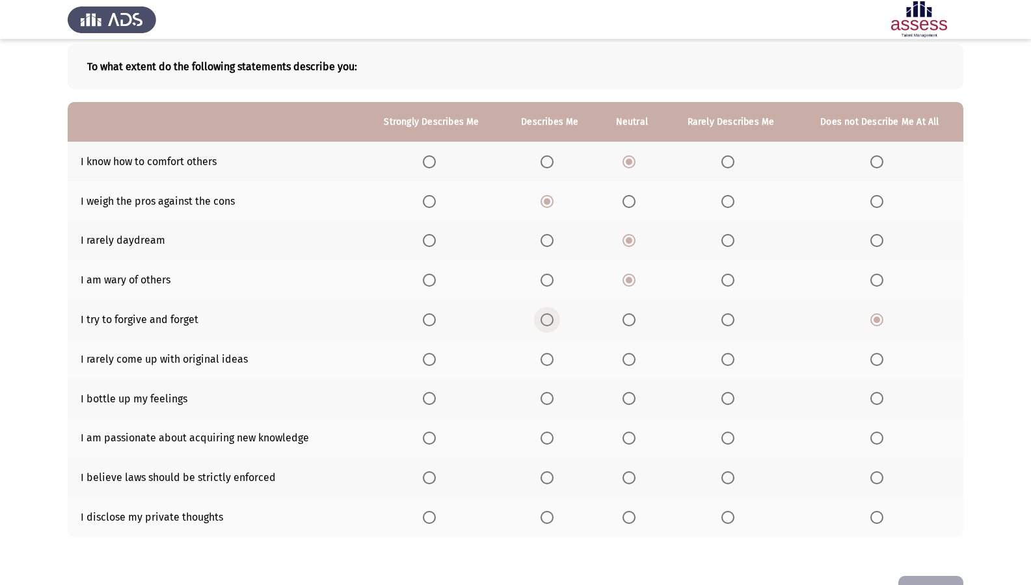
click at [546, 318] on span "Select an option" at bounding box center [546, 319] width 13 height 13
click at [546, 318] on input "Select an option" at bounding box center [546, 319] width 13 height 13
click at [632, 360] on span "Select an option" at bounding box center [628, 359] width 13 height 13
click at [632, 360] on input "Select an option" at bounding box center [628, 359] width 13 height 13
click at [439, 321] on label "Select an option" at bounding box center [432, 319] width 18 height 13
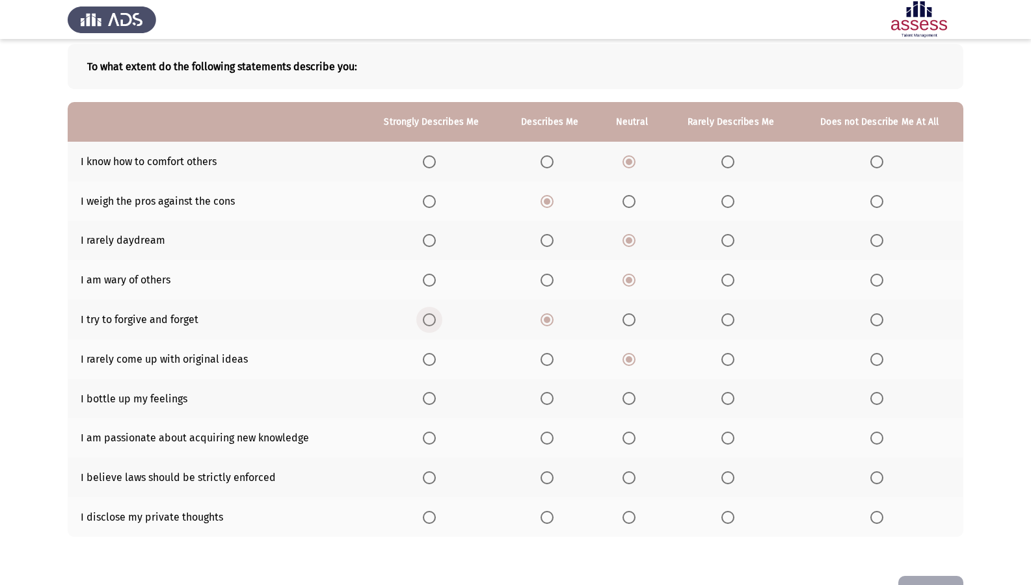
click at [436, 321] on input "Select an option" at bounding box center [429, 319] width 13 height 13
click at [631, 439] on span "Select an option" at bounding box center [628, 438] width 13 height 13
click at [631, 439] on input "Select an option" at bounding box center [628, 438] width 13 height 13
click at [633, 399] on span "Select an option" at bounding box center [628, 398] width 13 height 13
click at [633, 399] on input "Select an option" at bounding box center [628, 398] width 13 height 13
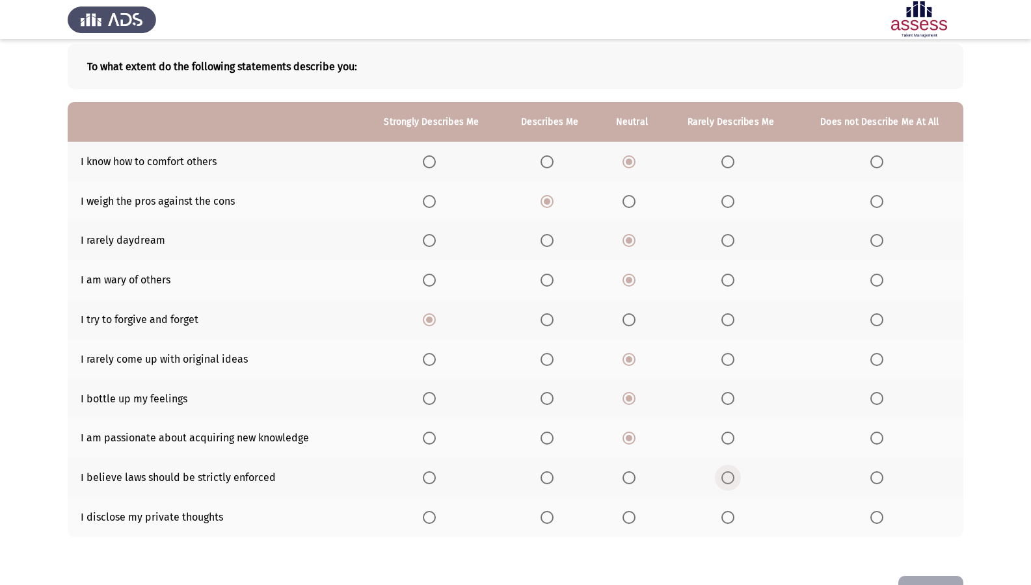
click at [734, 481] on span "Select an option" at bounding box center [727, 478] width 13 height 13
click at [734, 481] on input "Select an option" at bounding box center [727, 478] width 13 height 13
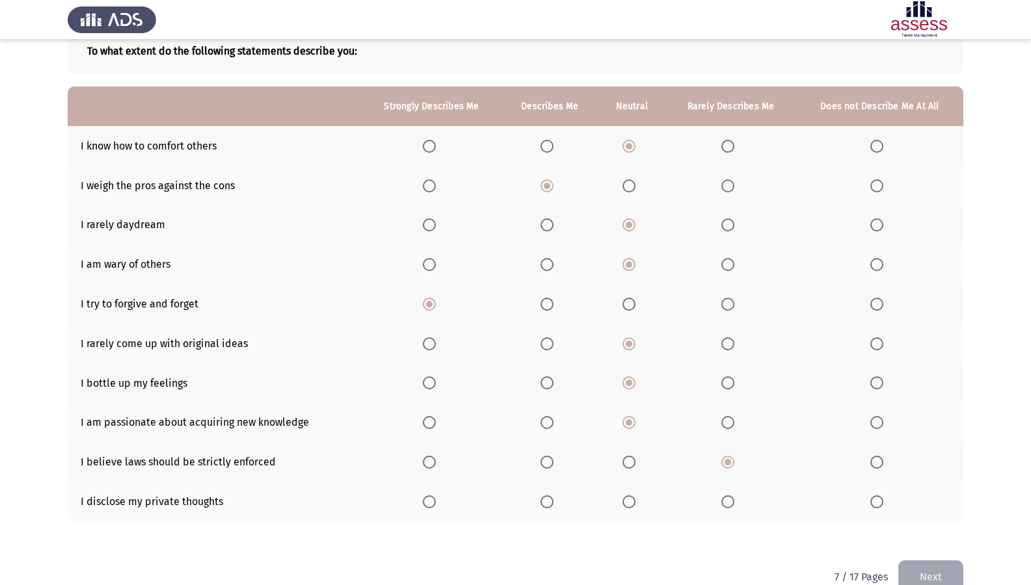
scroll to position [108, 0]
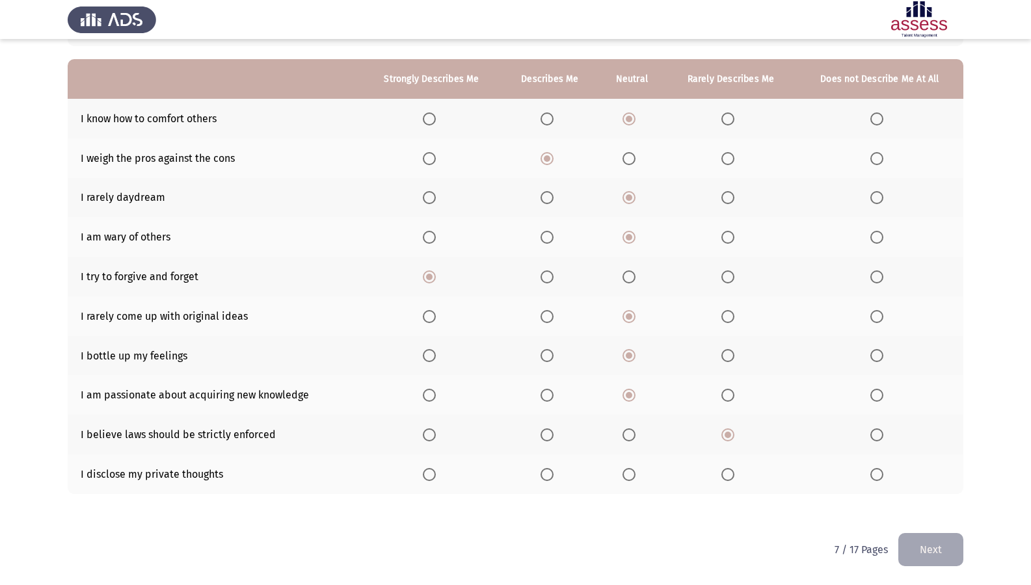
click at [553, 470] on span "Select an option" at bounding box center [546, 474] width 13 height 13
click at [553, 470] on input "Select an option" at bounding box center [546, 474] width 13 height 13
click at [729, 481] on th at bounding box center [730, 475] width 131 height 40
click at [728, 481] on span "Select an option" at bounding box center [727, 474] width 13 height 13
click at [728, 481] on input "Select an option" at bounding box center [727, 474] width 13 height 13
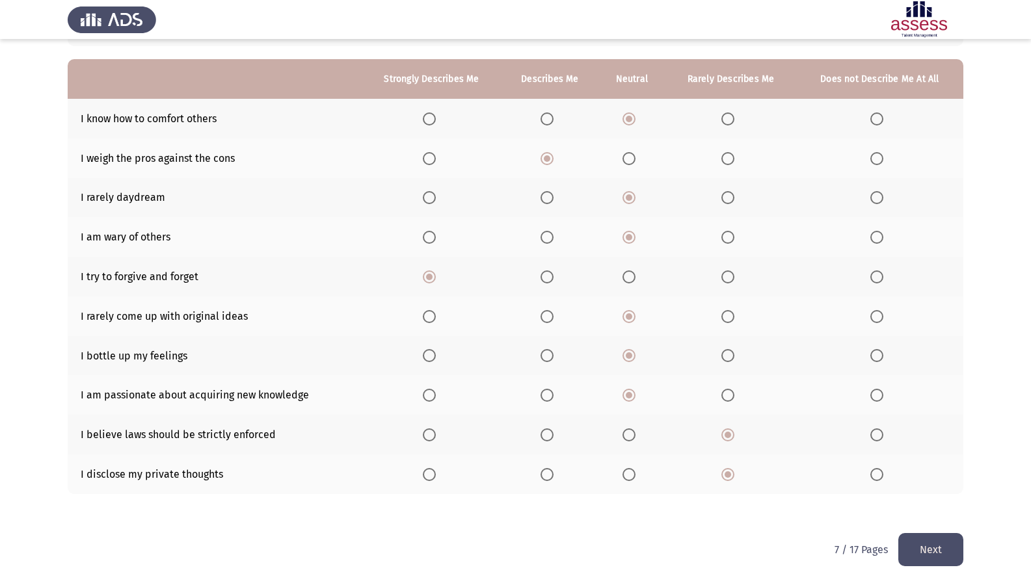
click at [949, 503] on button "Next" at bounding box center [930, 549] width 65 height 33
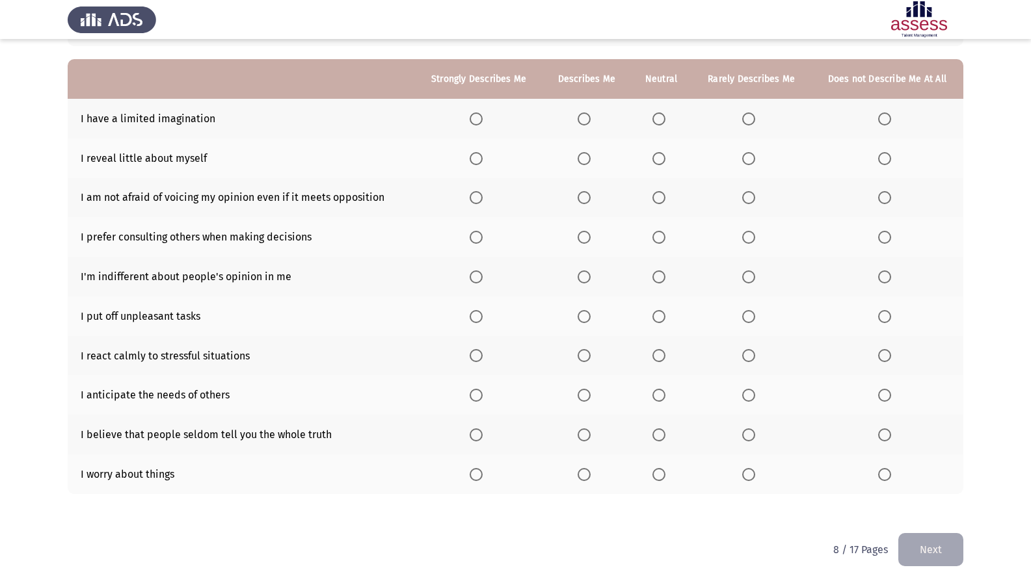
scroll to position [43, 0]
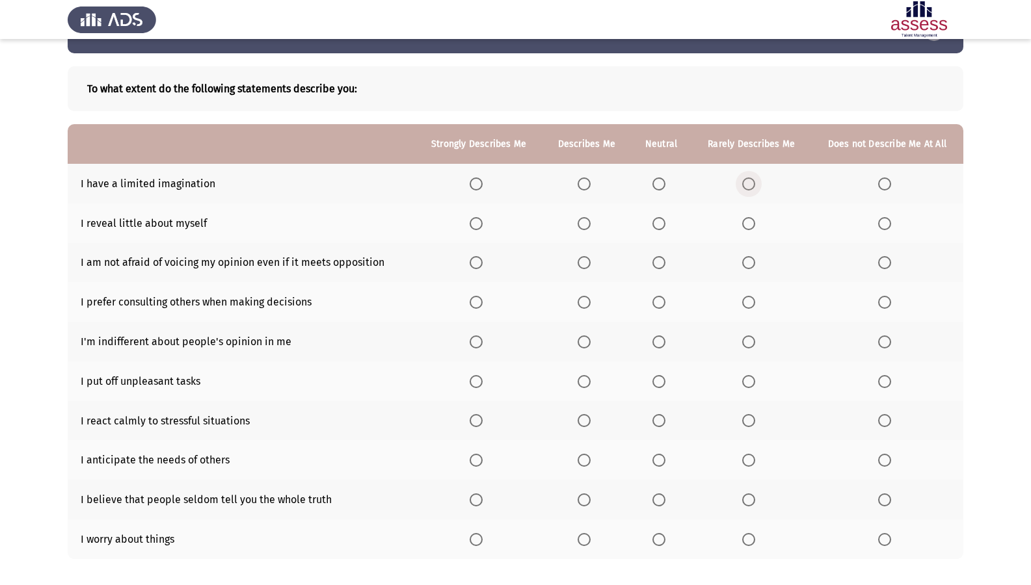
click at [754, 187] on span "Select an option" at bounding box center [748, 184] width 13 height 13
click at [754, 187] on input "Select an option" at bounding box center [748, 184] width 13 height 13
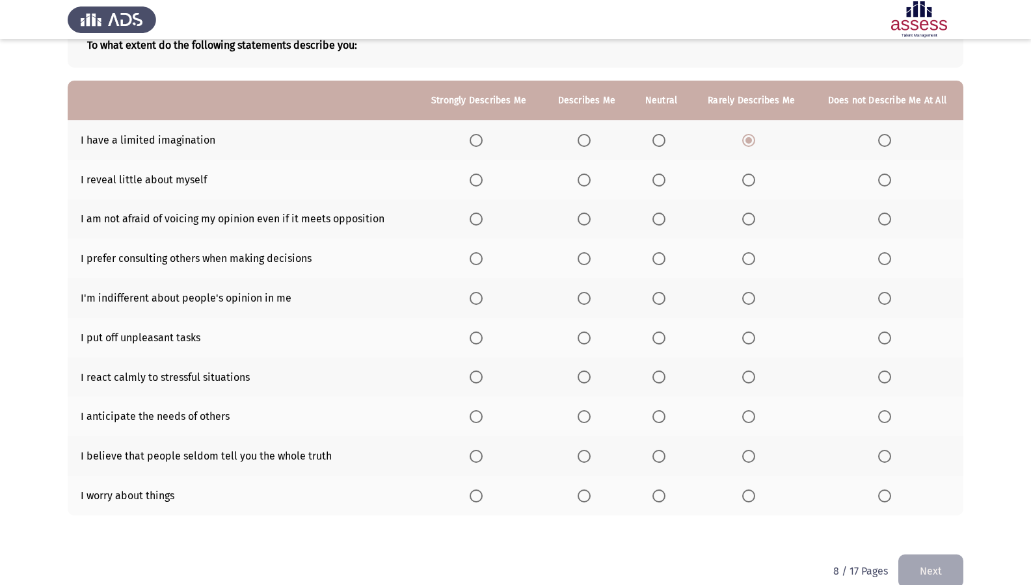
scroll to position [108, 0]
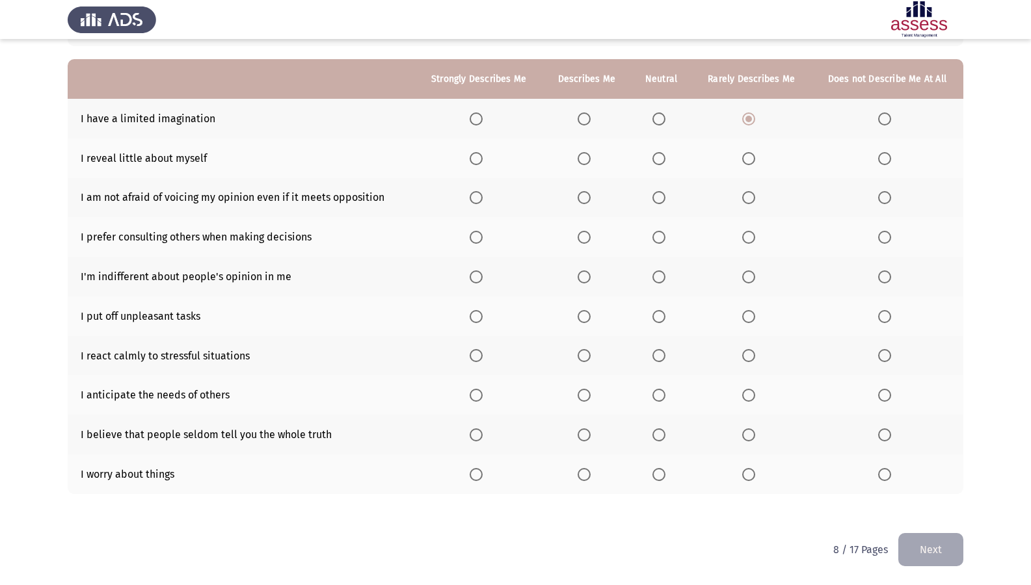
click at [659, 194] on span "Select an option" at bounding box center [658, 197] width 13 height 13
click at [659, 194] on input "Select an option" at bounding box center [658, 197] width 13 height 13
click at [585, 232] on span "Select an option" at bounding box center [584, 237] width 13 height 13
click at [585, 232] on input "Select an option" at bounding box center [584, 237] width 13 height 13
click at [667, 157] on label "Select an option" at bounding box center [661, 158] width 18 height 13
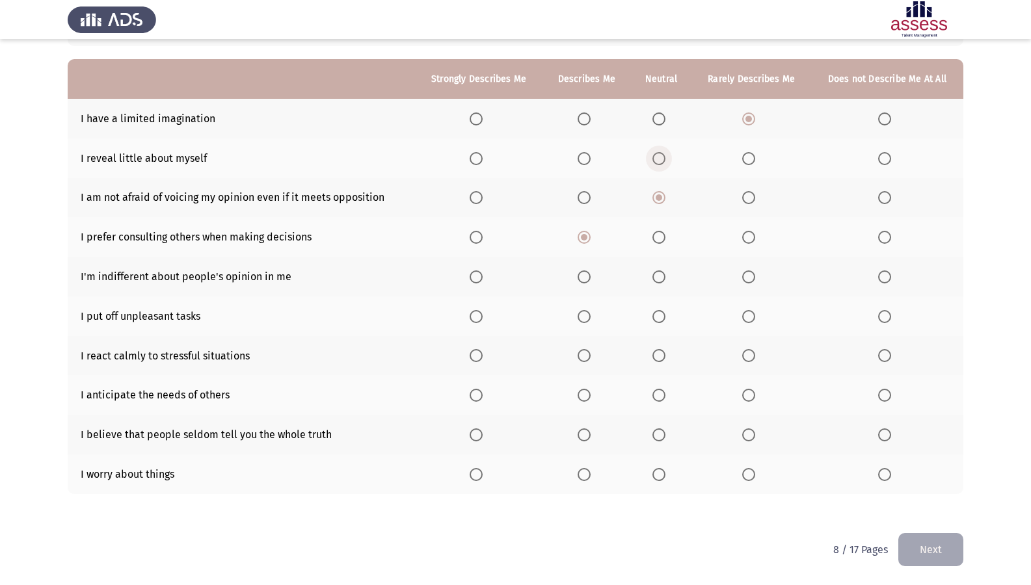
click at [665, 157] on input "Select an option" at bounding box center [658, 158] width 13 height 13
click at [658, 279] on span "Select an option" at bounding box center [658, 277] width 13 height 13
click at [658, 279] on input "Select an option" at bounding box center [658, 277] width 13 height 13
click at [885, 318] on span "Select an option" at bounding box center [884, 316] width 13 height 13
click at [885, 318] on input "Select an option" at bounding box center [884, 316] width 13 height 13
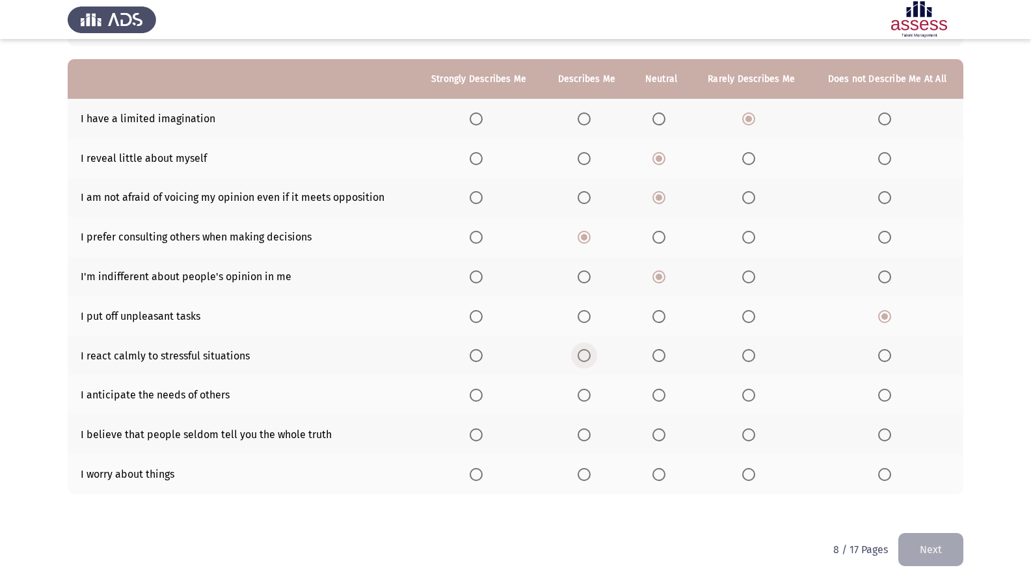
click at [580, 354] on span "Select an option" at bounding box center [584, 355] width 13 height 13
click at [580, 354] on input "Select an option" at bounding box center [584, 355] width 13 height 13
click at [659, 397] on span "Select an option" at bounding box center [658, 395] width 13 height 13
click at [659, 397] on input "Select an option" at bounding box center [658, 395] width 13 height 13
click at [661, 474] on span "Select an option" at bounding box center [658, 474] width 13 height 13
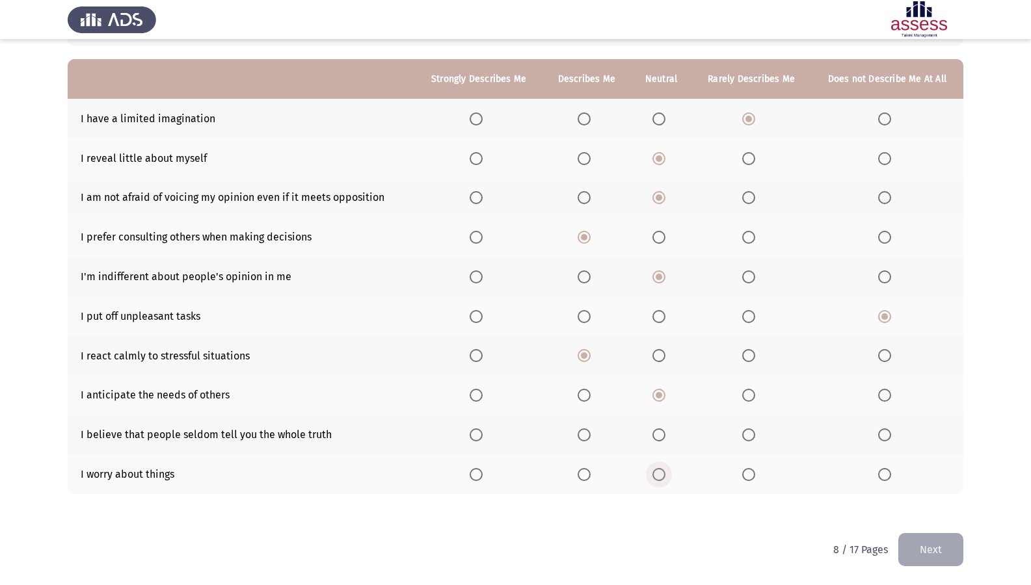
click at [661, 474] on input "Select an option" at bounding box center [658, 474] width 13 height 13
click at [592, 436] on label "Select an option" at bounding box center [587, 435] width 18 height 13
click at [591, 436] on input "Select an option" at bounding box center [584, 435] width 13 height 13
click at [586, 470] on span "Select an option" at bounding box center [584, 474] width 13 height 13
click at [586, 470] on input "Select an option" at bounding box center [584, 474] width 13 height 13
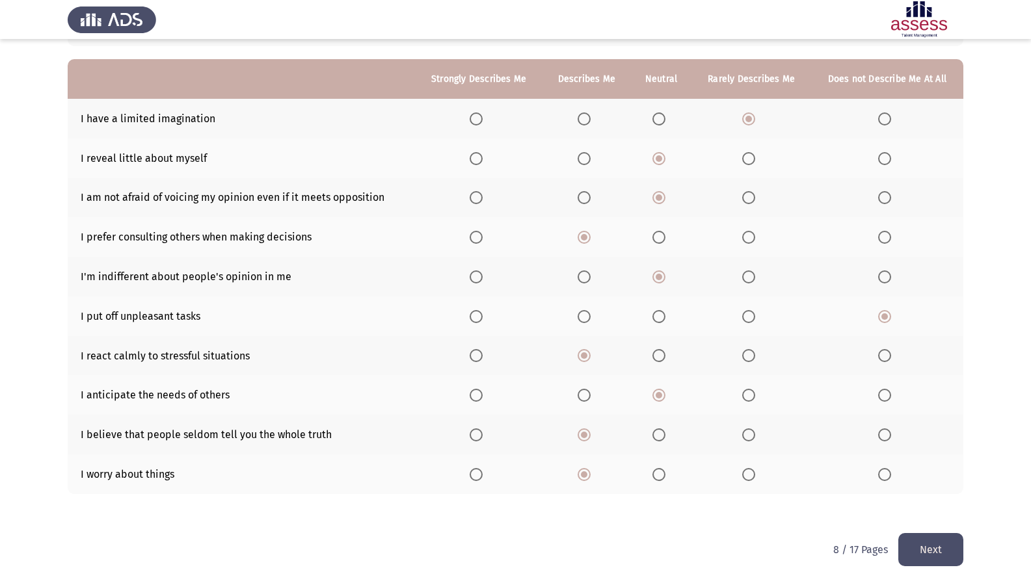
click at [920, 503] on button "Next" at bounding box center [930, 549] width 65 height 33
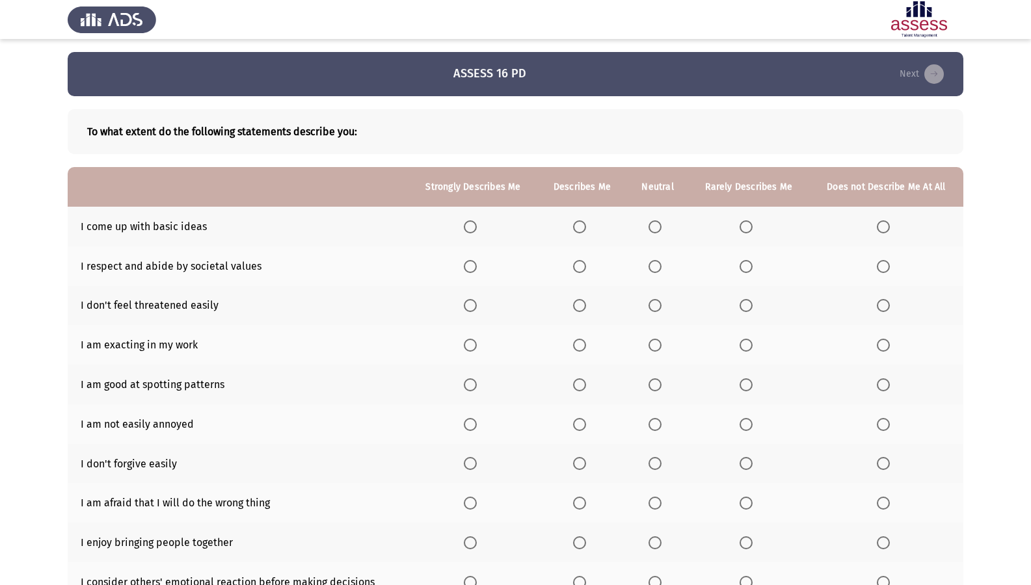
click at [749, 224] on span "Select an option" at bounding box center [745, 226] width 13 height 13
click at [749, 224] on input "Select an option" at bounding box center [745, 226] width 13 height 13
click at [749, 300] on span "Select an option" at bounding box center [745, 305] width 13 height 13
click at [749, 300] on input "Select an option" at bounding box center [745, 305] width 13 height 13
click at [748, 267] on span "Select an option" at bounding box center [745, 266] width 13 height 13
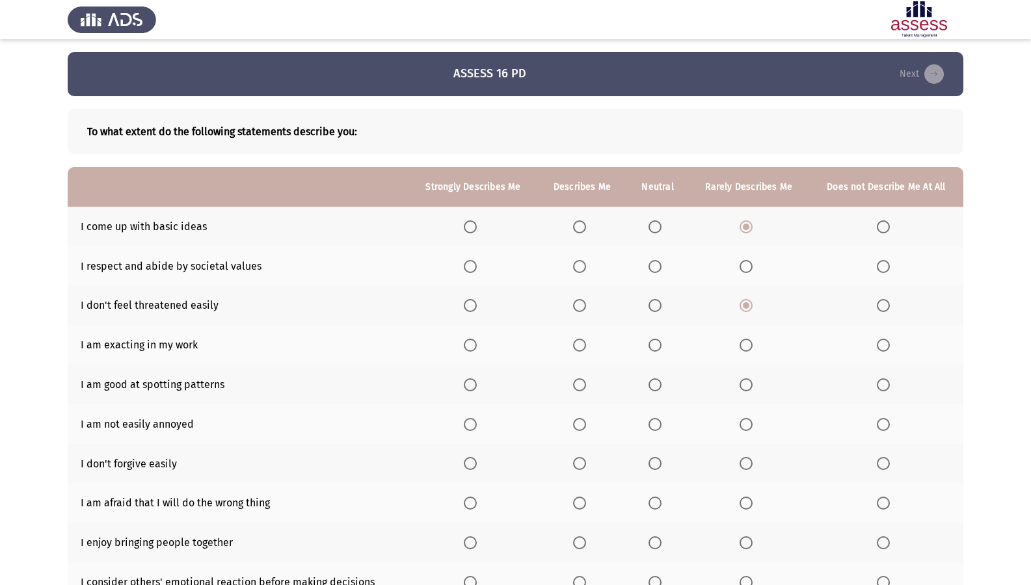
click at [748, 267] on input "Select an option" at bounding box center [745, 266] width 13 height 13
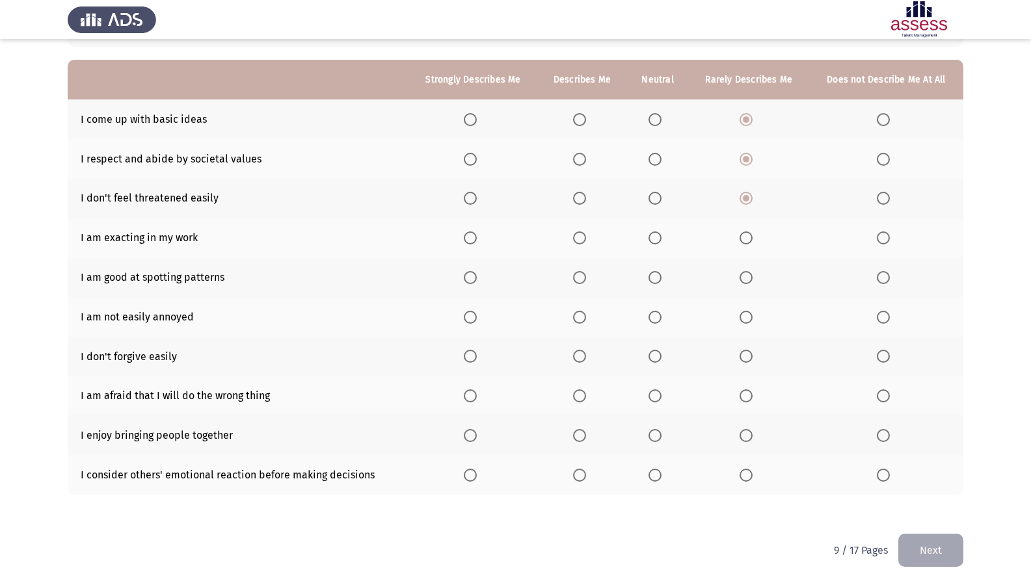
scroll to position [108, 0]
click at [584, 245] on th at bounding box center [582, 237] width 89 height 40
click at [583, 237] on span "Select an option" at bounding box center [579, 237] width 13 height 13
click at [583, 237] on input "Select an option" at bounding box center [579, 237] width 13 height 13
click at [649, 312] on span "Select an option" at bounding box center [654, 316] width 13 height 13
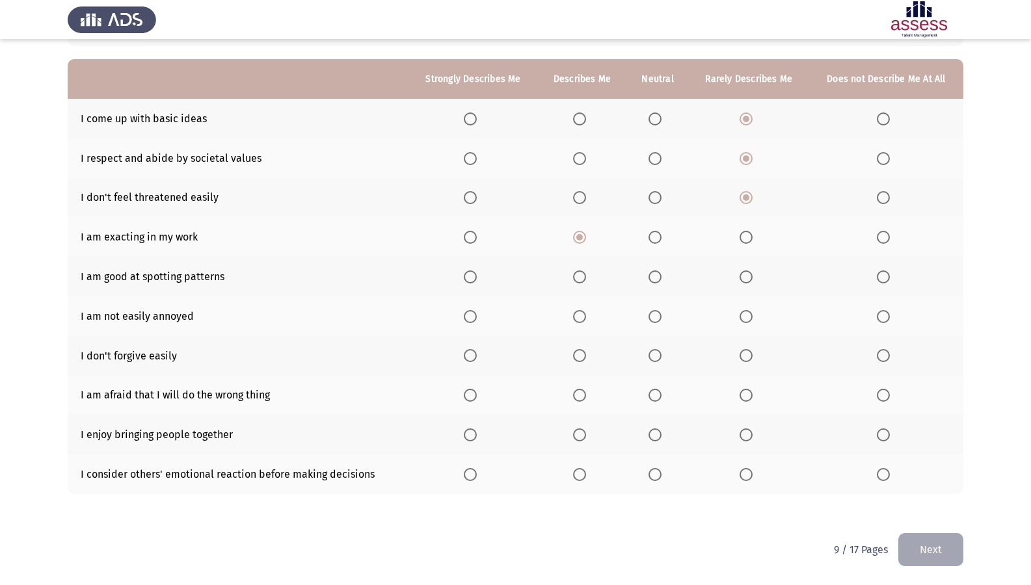
click at [649, 312] on input "Select an option" at bounding box center [654, 316] width 13 height 13
click at [658, 280] on span "Select an option" at bounding box center [654, 277] width 13 height 13
click at [658, 280] on input "Select an option" at bounding box center [654, 277] width 13 height 13
click at [470, 358] on span "Select an option" at bounding box center [470, 355] width 13 height 13
click at [470, 358] on input "Select an option" at bounding box center [470, 355] width 13 height 13
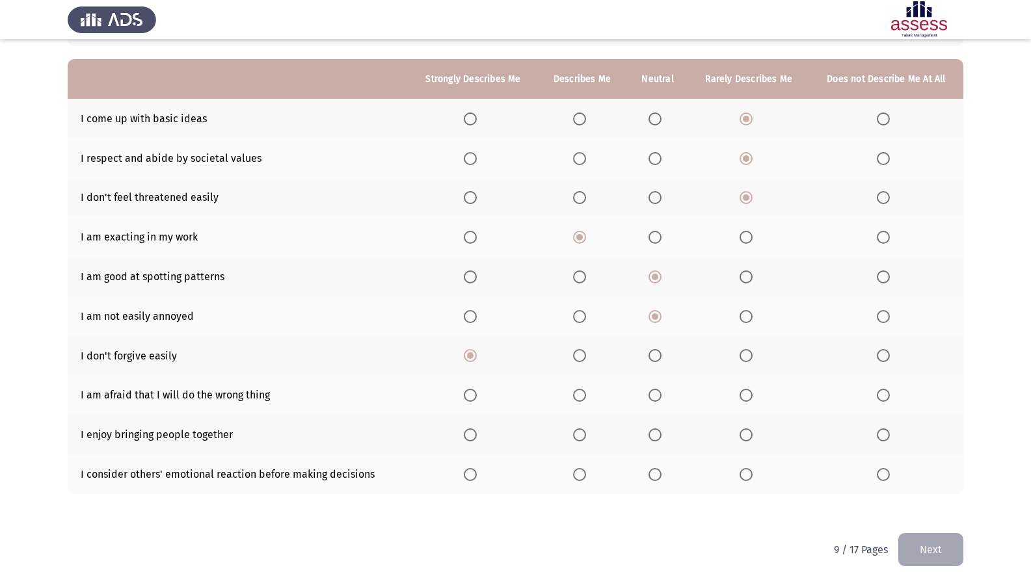
click at [585, 395] on span "Select an option" at bounding box center [579, 395] width 13 height 13
click at [585, 395] on input "Select an option" at bounding box center [579, 395] width 13 height 13
click at [652, 396] on span "Select an option" at bounding box center [654, 395] width 13 height 13
click at [652, 396] on input "Select an option" at bounding box center [654, 395] width 13 height 13
click at [751, 438] on span "Select an option" at bounding box center [745, 435] width 13 height 13
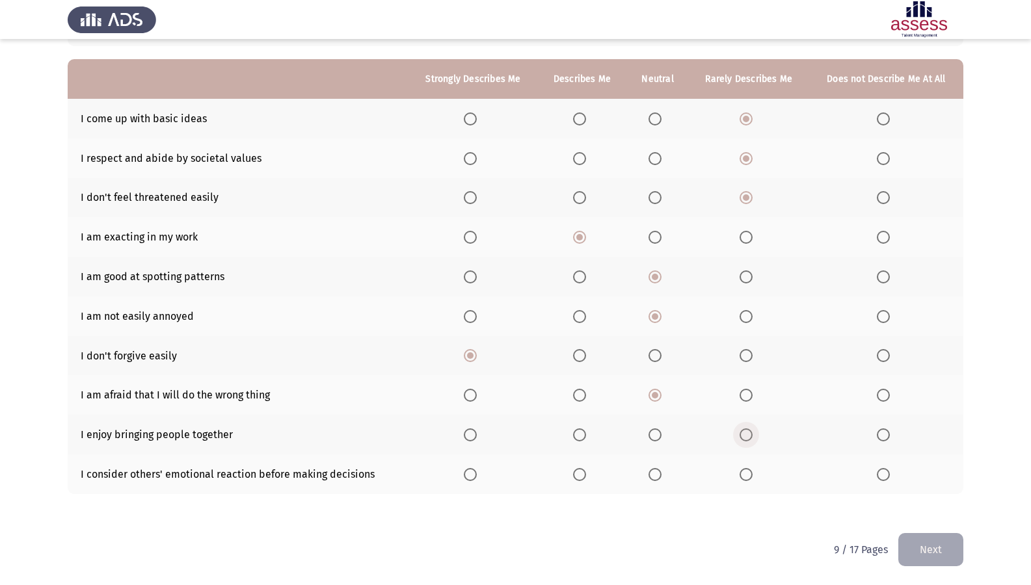
click at [751, 438] on input "Select an option" at bounding box center [745, 435] width 13 height 13
click at [589, 475] on label "Select an option" at bounding box center [582, 474] width 18 height 13
click at [586, 475] on input "Select an option" at bounding box center [579, 474] width 13 height 13
click at [925, 503] on button "Next" at bounding box center [930, 549] width 65 height 33
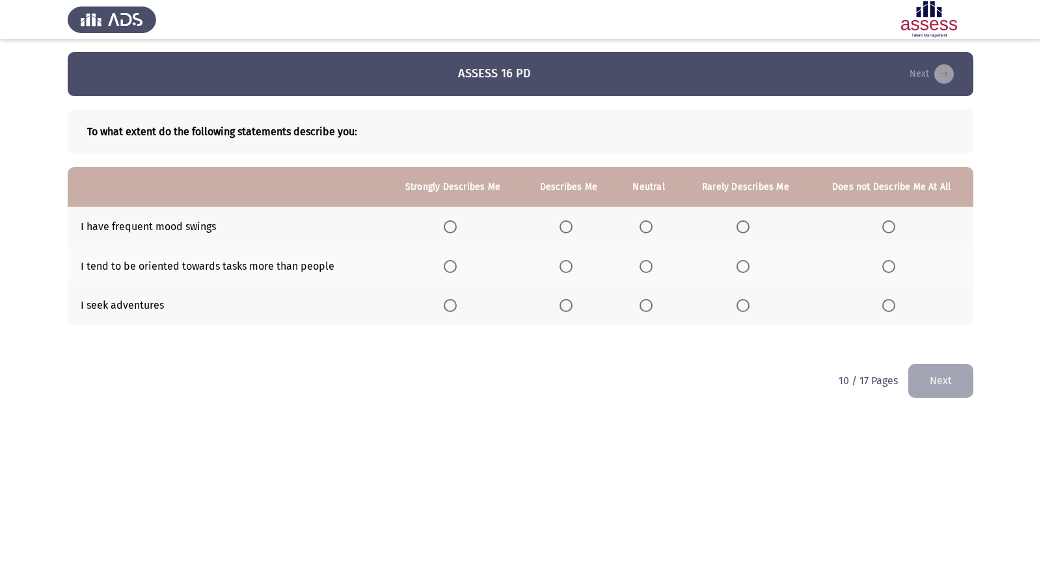
click at [648, 300] on span "Select an option" at bounding box center [645, 305] width 13 height 13
click at [648, 300] on input "Select an option" at bounding box center [645, 305] width 13 height 13
click at [571, 263] on span "Select an option" at bounding box center [565, 266] width 13 height 13
click at [571, 263] on input "Select an option" at bounding box center [565, 266] width 13 height 13
click at [648, 225] on span "Select an option" at bounding box center [645, 226] width 13 height 13
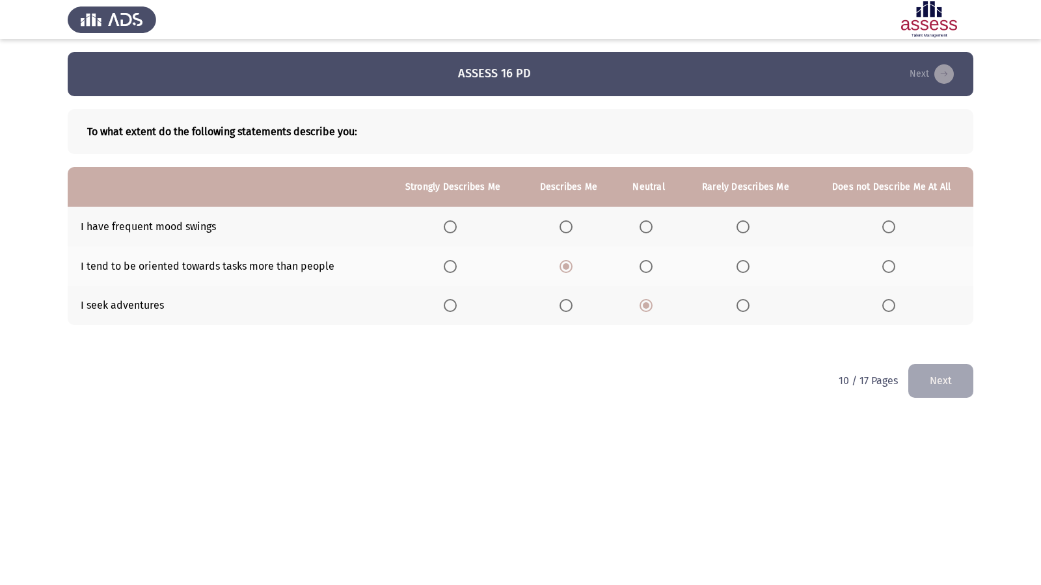
click at [648, 225] on input "Select an option" at bounding box center [645, 226] width 13 height 13
click at [743, 233] on th at bounding box center [746, 227] width 128 height 40
click at [744, 233] on span "Select an option" at bounding box center [742, 226] width 13 height 13
click at [744, 233] on input "Select an option" at bounding box center [742, 226] width 13 height 13
click at [964, 388] on button "Next" at bounding box center [940, 380] width 65 height 33
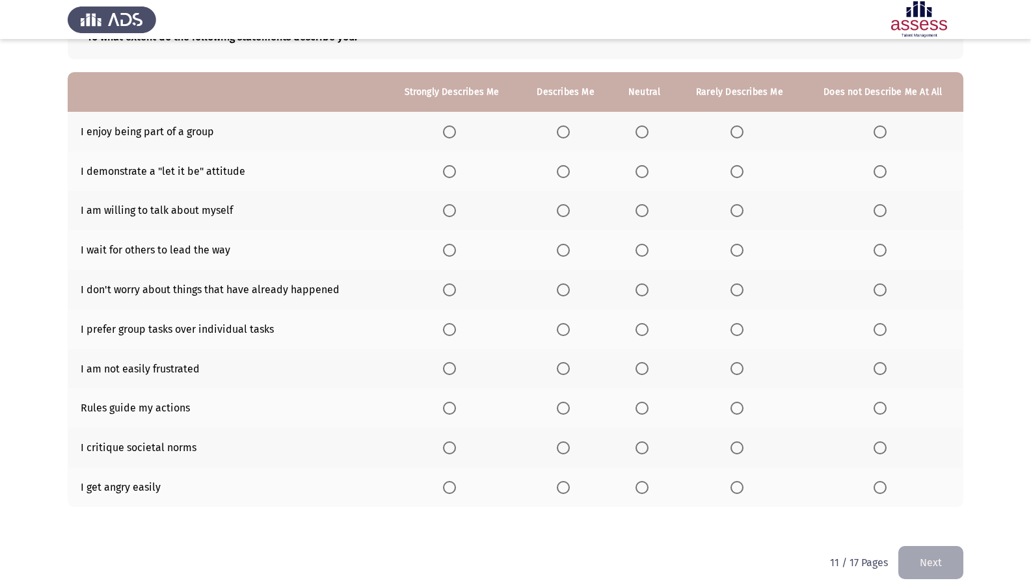
scroll to position [108, 0]
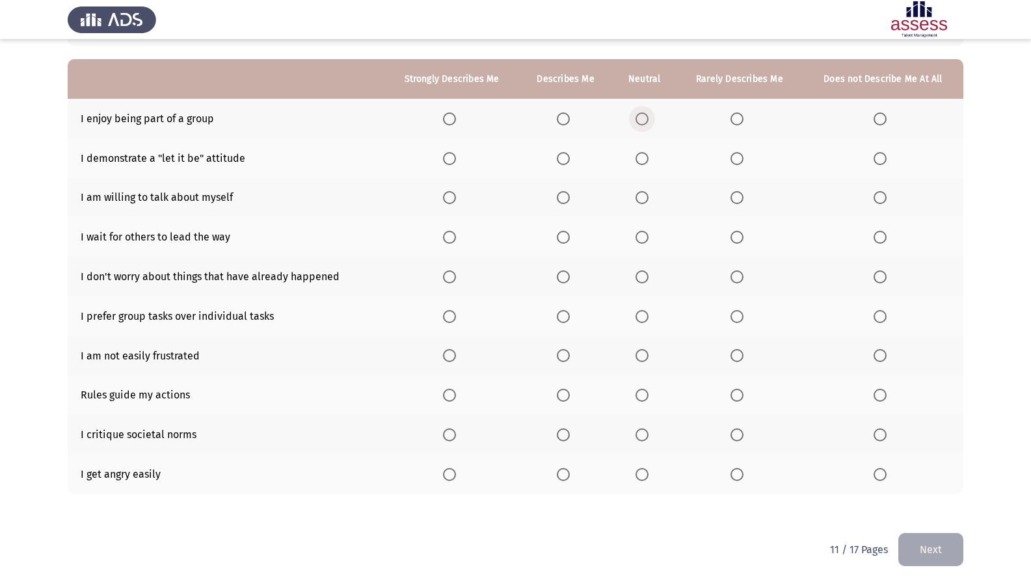
click at [646, 120] on span "Select an option" at bounding box center [641, 119] width 13 height 13
click at [646, 120] on input "Select an option" at bounding box center [641, 119] width 13 height 13
click at [639, 156] on span "Select an option" at bounding box center [641, 158] width 13 height 13
click at [639, 156] on input "Select an option" at bounding box center [641, 158] width 13 height 13
click at [559, 241] on span "Select an option" at bounding box center [563, 237] width 13 height 13
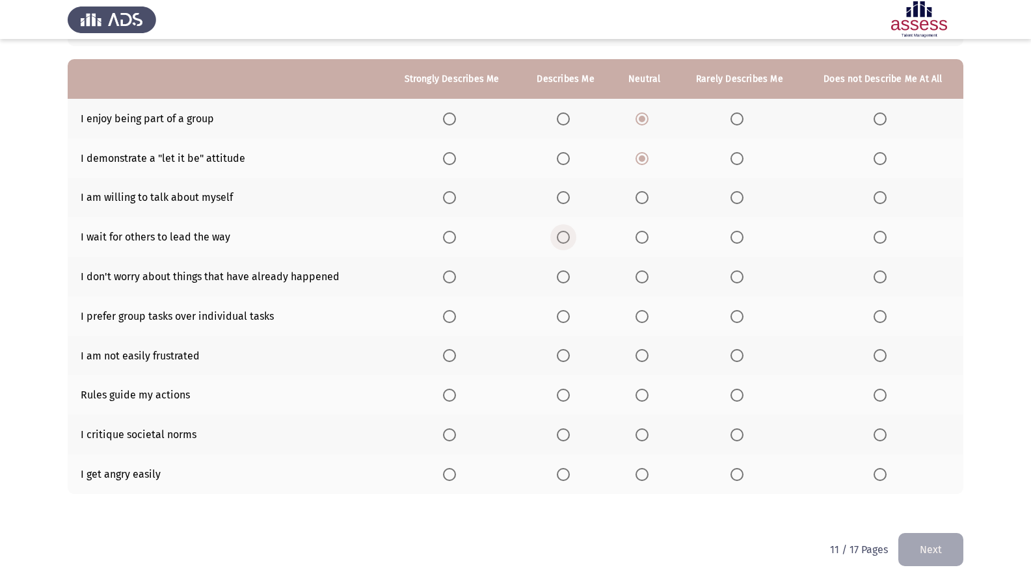
click at [559, 241] on input "Select an option" at bounding box center [563, 237] width 13 height 13
click at [739, 204] on span "Select an option" at bounding box center [736, 197] width 13 height 13
click at [739, 204] on input "Select an option" at bounding box center [736, 197] width 13 height 13
click at [565, 273] on span "Select an option" at bounding box center [563, 277] width 13 height 13
click at [565, 273] on input "Select an option" at bounding box center [563, 277] width 13 height 13
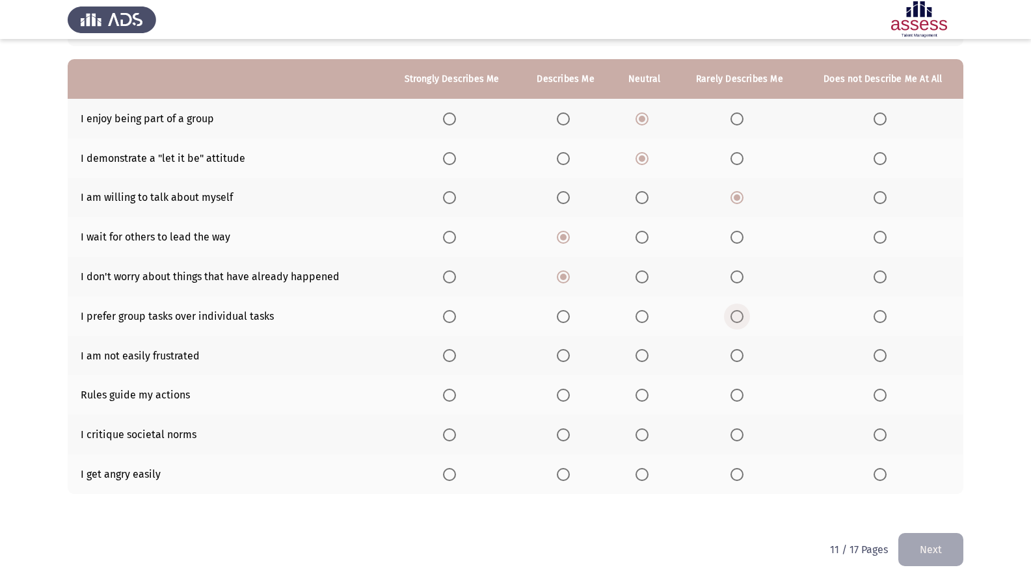
click at [741, 320] on span "Select an option" at bounding box center [736, 316] width 13 height 13
click at [741, 320] on input "Select an option" at bounding box center [736, 316] width 13 height 13
click at [566, 355] on span "Select an option" at bounding box center [563, 355] width 13 height 13
click at [566, 355] on input "Select an option" at bounding box center [563, 355] width 13 height 13
click at [562, 393] on span "Select an option" at bounding box center [563, 395] width 13 height 13
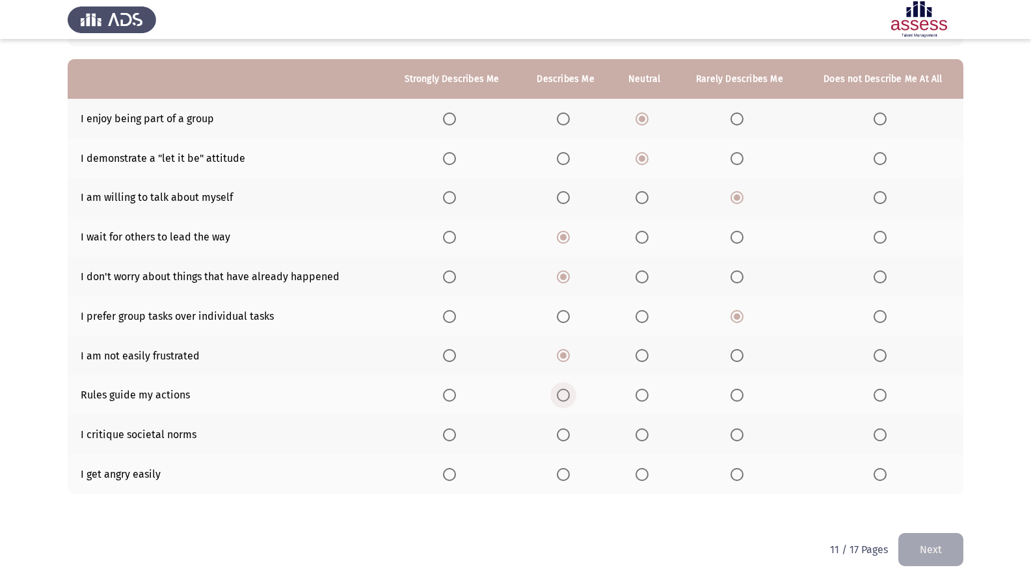
click at [562, 393] on input "Select an option" at bounding box center [563, 395] width 13 height 13
click at [640, 431] on span "Select an option" at bounding box center [641, 435] width 13 height 13
click at [640, 431] on input "Select an option" at bounding box center [641, 435] width 13 height 13
click at [736, 463] on th at bounding box center [739, 475] width 126 height 40
click at [735, 469] on span "Select an option" at bounding box center [736, 474] width 13 height 13
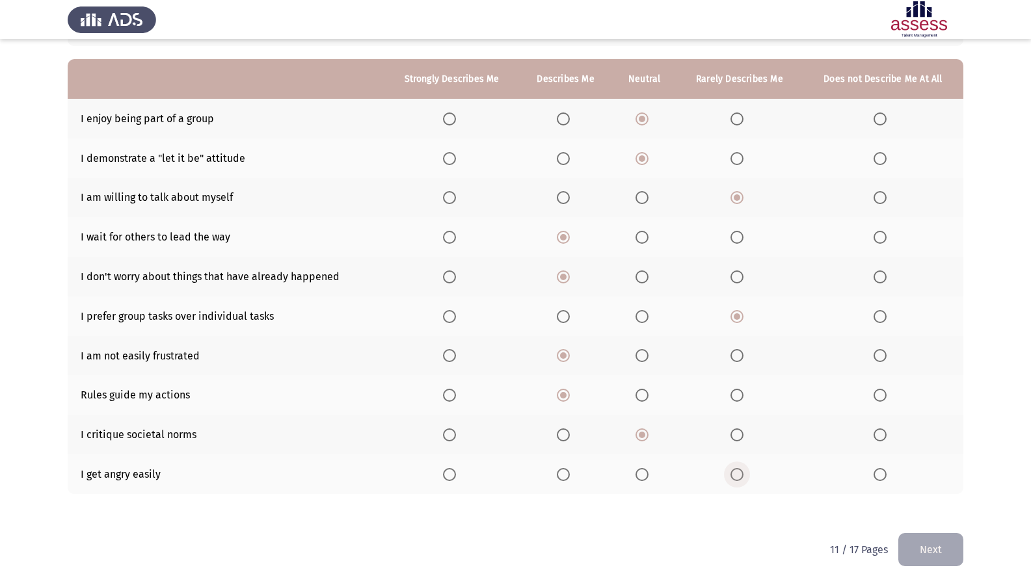
click at [735, 469] on input "Select an option" at bounding box center [736, 474] width 13 height 13
click at [940, 503] on button "Next" at bounding box center [930, 549] width 65 height 33
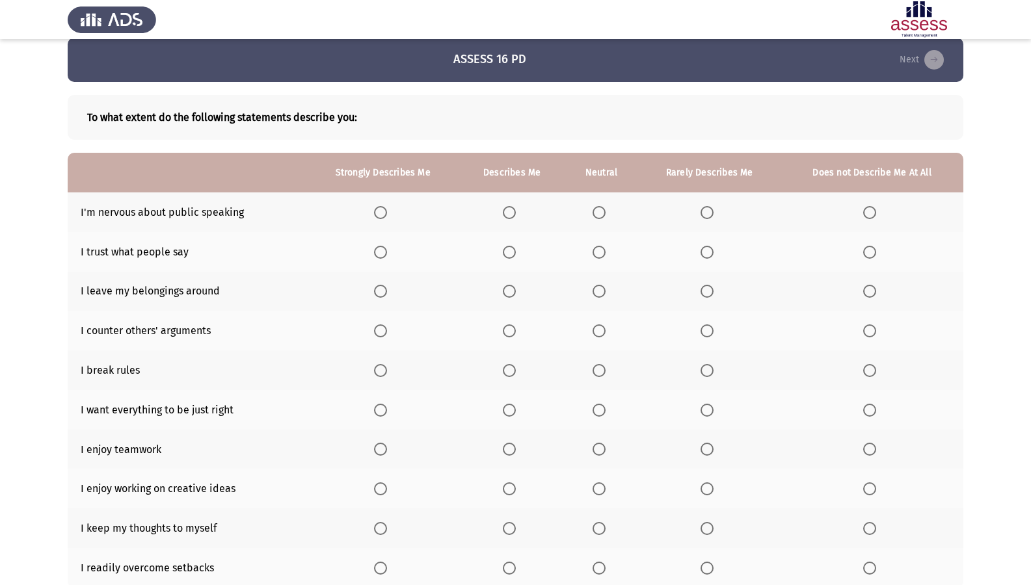
scroll to position [0, 0]
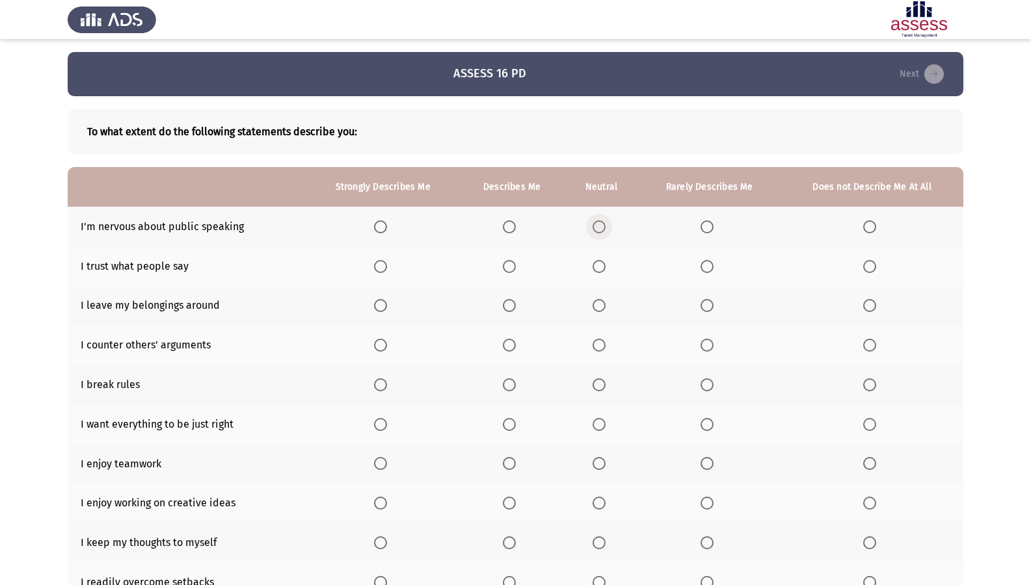
click at [602, 232] on span "Select an option" at bounding box center [598, 226] width 13 height 13
click at [602, 232] on input "Select an option" at bounding box center [598, 226] width 13 height 13
click at [512, 266] on span "Select an option" at bounding box center [509, 266] width 13 height 13
click at [512, 266] on input "Select an option" at bounding box center [509, 266] width 13 height 13
click at [607, 303] on label "Select an option" at bounding box center [601, 305] width 18 height 13
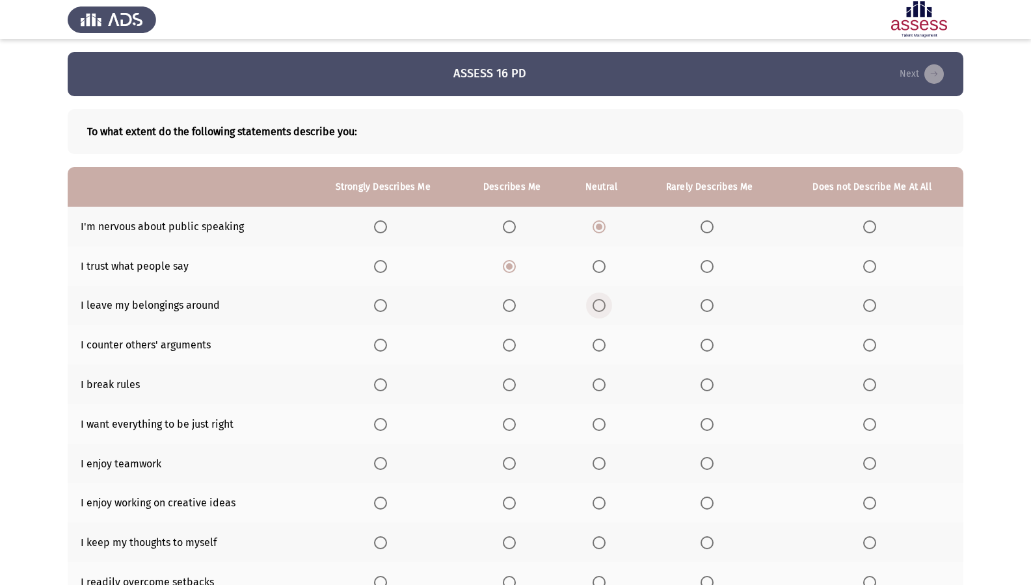
click at [605, 303] on input "Select an option" at bounding box center [598, 305] width 13 height 13
click at [607, 352] on th at bounding box center [601, 345] width 73 height 40
click at [702, 340] on span "Select an option" at bounding box center [706, 345] width 13 height 13
click at [702, 340] on input "Select an option" at bounding box center [706, 345] width 13 height 13
click at [871, 382] on span "Select an option" at bounding box center [869, 385] width 13 height 13
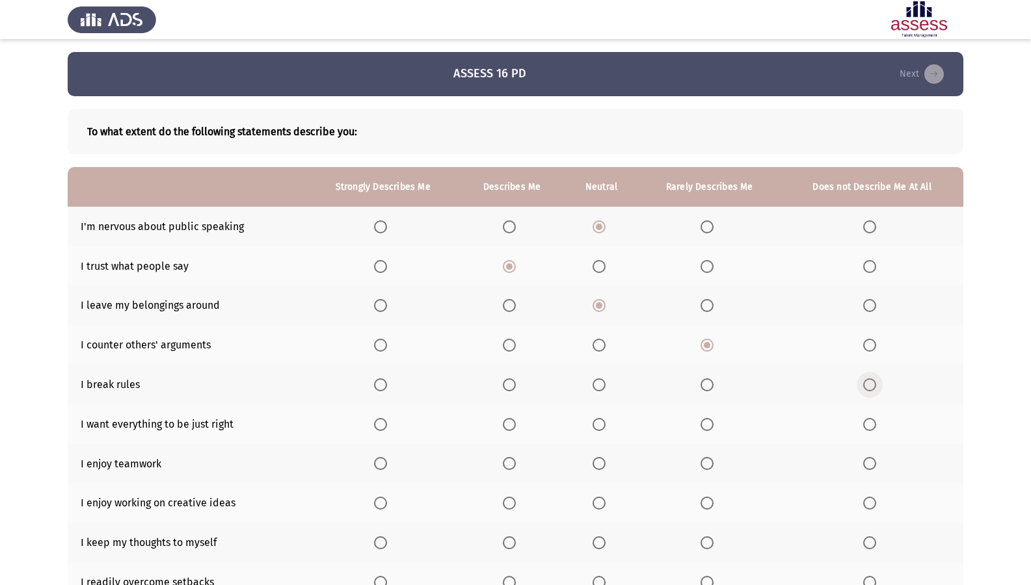
click at [871, 382] on input "Select an option" at bounding box center [869, 385] width 13 height 13
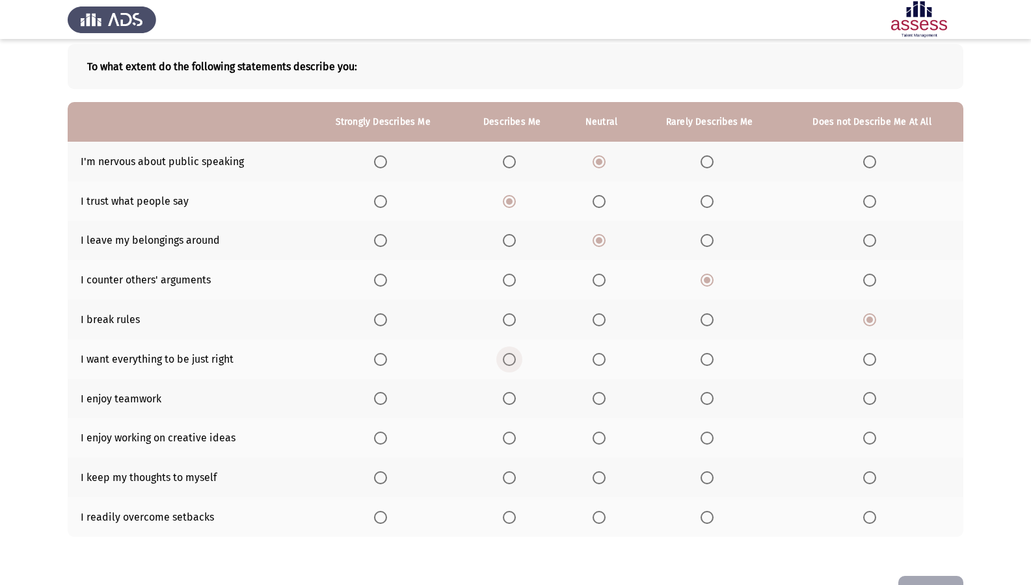
click at [513, 358] on span "Select an option" at bounding box center [509, 359] width 13 height 13
click at [513, 358] on input "Select an option" at bounding box center [509, 359] width 13 height 13
click at [604, 402] on span "Select an option" at bounding box center [598, 398] width 13 height 13
click at [604, 402] on input "Select an option" at bounding box center [598, 398] width 13 height 13
click at [391, 436] on label "Select an option" at bounding box center [383, 438] width 18 height 13
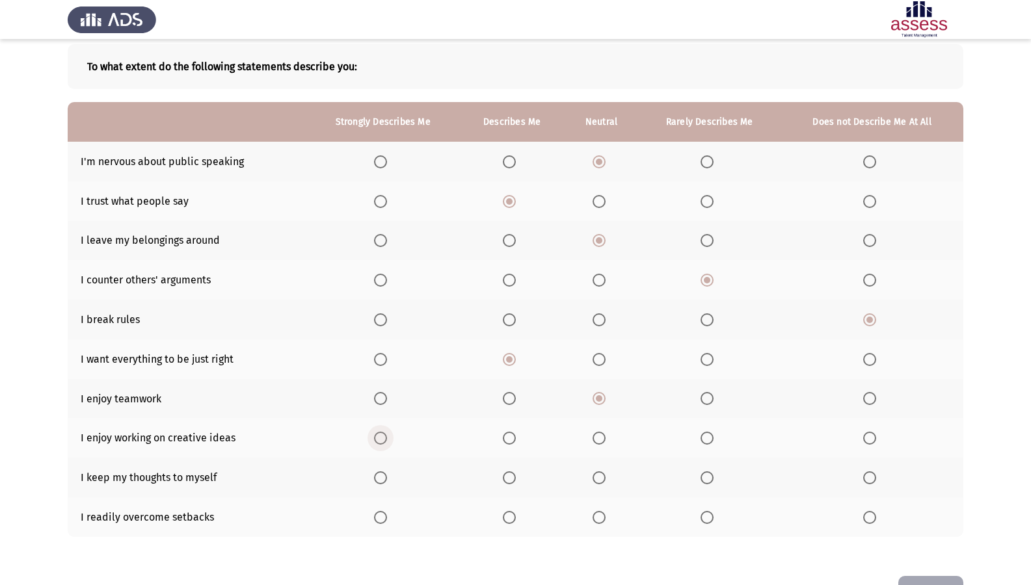
click at [387, 436] on input "Select an option" at bounding box center [380, 438] width 13 height 13
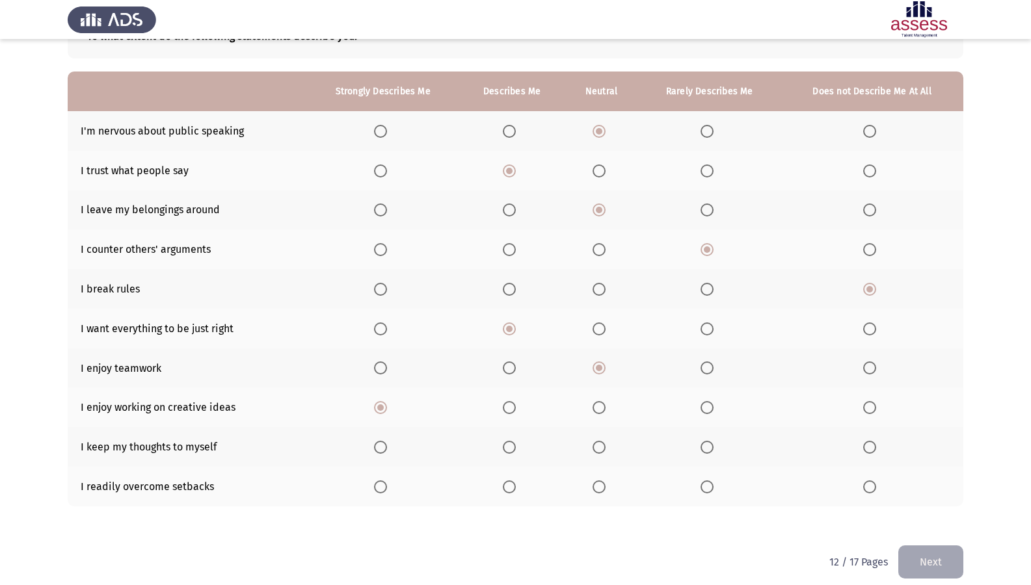
scroll to position [108, 0]
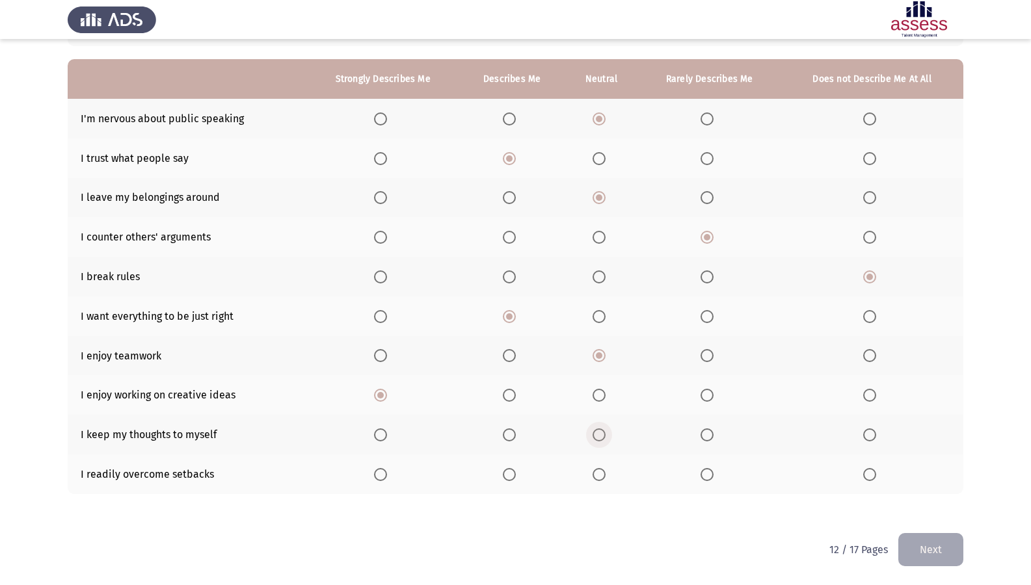
click at [608, 431] on label "Select an option" at bounding box center [601, 435] width 18 height 13
click at [605, 431] on input "Select an option" at bounding box center [598, 435] width 13 height 13
click at [604, 476] on span "Select an option" at bounding box center [598, 474] width 13 height 13
click at [604, 476] on input "Select an option" at bounding box center [598, 474] width 13 height 13
click at [934, 503] on button "Next" at bounding box center [930, 549] width 65 height 33
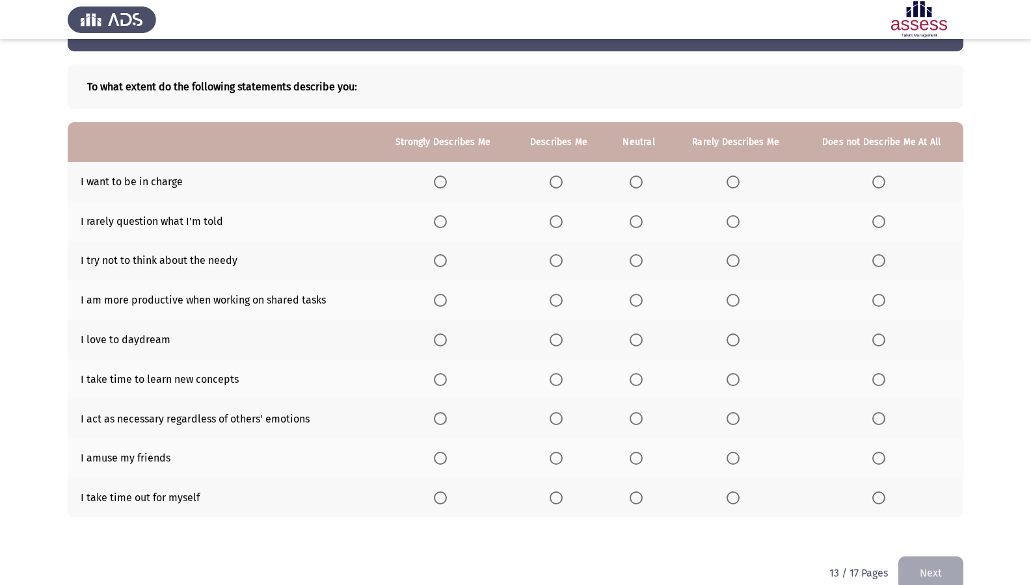
scroll to position [65, 0]
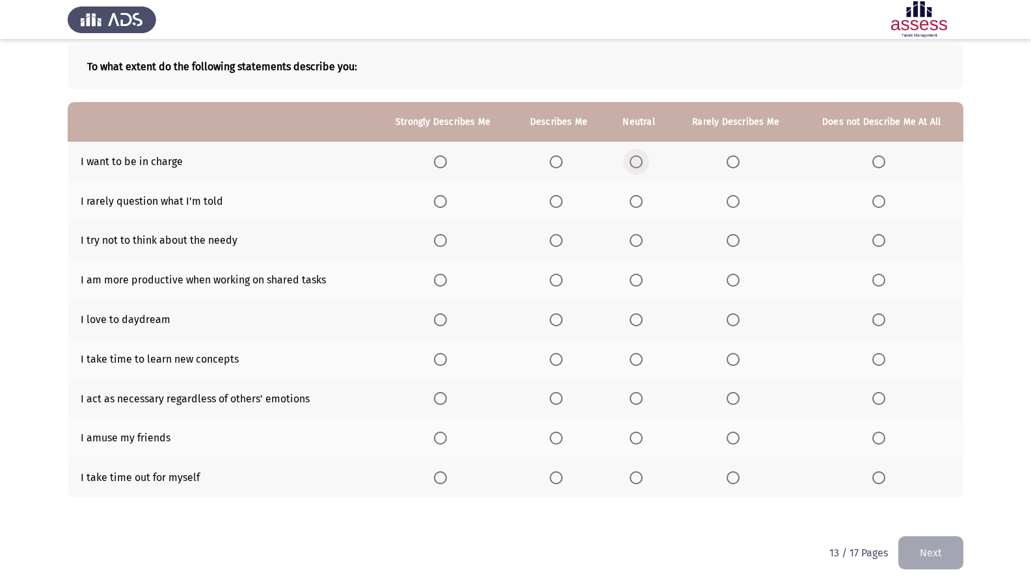
click at [633, 161] on span "Select an option" at bounding box center [636, 161] width 13 height 13
click at [633, 161] on input "Select an option" at bounding box center [636, 161] width 13 height 13
click at [641, 197] on span "Select an option" at bounding box center [636, 201] width 13 height 13
click at [641, 197] on input "Select an option" at bounding box center [636, 201] width 13 height 13
click at [557, 239] on span "Select an option" at bounding box center [556, 240] width 13 height 13
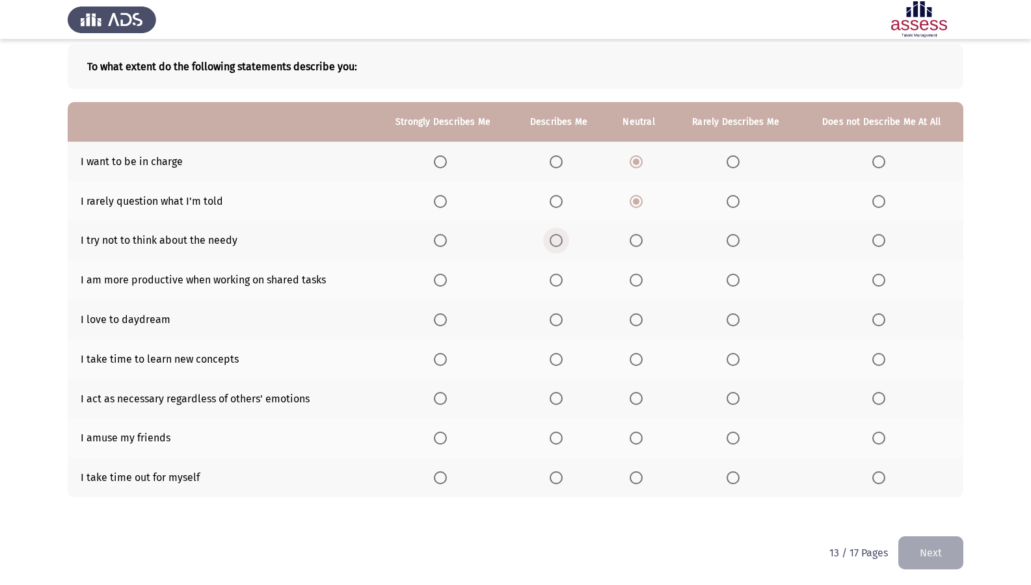
click at [557, 239] on input "Select an option" at bounding box center [556, 240] width 13 height 13
click at [746, 284] on th at bounding box center [736, 280] width 128 height 40
click at [728, 284] on span "Select an option" at bounding box center [732, 280] width 13 height 13
click at [728, 284] on input "Select an option" at bounding box center [732, 280] width 13 height 13
click at [641, 317] on span "Select an option" at bounding box center [636, 319] width 13 height 13
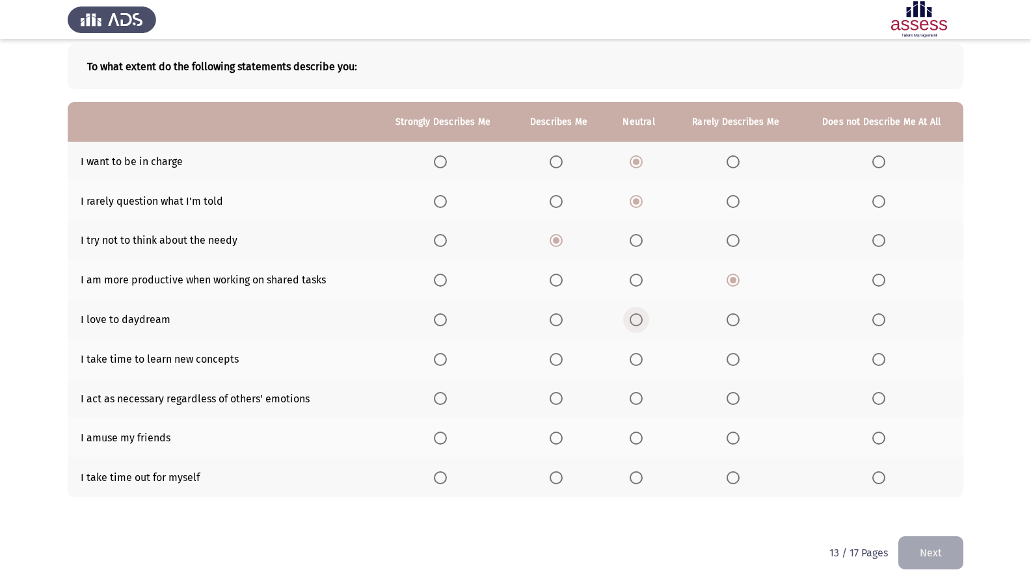
click at [641, 317] on input "Select an option" at bounding box center [636, 319] width 13 height 13
click at [563, 364] on span "Select an option" at bounding box center [556, 359] width 13 height 13
click at [563, 364] on input "Select an option" at bounding box center [556, 359] width 13 height 13
click at [646, 403] on label "Select an option" at bounding box center [639, 398] width 18 height 13
click at [643, 403] on input "Select an option" at bounding box center [636, 398] width 13 height 13
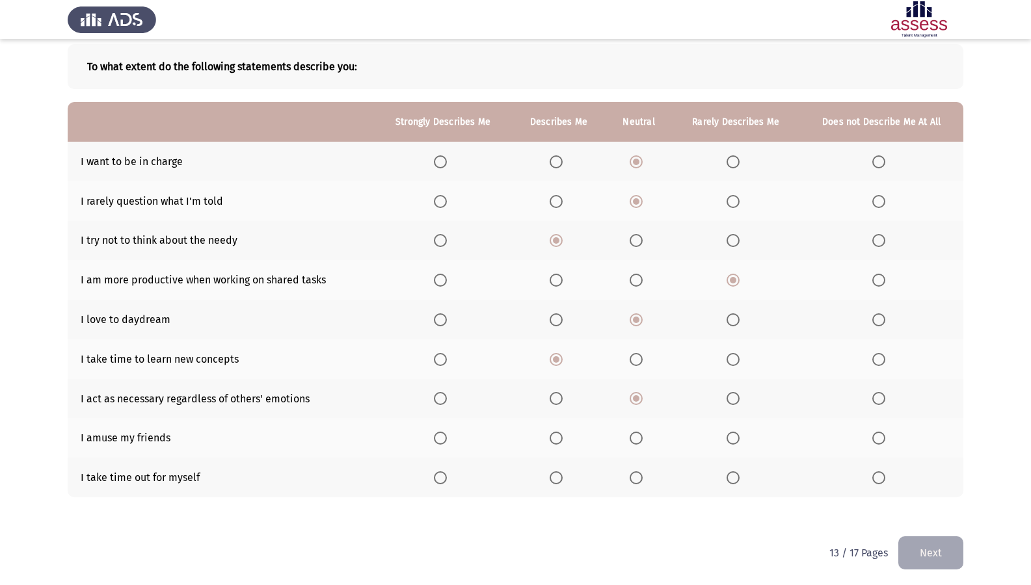
click at [636, 435] on span "Select an option" at bounding box center [636, 438] width 13 height 13
click at [636, 435] on input "Select an option" at bounding box center [636, 438] width 13 height 13
click at [447, 477] on span "Select an option" at bounding box center [440, 478] width 13 height 13
click at [447, 477] on input "Select an option" at bounding box center [440, 478] width 13 height 13
click at [934, 503] on button "Next" at bounding box center [930, 553] width 65 height 33
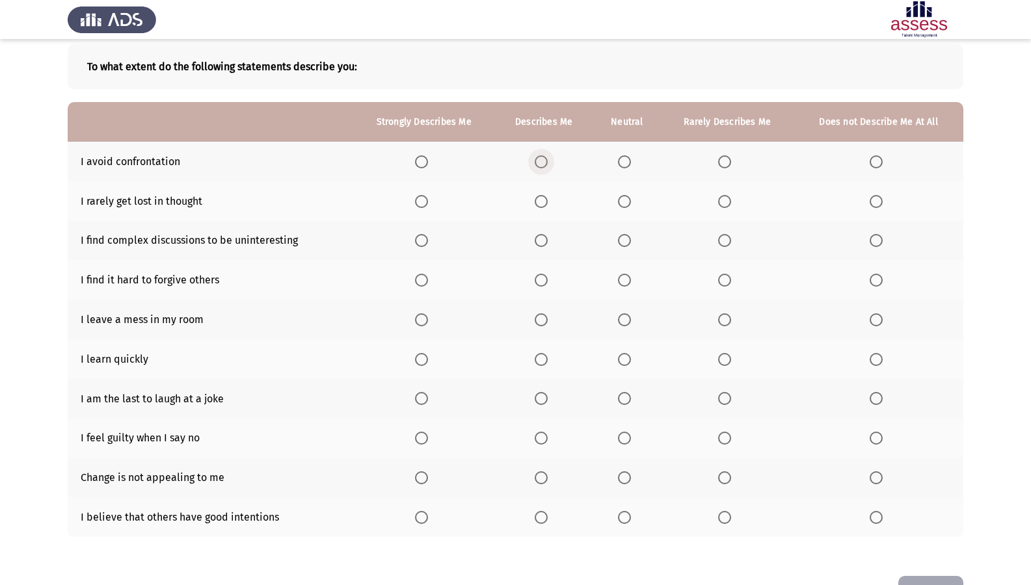
click at [537, 167] on span "Select an option" at bounding box center [541, 161] width 13 height 13
click at [537, 167] on input "Select an option" at bounding box center [541, 161] width 13 height 13
click at [623, 159] on span "Select an option" at bounding box center [624, 161] width 13 height 13
click at [623, 159] on input "Select an option" at bounding box center [624, 161] width 13 height 13
click at [546, 204] on span "Select an option" at bounding box center [541, 201] width 13 height 13
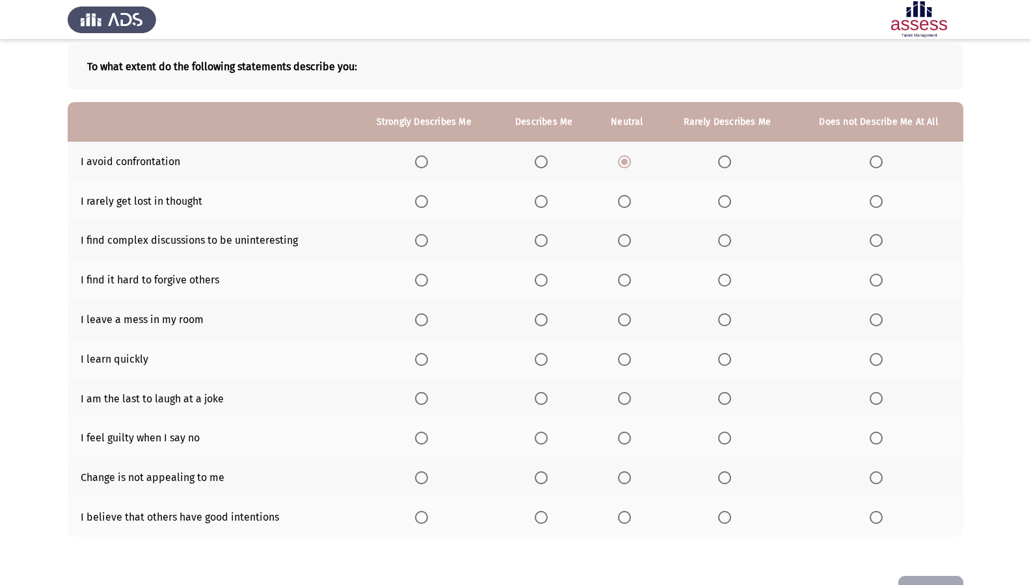
click at [546, 204] on input "Select an option" at bounding box center [541, 201] width 13 height 13
click at [631, 242] on span "Select an option" at bounding box center [624, 240] width 13 height 13
click at [631, 242] on input "Select an option" at bounding box center [624, 240] width 13 height 13
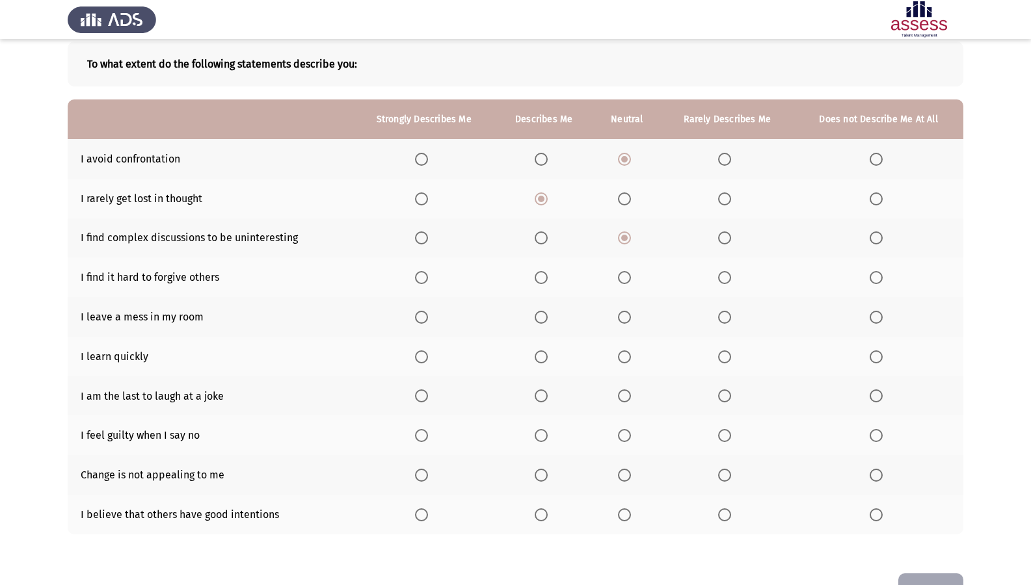
scroll to position [108, 0]
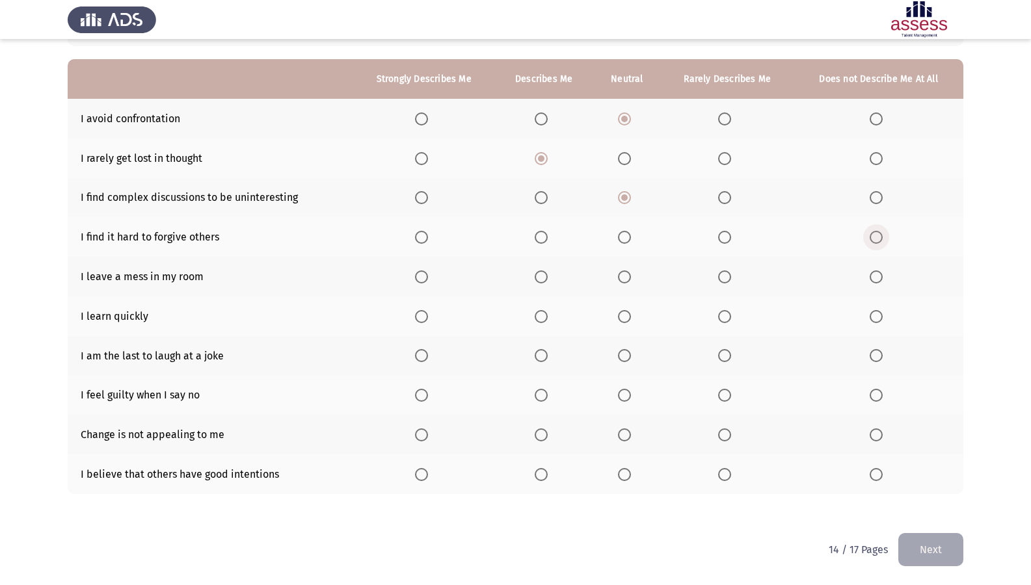
click at [877, 234] on span "Select an option" at bounding box center [876, 237] width 13 height 13
click at [877, 234] on input "Select an option" at bounding box center [876, 237] width 13 height 13
click at [629, 274] on span "Select an option" at bounding box center [624, 277] width 13 height 13
click at [629, 274] on input "Select an option" at bounding box center [624, 277] width 13 height 13
click at [538, 313] on span "Select an option" at bounding box center [541, 316] width 13 height 13
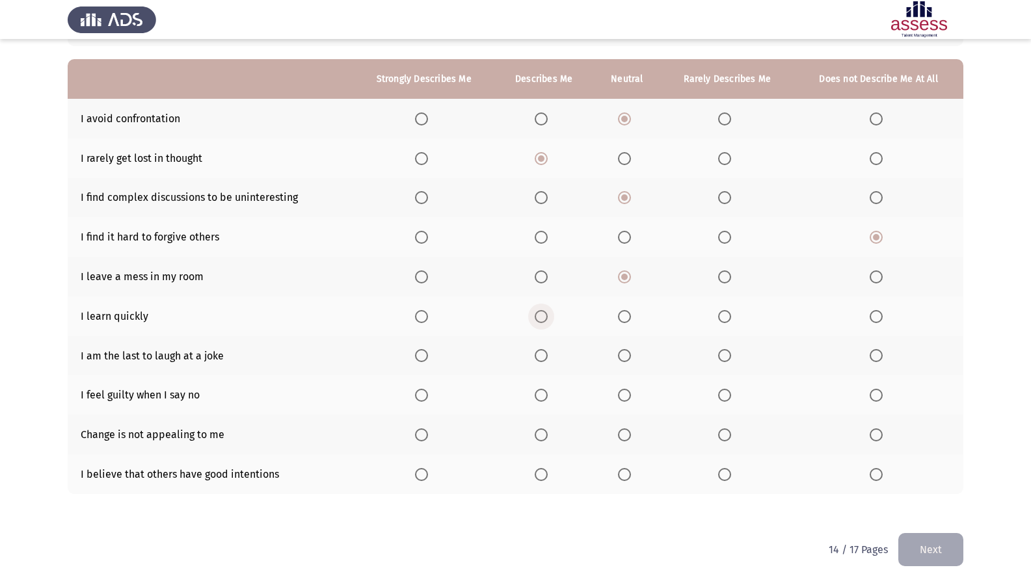
click at [538, 313] on input "Select an option" at bounding box center [541, 316] width 13 height 13
click at [870, 354] on span "Select an option" at bounding box center [876, 355] width 13 height 13
click at [870, 354] on input "Select an option" at bounding box center [876, 355] width 13 height 13
click at [727, 360] on span "Select an option" at bounding box center [724, 355] width 13 height 13
click at [727, 360] on input "Select an option" at bounding box center [724, 355] width 13 height 13
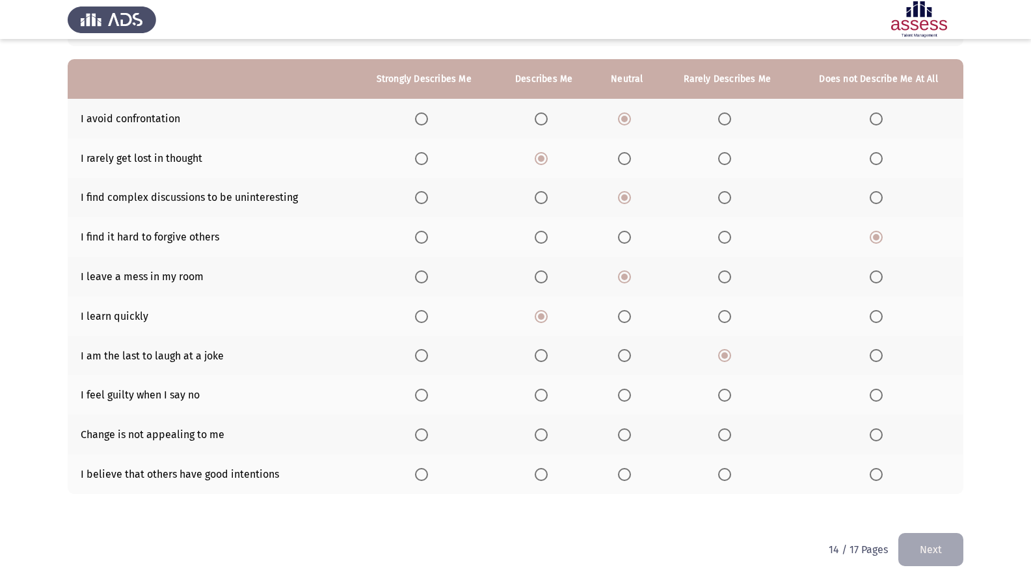
click at [883, 358] on label "Select an option" at bounding box center [879, 355] width 18 height 13
click at [883, 358] on input "Select an option" at bounding box center [876, 355] width 13 height 13
click at [728, 395] on span "Select an option" at bounding box center [724, 395] width 13 height 13
click at [728, 395] on input "Select an option" at bounding box center [724, 395] width 13 height 13
click at [631, 438] on span "Select an option" at bounding box center [624, 435] width 13 height 13
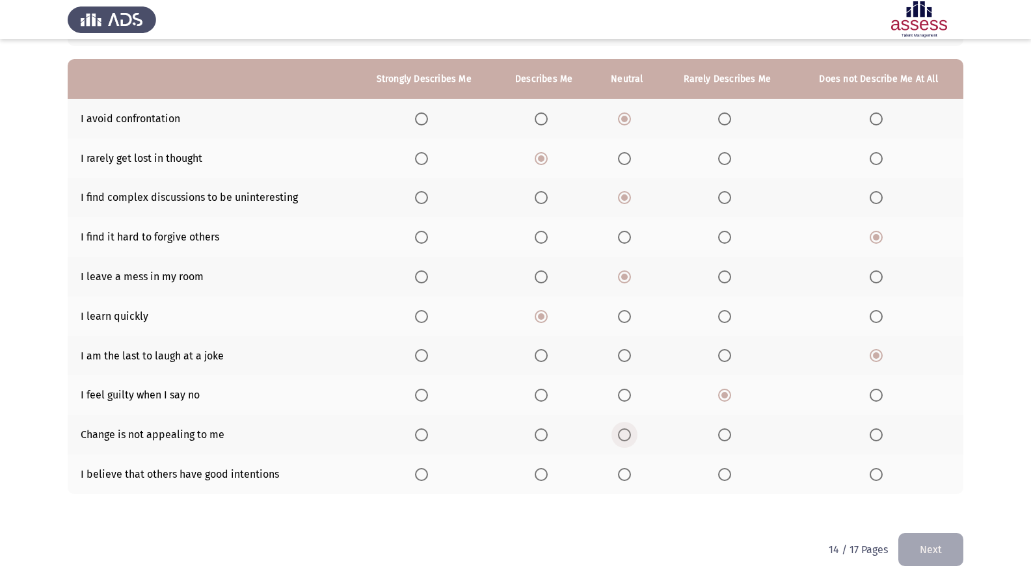
click at [631, 438] on input "Select an option" at bounding box center [624, 435] width 13 height 13
click at [544, 475] on span "Select an option" at bounding box center [541, 474] width 13 height 13
click at [544, 475] on input "Select an option" at bounding box center [541, 474] width 13 height 13
click at [935, 503] on button "Next" at bounding box center [930, 549] width 65 height 33
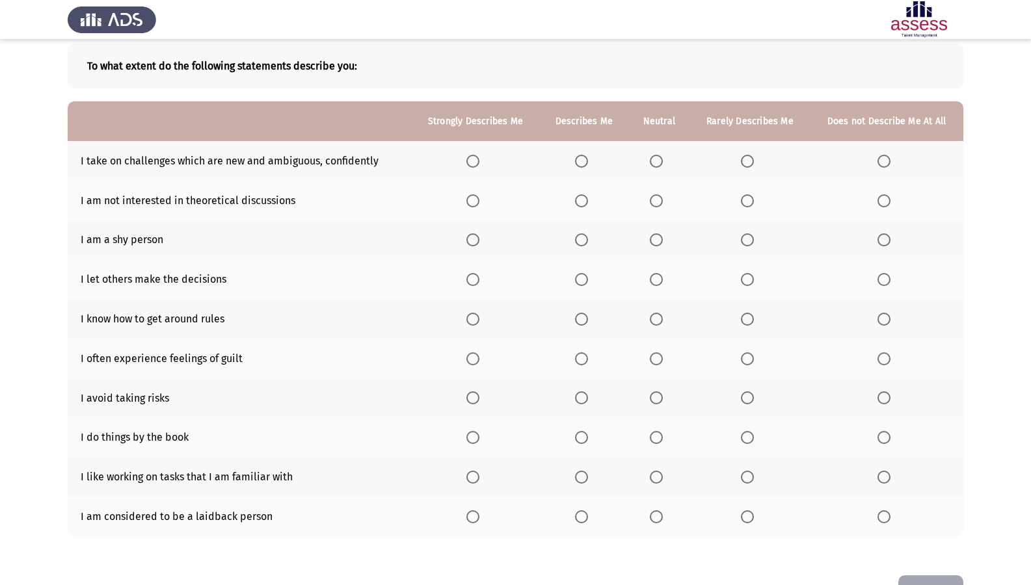
scroll to position [43, 0]
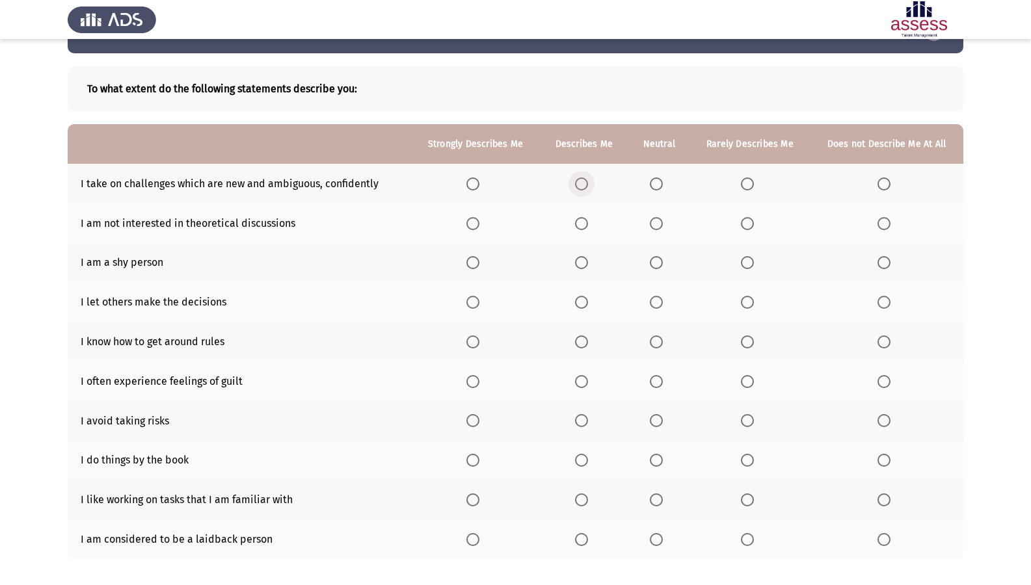
click at [587, 183] on span "Select an option" at bounding box center [581, 184] width 13 height 13
click at [587, 183] on input "Select an option" at bounding box center [581, 184] width 13 height 13
click at [658, 222] on span "Select an option" at bounding box center [656, 223] width 13 height 13
click at [658, 222] on input "Select an option" at bounding box center [656, 223] width 13 height 13
click at [659, 267] on span "Select an option" at bounding box center [656, 262] width 13 height 13
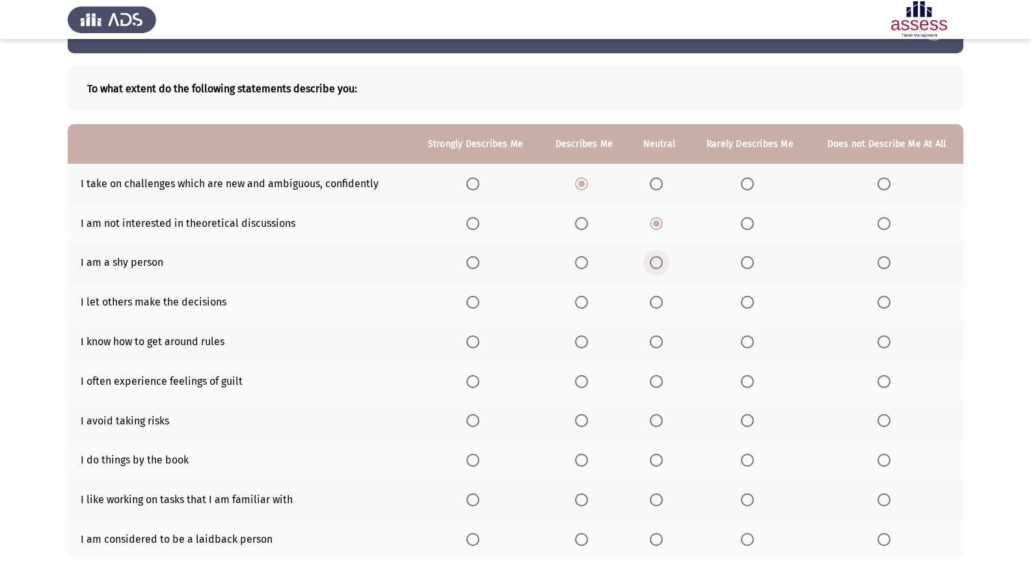
click at [659, 267] on input "Select an option" at bounding box center [656, 262] width 13 height 13
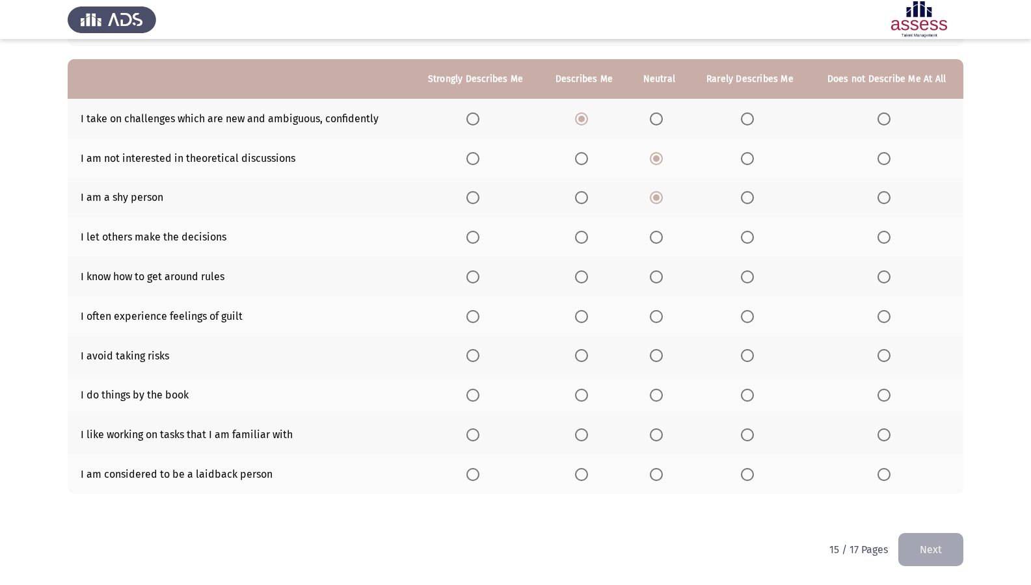
click at [653, 239] on span "Select an option" at bounding box center [656, 237] width 13 height 13
click at [653, 239] on input "Select an option" at bounding box center [656, 237] width 13 height 13
click at [587, 274] on span "Select an option" at bounding box center [581, 277] width 13 height 13
click at [587, 274] on input "Select an option" at bounding box center [581, 277] width 13 height 13
click at [752, 315] on span "Select an option" at bounding box center [747, 316] width 13 height 13
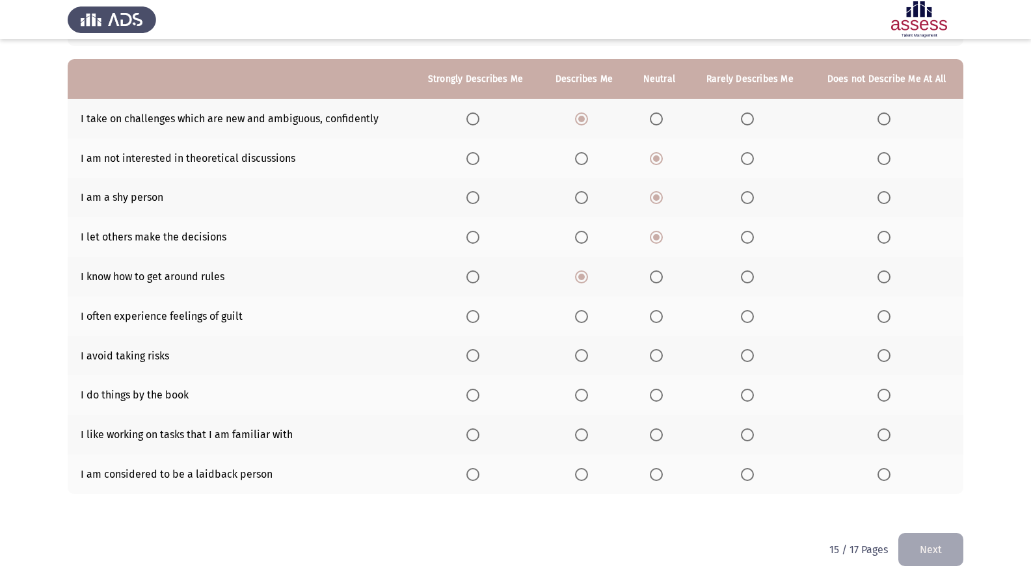
click at [752, 315] on input "Select an option" at bounding box center [747, 316] width 13 height 13
click at [576, 354] on span "Select an option" at bounding box center [581, 355] width 13 height 13
click at [576, 354] on input "Select an option" at bounding box center [581, 355] width 13 height 13
click at [655, 397] on span "Select an option" at bounding box center [656, 395] width 13 height 13
click at [655, 397] on input "Select an option" at bounding box center [656, 395] width 13 height 13
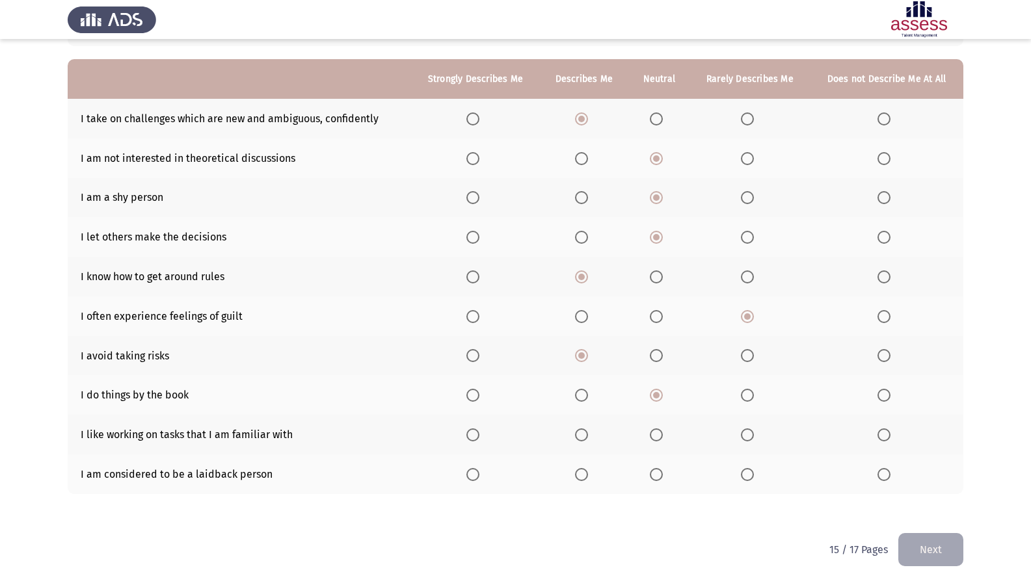
click at [652, 436] on span "Select an option" at bounding box center [656, 435] width 13 height 13
click at [652, 436] on input "Select an option" at bounding box center [656, 435] width 13 height 13
click at [663, 474] on span "Select an option" at bounding box center [656, 474] width 13 height 13
click at [663, 474] on input "Select an option" at bounding box center [656, 474] width 13 height 13
click at [970, 503] on html "ASSESS 16 PD Next To what extent do the following statements describe you: Stro…" at bounding box center [515, 238] width 1031 height 693
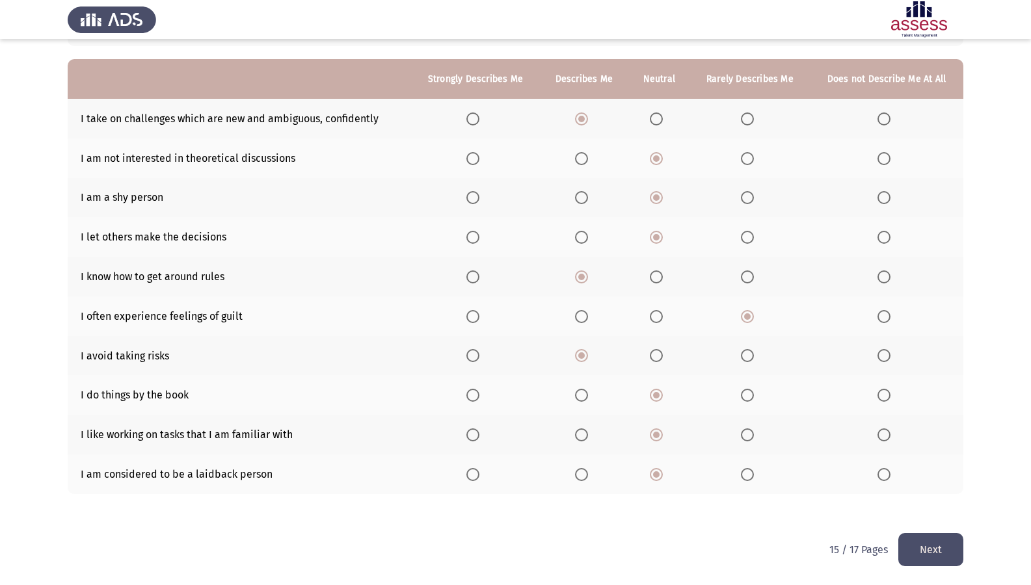
click at [965, 503] on html "ASSESS 16 PD Next To what extent do the following statements describe you: Stro…" at bounding box center [515, 238] width 1031 height 693
click at [940, 503] on button "Next" at bounding box center [930, 549] width 65 height 33
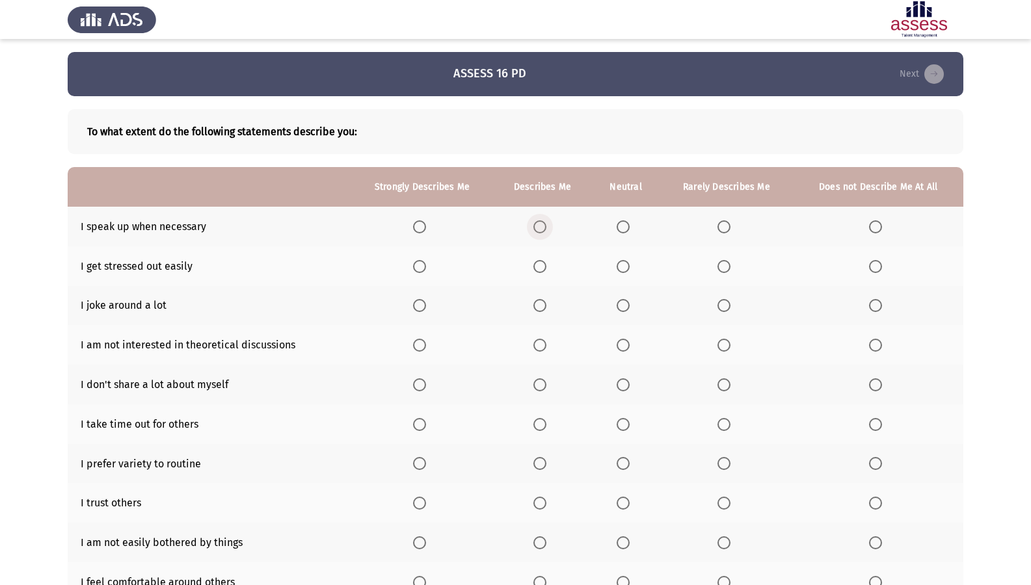
click at [542, 227] on span "Select an option" at bounding box center [539, 226] width 13 height 13
click at [542, 227] on input "Select an option" at bounding box center [539, 226] width 13 height 13
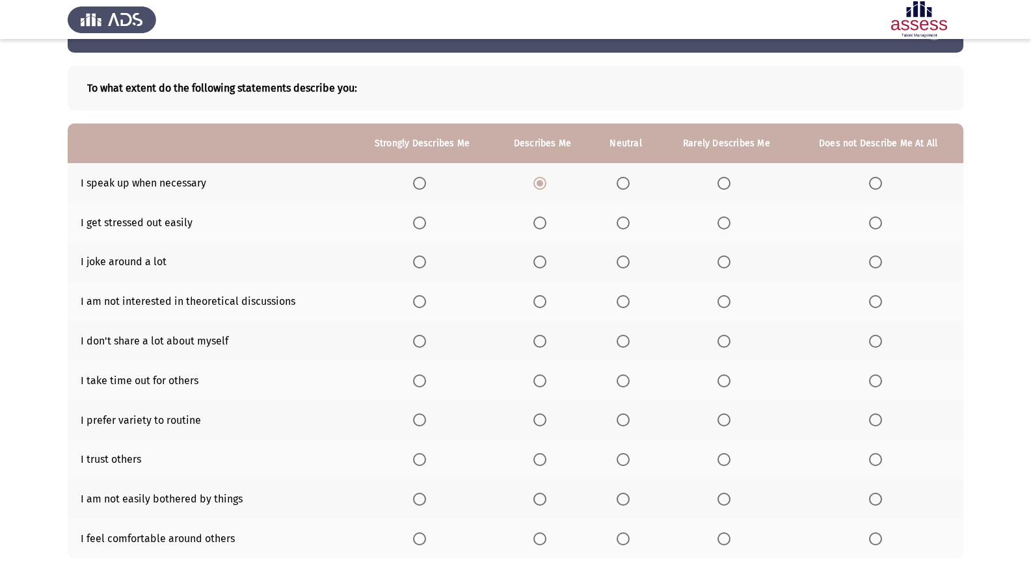
scroll to position [65, 0]
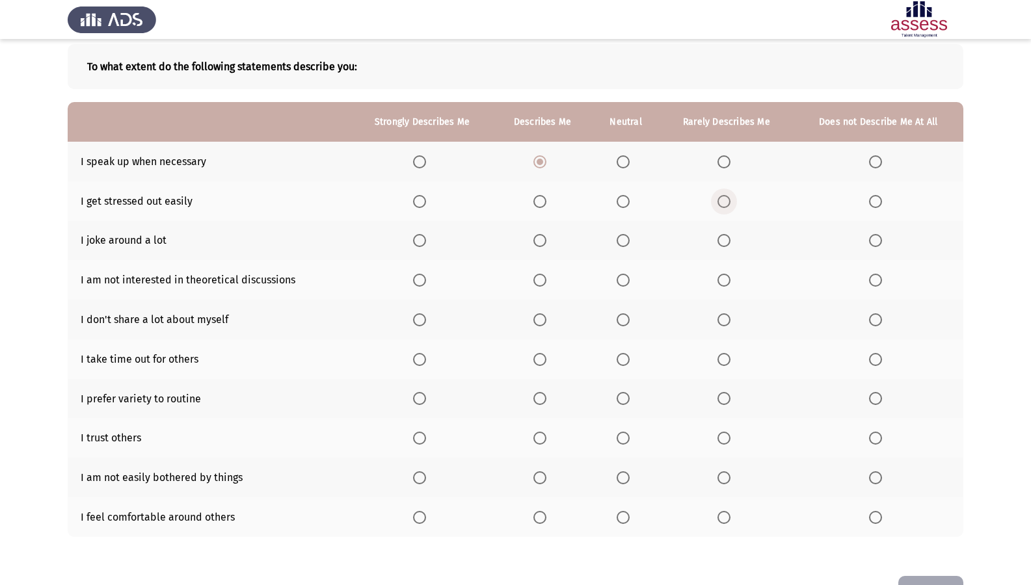
click at [721, 202] on span "Select an option" at bounding box center [723, 201] width 13 height 13
click at [721, 202] on input "Select an option" at bounding box center [723, 201] width 13 height 13
click at [619, 238] on span "Select an option" at bounding box center [623, 240] width 13 height 13
click at [619, 238] on input "Select an option" at bounding box center [623, 240] width 13 height 13
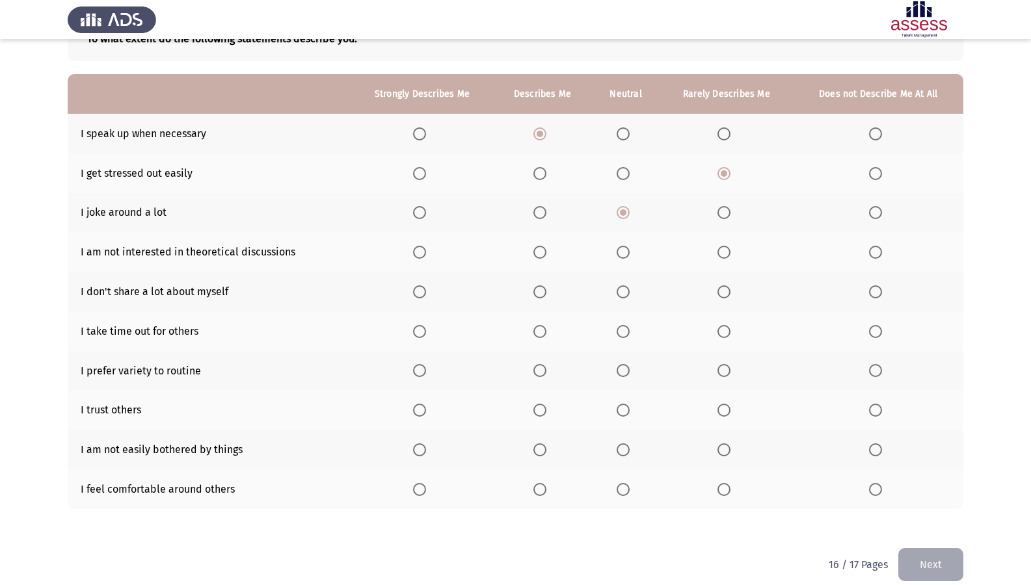
scroll to position [108, 0]
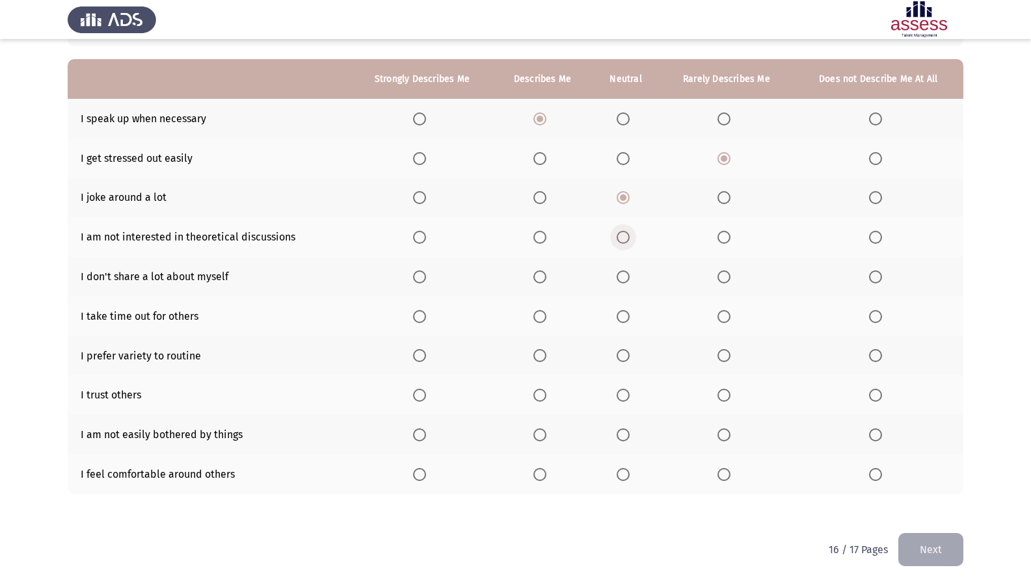
click at [620, 239] on span "Select an option" at bounding box center [623, 237] width 13 height 13
click at [620, 239] on input "Select an option" at bounding box center [623, 237] width 13 height 13
click at [627, 281] on span "Select an option" at bounding box center [623, 277] width 13 height 13
click at [627, 281] on input "Select an option" at bounding box center [623, 277] width 13 height 13
click at [720, 315] on span "Select an option" at bounding box center [723, 316] width 13 height 13
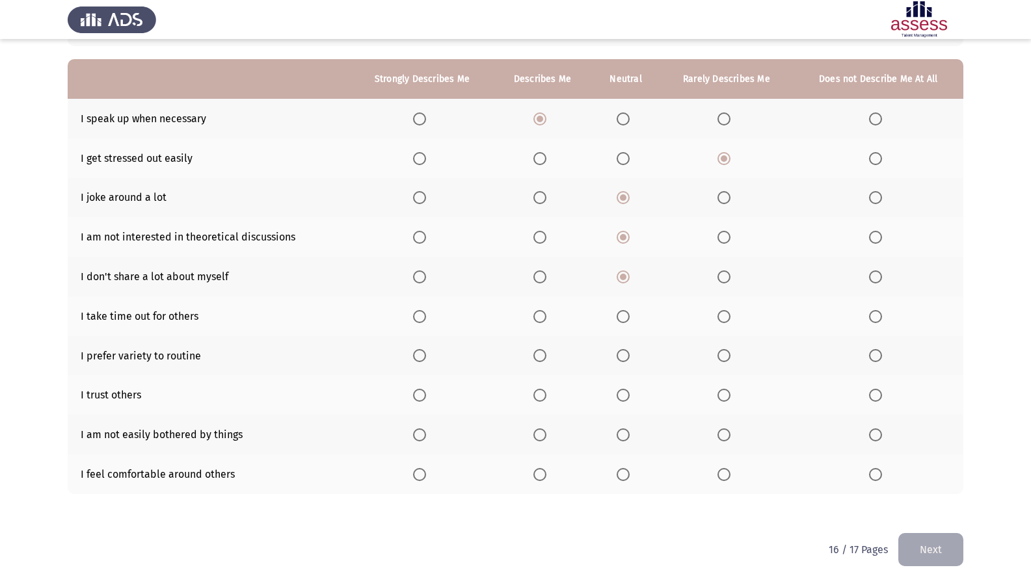
click at [720, 315] on input "Select an option" at bounding box center [723, 316] width 13 height 13
click at [731, 356] on label "Select an option" at bounding box center [726, 355] width 18 height 13
click at [730, 356] on input "Select an option" at bounding box center [723, 355] width 13 height 13
click at [544, 398] on span "Select an option" at bounding box center [539, 395] width 13 height 13
click at [544, 398] on input "Select an option" at bounding box center [539, 395] width 13 height 13
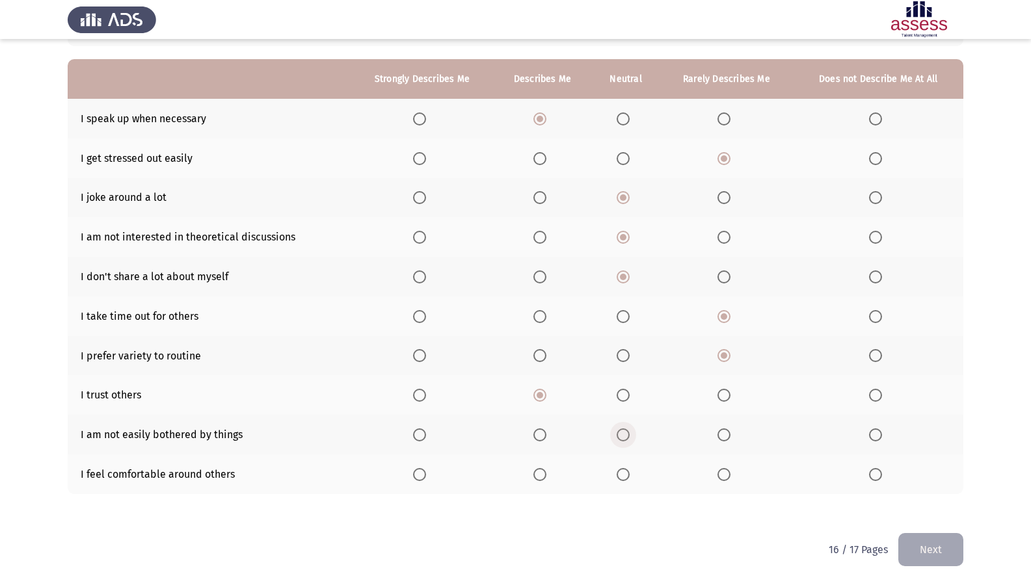
click at [618, 433] on span "Select an option" at bounding box center [623, 435] width 13 height 13
click at [618, 433] on input "Select an option" at bounding box center [623, 435] width 13 height 13
click at [537, 470] on span "Select an option" at bounding box center [539, 474] width 13 height 13
click at [537, 470] on input "Select an option" at bounding box center [539, 474] width 13 height 13
click at [928, 503] on button "Next" at bounding box center [930, 549] width 65 height 33
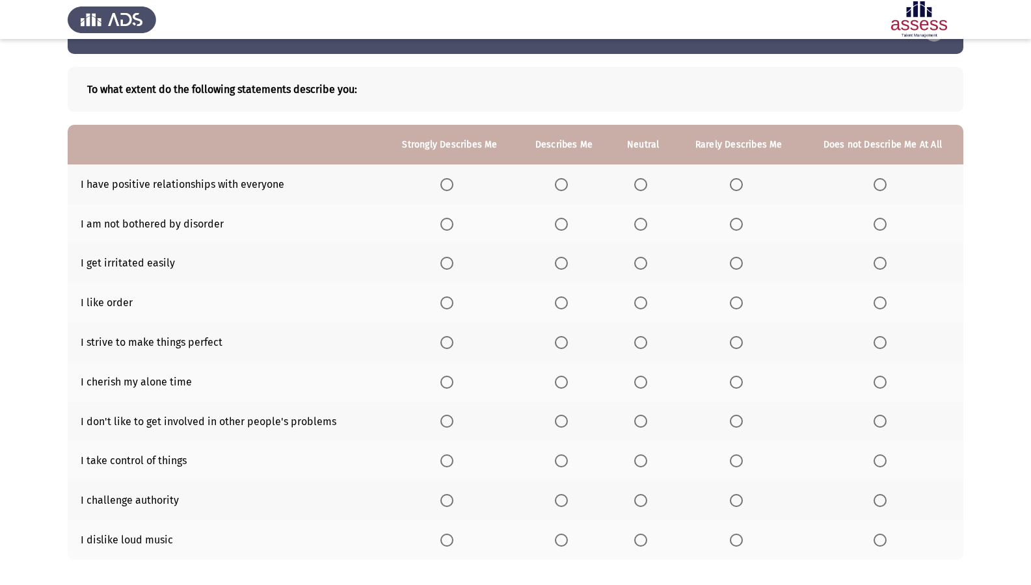
scroll to position [65, 0]
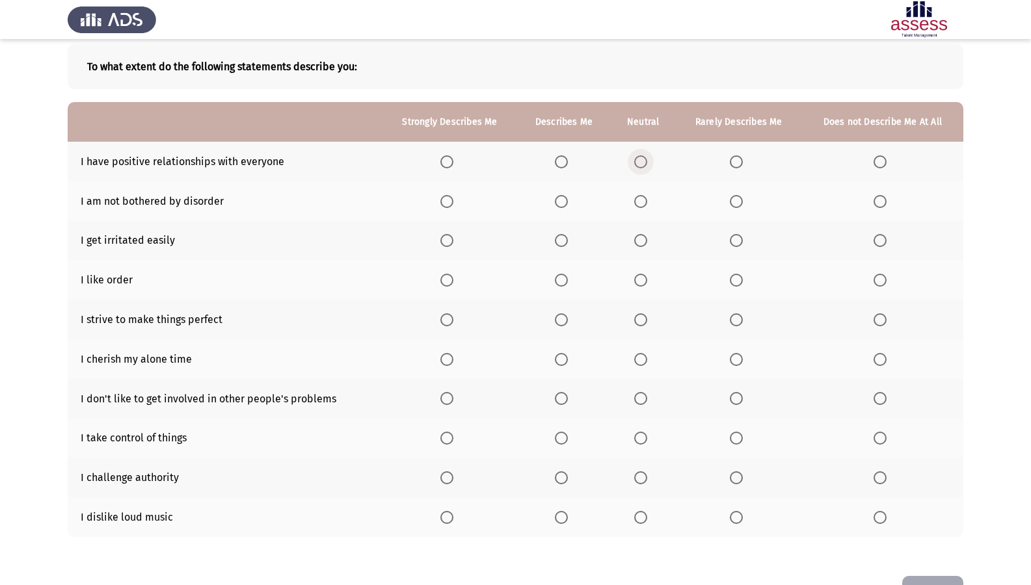
click at [639, 159] on span "Select an option" at bounding box center [640, 161] width 13 height 13
click at [639, 159] on input "Select an option" at bounding box center [640, 161] width 13 height 13
click at [563, 205] on span "Select an option" at bounding box center [561, 201] width 13 height 13
click at [563, 205] on input "Select an option" at bounding box center [561, 201] width 13 height 13
click at [642, 241] on span "Select an option" at bounding box center [640, 240] width 13 height 13
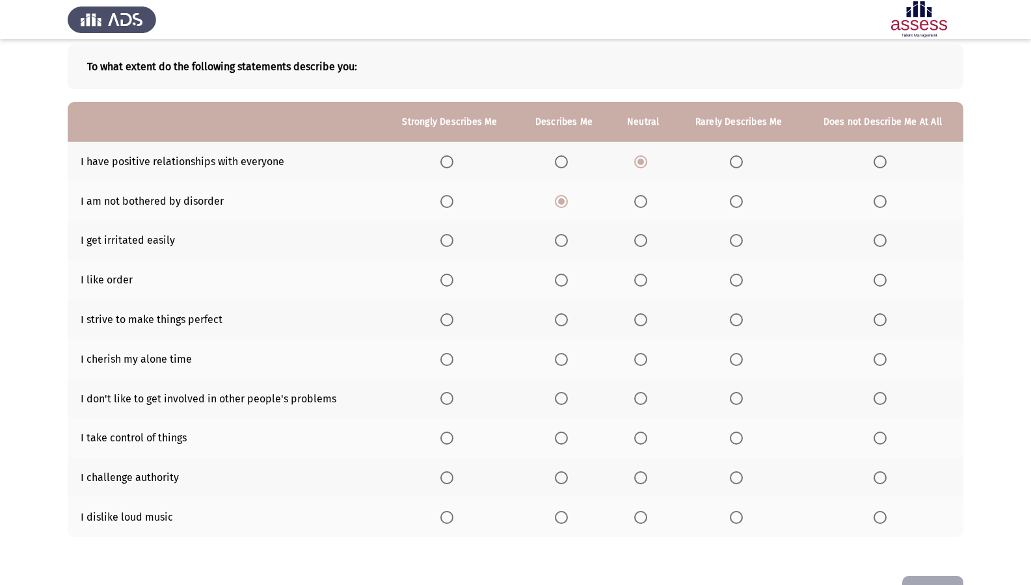
click at [642, 241] on input "Select an option" at bounding box center [640, 240] width 13 height 13
click at [639, 280] on span "Select an option" at bounding box center [640, 280] width 13 height 13
click at [639, 280] on input "Select an option" at bounding box center [640, 280] width 13 height 13
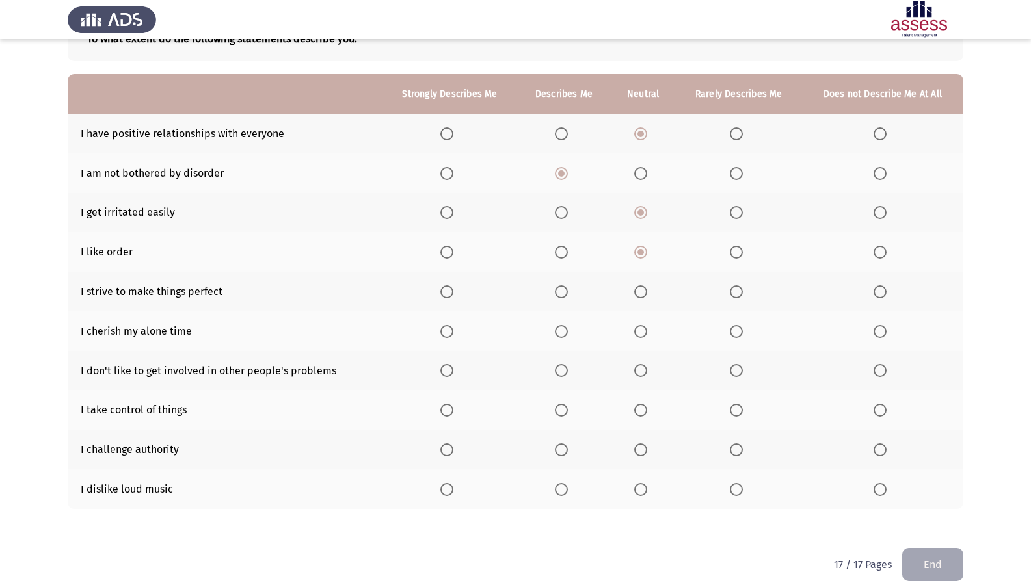
scroll to position [108, 0]
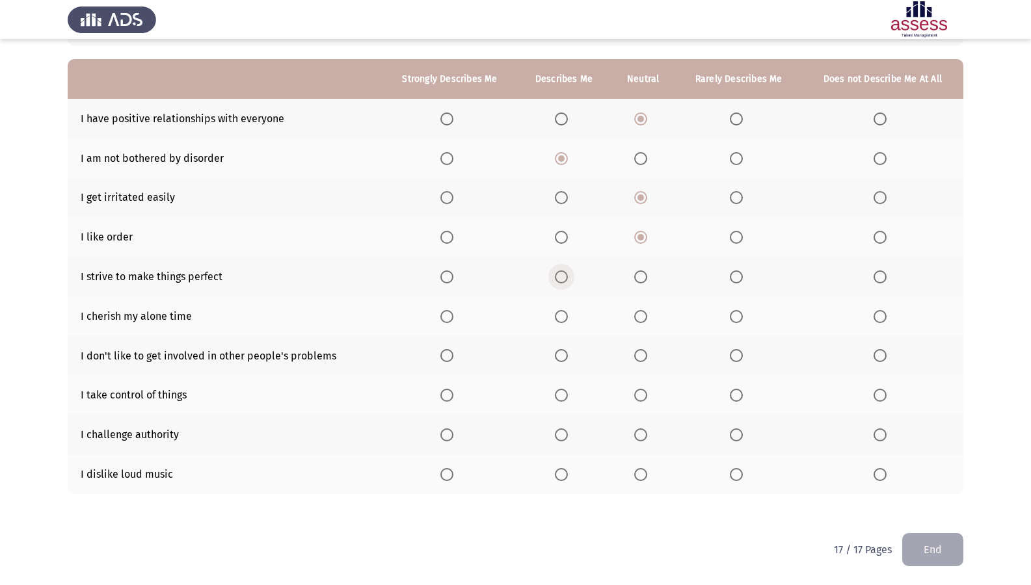
click at [564, 276] on span "Select an option" at bounding box center [561, 277] width 13 height 13
click at [564, 276] on input "Select an option" at bounding box center [561, 277] width 13 height 13
click at [449, 274] on span "Select an option" at bounding box center [446, 277] width 13 height 13
click at [449, 274] on input "Select an option" at bounding box center [446, 277] width 13 height 13
click at [644, 315] on span "Select an option" at bounding box center [640, 316] width 13 height 13
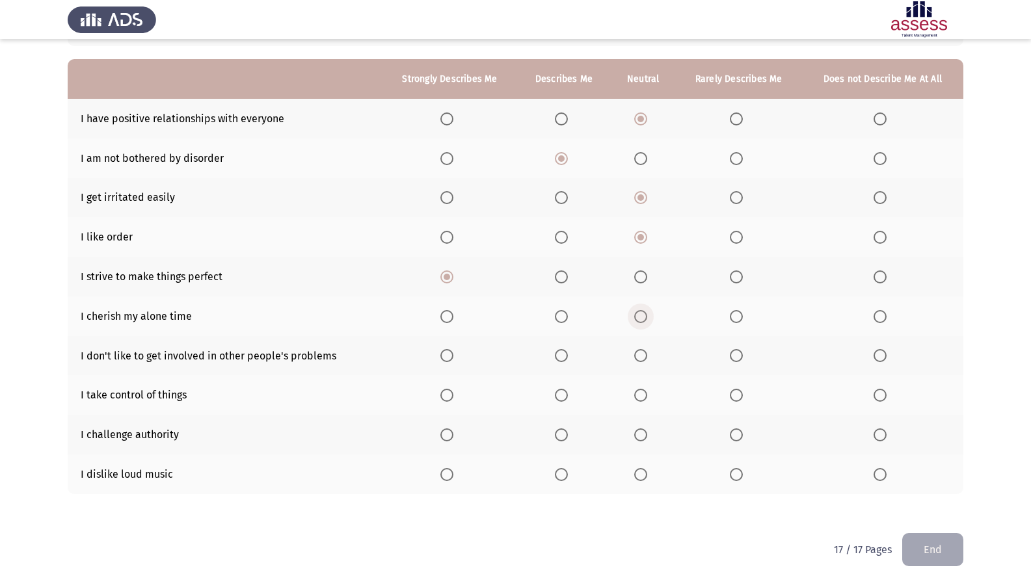
click at [644, 315] on input "Select an option" at bounding box center [640, 316] width 13 height 13
click at [645, 354] on span "Select an option" at bounding box center [640, 355] width 13 height 13
click at [645, 354] on input "Select an option" at bounding box center [640, 355] width 13 height 13
click at [642, 388] on mat-radio-button "Select an option" at bounding box center [643, 395] width 18 height 14
click at [643, 396] on span "Select an option" at bounding box center [640, 395] width 13 height 13
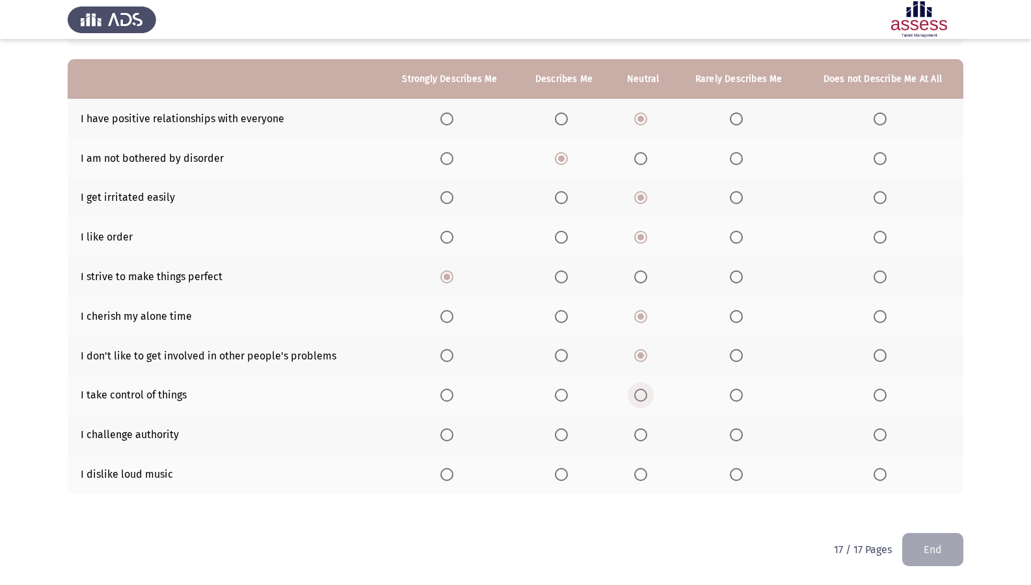
click at [643, 396] on input "Select an option" at bounding box center [640, 395] width 13 height 13
click at [745, 437] on label "Select an option" at bounding box center [739, 435] width 18 height 13
click at [743, 437] on input "Select an option" at bounding box center [736, 435] width 13 height 13
click at [879, 472] on span "Select an option" at bounding box center [879, 474] width 13 height 13
click at [879, 472] on input "Select an option" at bounding box center [879, 474] width 13 height 13
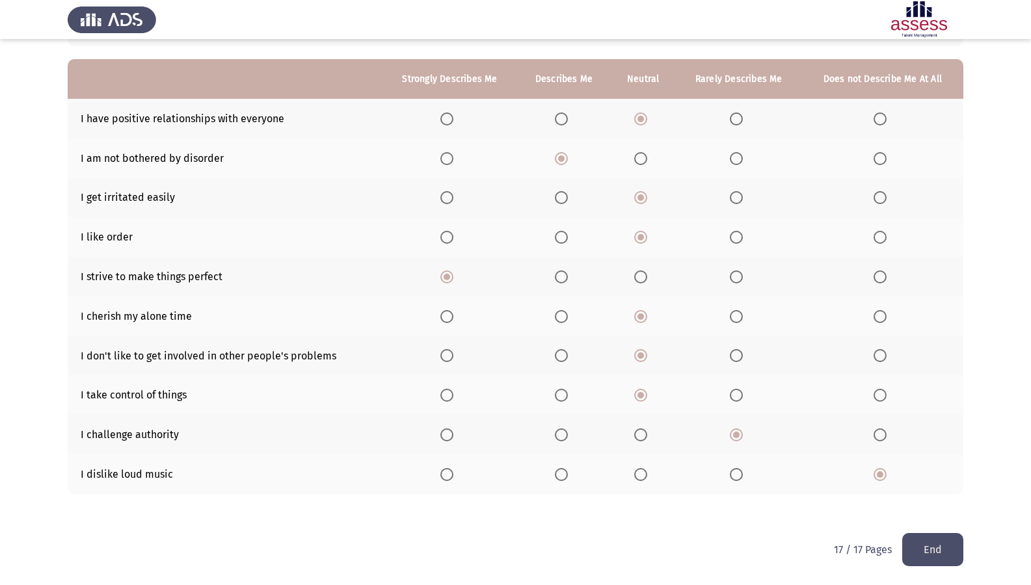
click at [933, 503] on button "End" at bounding box center [932, 549] width 61 height 33
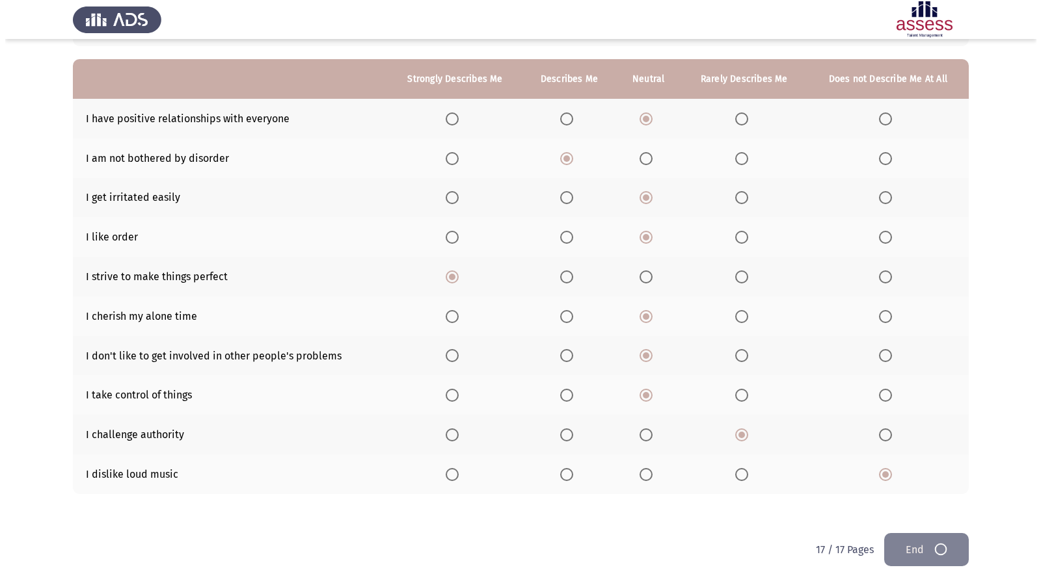
scroll to position [0, 0]
